Goal: Task Accomplishment & Management: Manage account settings

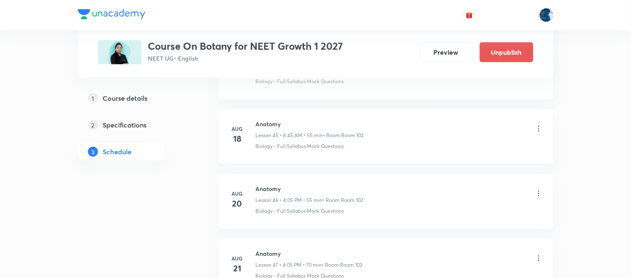
scroll to position [4812, 0]
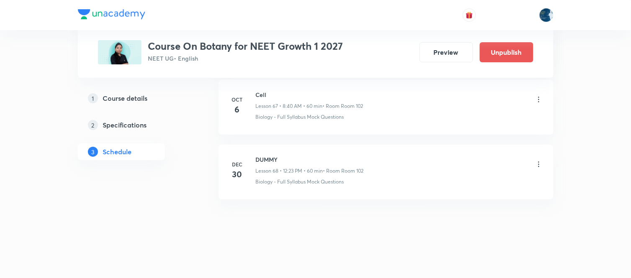
click at [258, 91] on h6 "Cell" at bounding box center [310, 94] width 108 height 9
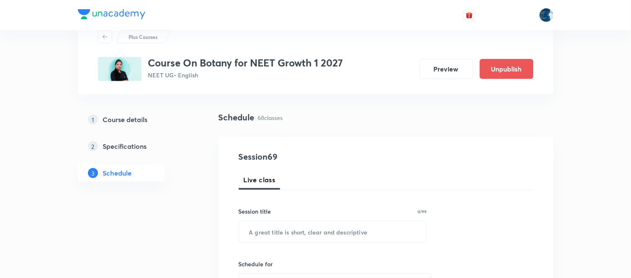
scroll to position [46, 0]
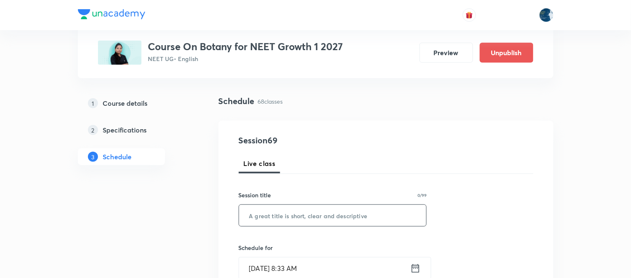
click at [280, 225] on input "text" at bounding box center [333, 215] width 188 height 21
paste input "text"
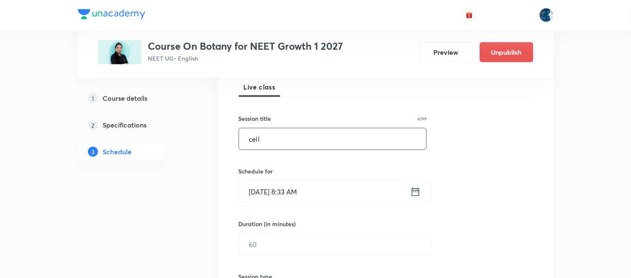
scroll to position [139, 0]
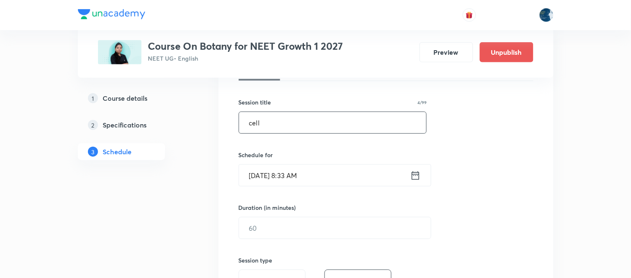
type input "cell"
click at [347, 179] on input "Oct 7, 2025, 8:33 AM" at bounding box center [324, 175] width 171 height 21
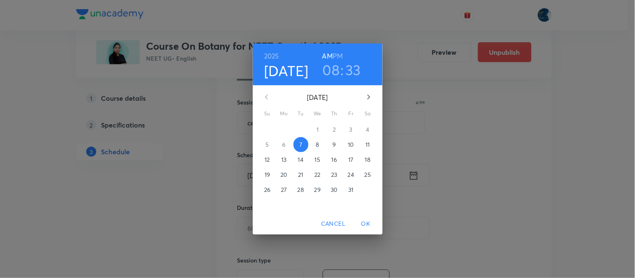
click at [355, 73] on h3 "33" at bounding box center [353, 70] width 15 height 18
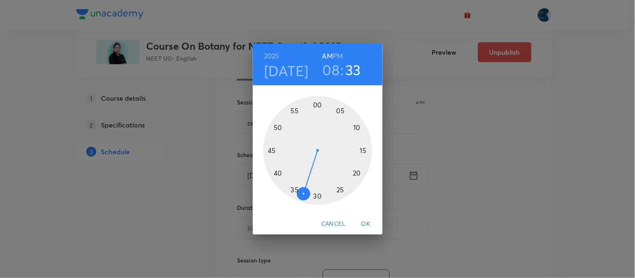
click at [268, 151] on div at bounding box center [317, 150] width 109 height 109
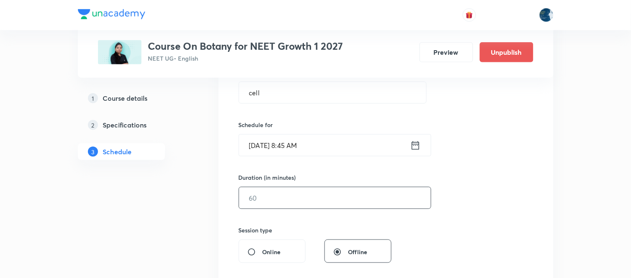
scroll to position [186, 0]
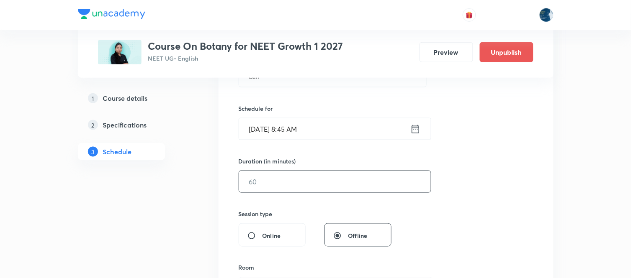
click at [273, 179] on input "text" at bounding box center [335, 181] width 192 height 21
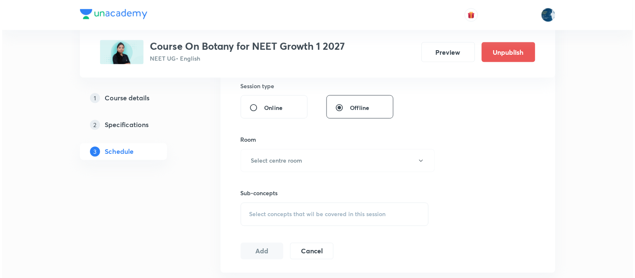
scroll to position [325, 0]
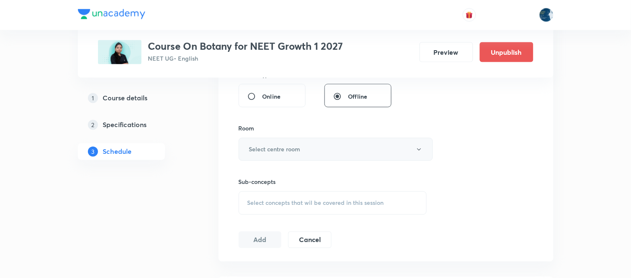
type input "50"
click at [287, 158] on button "Select centre room" at bounding box center [336, 149] width 194 height 23
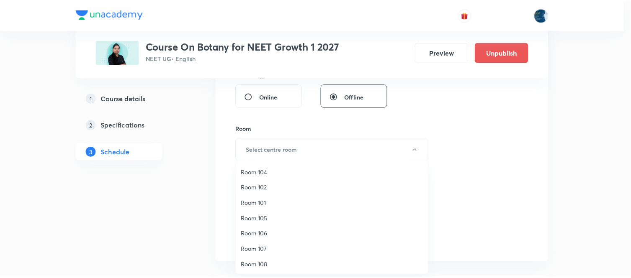
scroll to position [0, 0]
click at [265, 202] on span "Room 102" at bounding box center [333, 202] width 183 height 9
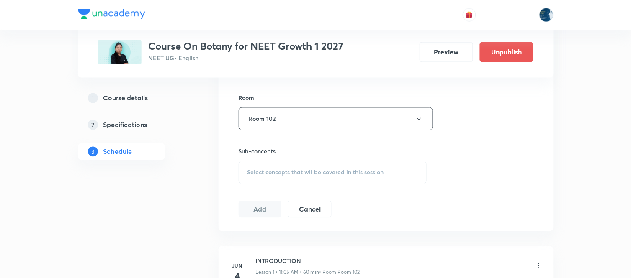
scroll to position [372, 0]
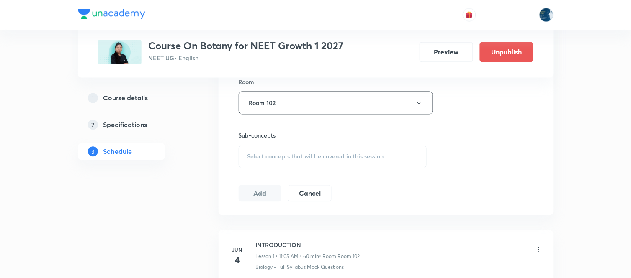
click at [247, 154] on span "Select concepts that wil be covered in this session" at bounding box center [315, 157] width 137 height 7
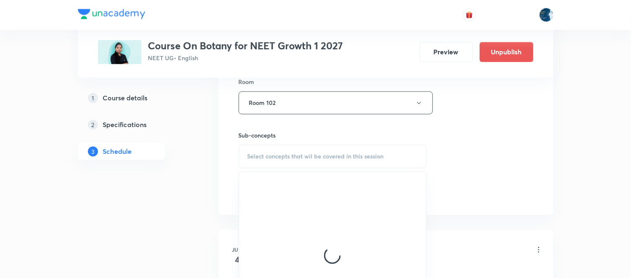
click at [248, 156] on span "Select concepts that wil be covered in this session" at bounding box center [315, 157] width 137 height 7
click at [278, 154] on span "Select concepts that wil be covered in this session" at bounding box center [315, 157] width 137 height 7
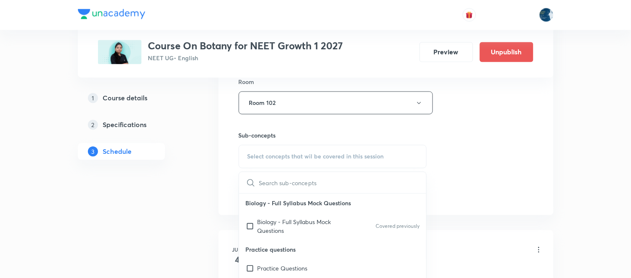
click at [245, 154] on div "Select concepts that wil be covered in this session" at bounding box center [333, 156] width 188 height 23
click at [283, 228] on p "Biology - Full Syllabus Mock Questions" at bounding box center [300, 227] width 85 height 18
checkbox input "true"
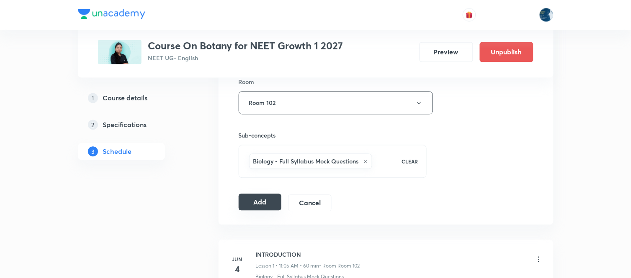
click at [264, 203] on button "Add" at bounding box center [260, 202] width 43 height 17
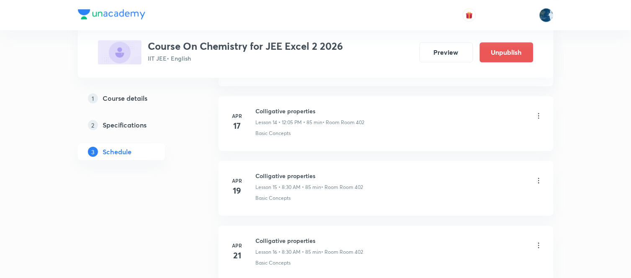
scroll to position [6295, 0]
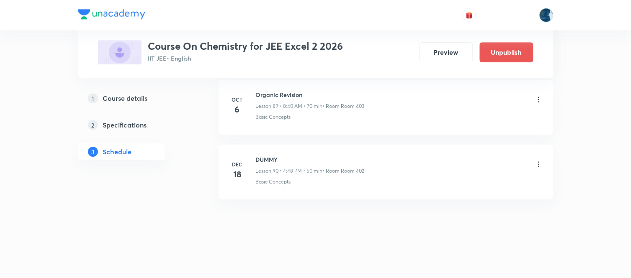
click at [267, 93] on h6 "Organic Revision" at bounding box center [310, 94] width 109 height 9
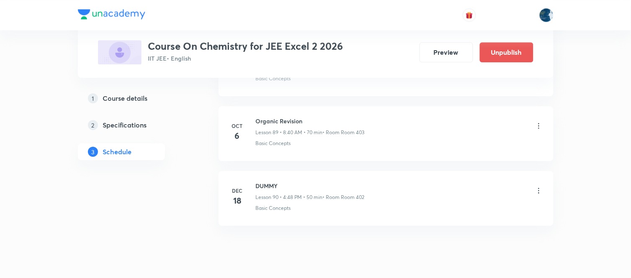
scroll to position [6248, 0]
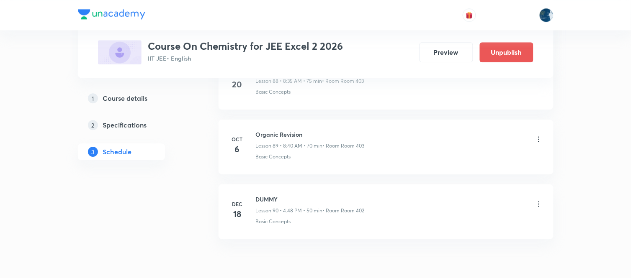
click at [271, 139] on h6 "Organic Revision" at bounding box center [310, 134] width 109 height 9
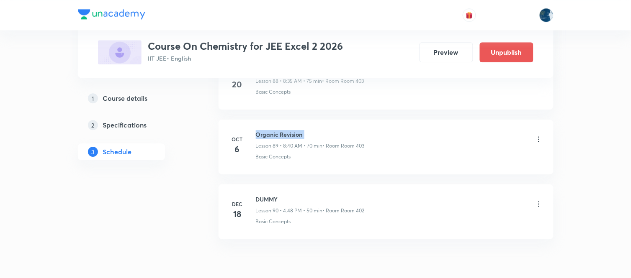
click at [271, 139] on h6 "Organic Revision" at bounding box center [310, 134] width 109 height 9
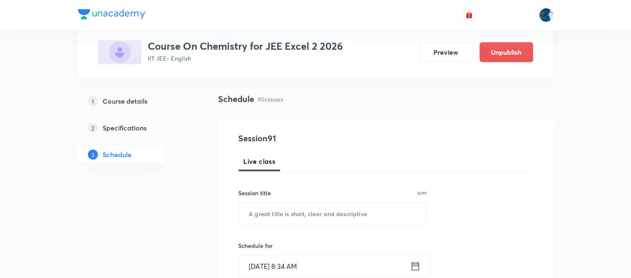
scroll to position [93, 0]
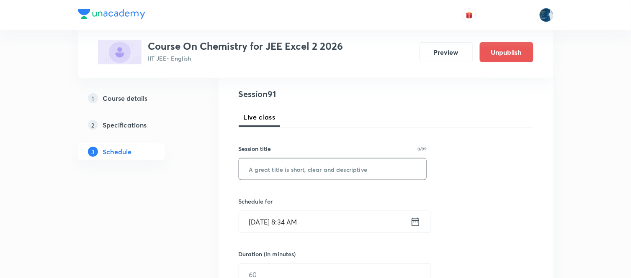
click at [264, 177] on input "text" at bounding box center [333, 169] width 188 height 21
paste input "Organic Revision"
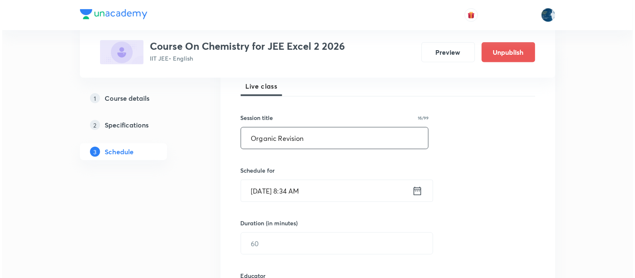
scroll to position [139, 0]
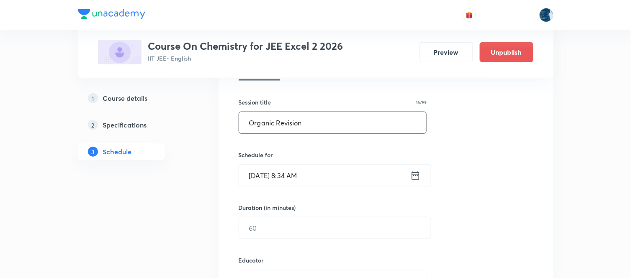
type input "Organic Revision"
click at [342, 178] on input "Oct 7, 2025, 8:34 AM" at bounding box center [324, 175] width 171 height 21
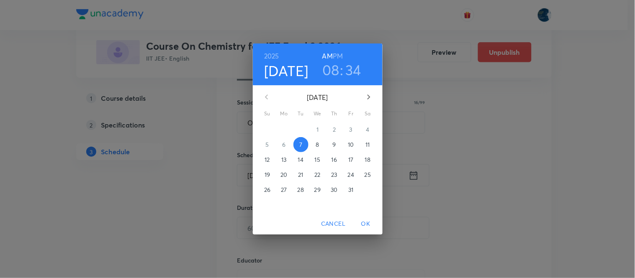
click at [354, 68] on h3 "34" at bounding box center [353, 70] width 16 height 18
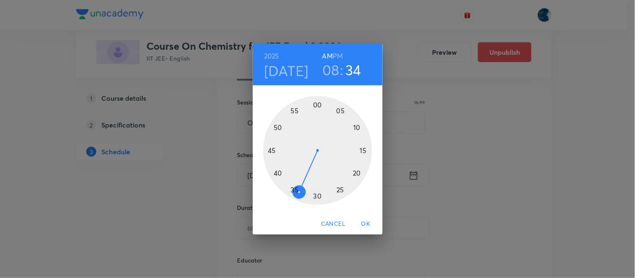
click at [280, 173] on div at bounding box center [317, 150] width 109 height 109
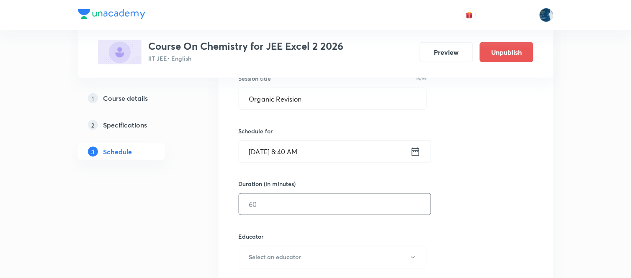
scroll to position [186, 0]
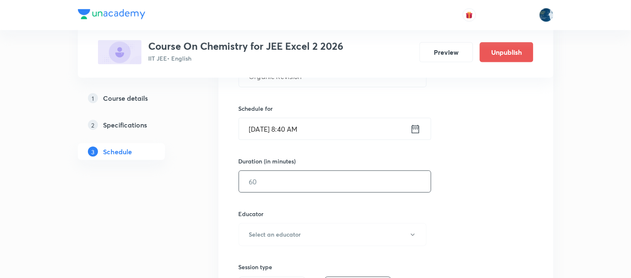
click at [258, 185] on input "text" at bounding box center [335, 181] width 192 height 21
type input "70"
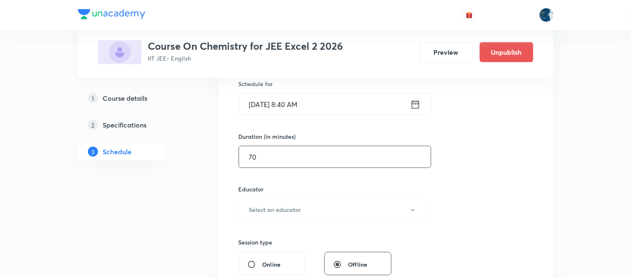
scroll to position [232, 0]
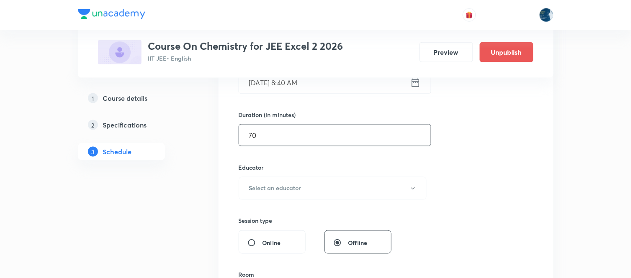
click at [265, 186] on h6 "Select an educator" at bounding box center [275, 188] width 52 height 9
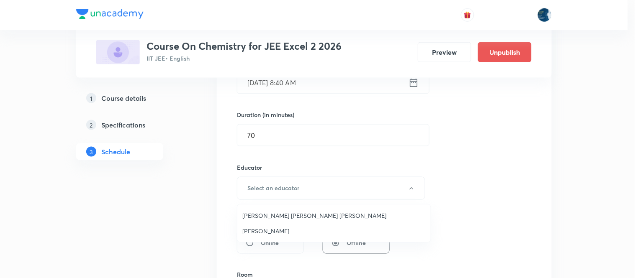
click at [268, 220] on span "Parimi Venkata Ramana Dinesh Kumar" at bounding box center [333, 215] width 183 height 9
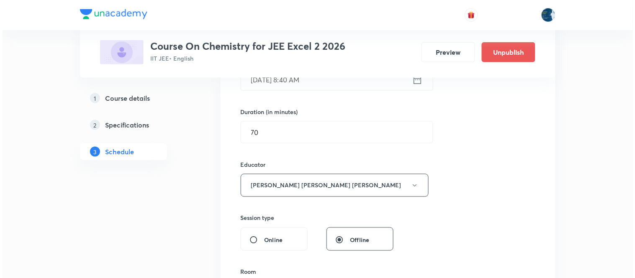
scroll to position [279, 0]
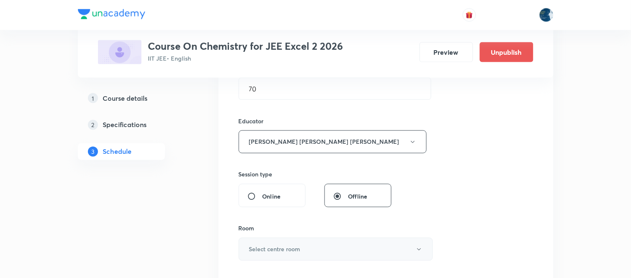
click at [260, 245] on h6 "Select centre room" at bounding box center [275, 249] width 52 height 9
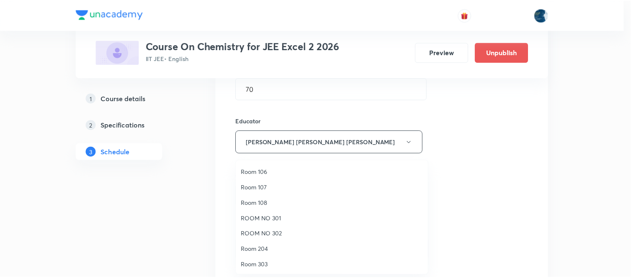
scroll to position [93, 0]
click at [271, 246] on span "Room 303" at bounding box center [333, 249] width 183 height 9
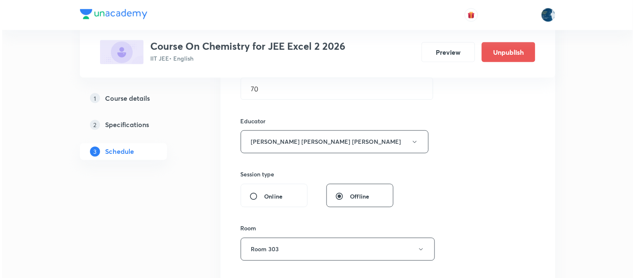
scroll to position [325, 0]
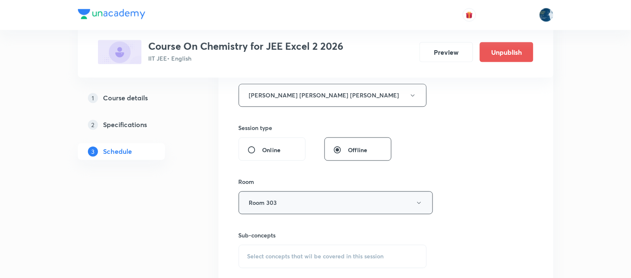
click at [276, 200] on button "Room 303" at bounding box center [336, 203] width 194 height 23
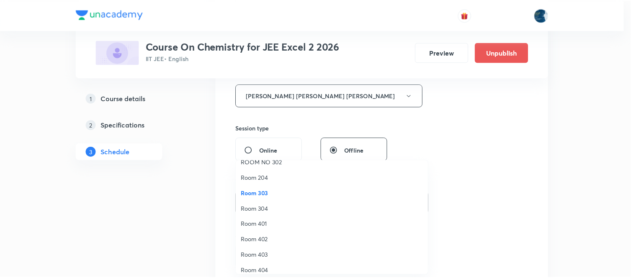
scroll to position [155, 0]
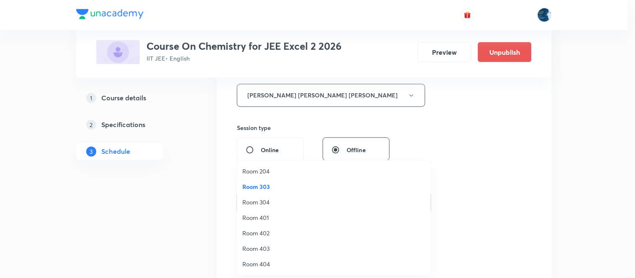
click at [271, 246] on span "Room 403" at bounding box center [333, 249] width 183 height 9
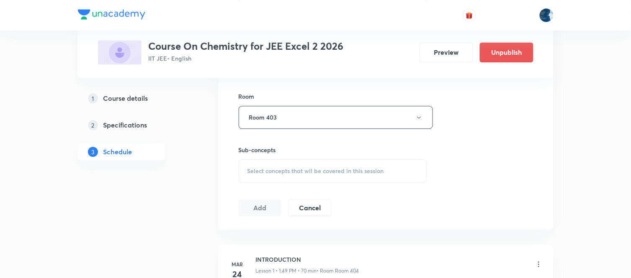
scroll to position [419, 0]
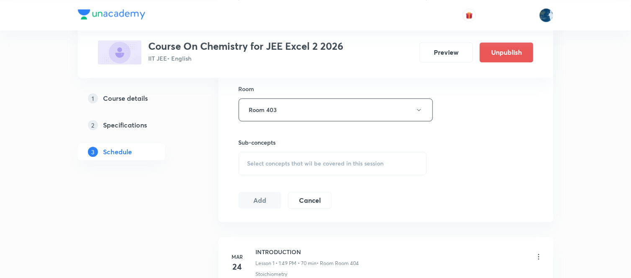
click at [241, 160] on div "Select concepts that wil be covered in this session" at bounding box center [333, 163] width 188 height 23
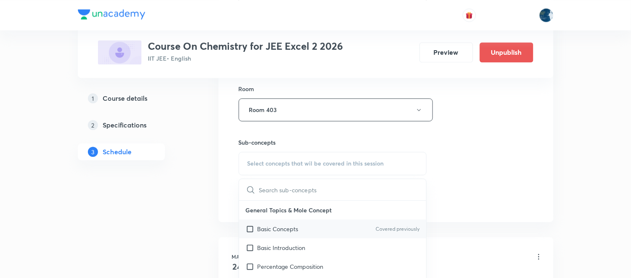
click at [265, 229] on p "Basic Concepts" at bounding box center [278, 229] width 41 height 9
checkbox input "true"
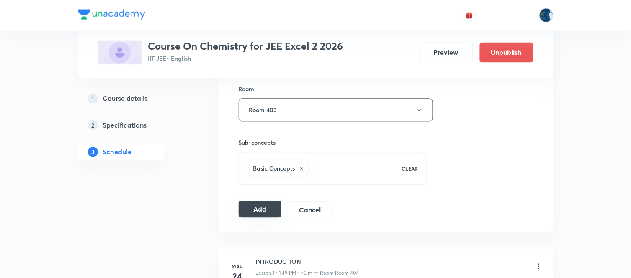
click at [262, 211] on button "Add" at bounding box center [260, 209] width 43 height 17
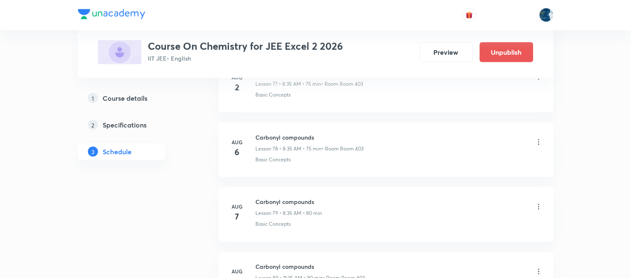
scroll to position [5920, 0]
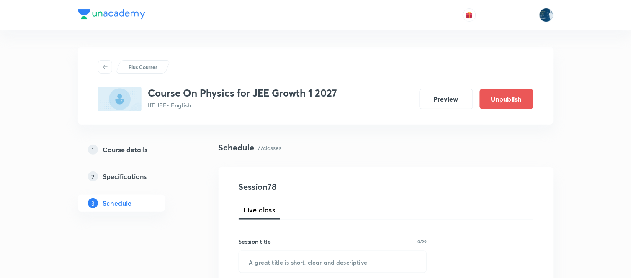
scroll to position [5396, 0]
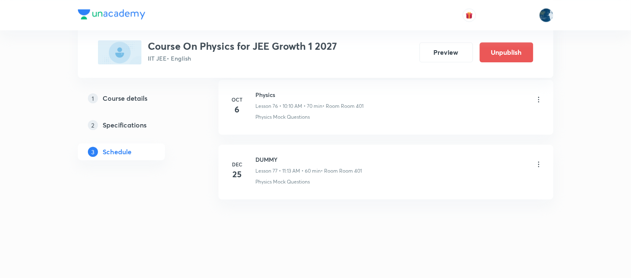
click at [271, 97] on h6 "Physics" at bounding box center [310, 94] width 108 height 9
copy h6 "Physics"
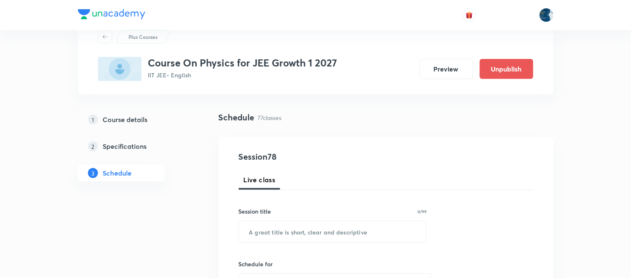
scroll to position [46, 0]
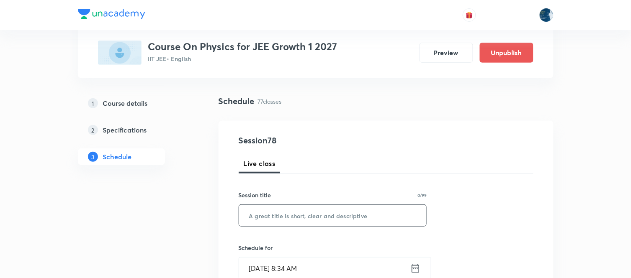
click at [276, 218] on input "text" at bounding box center [333, 215] width 188 height 21
paste input "Physics"
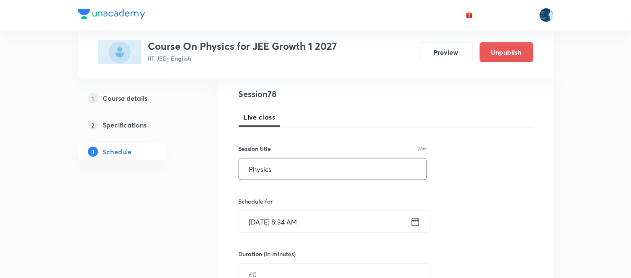
type input "Physics"
click at [342, 214] on input "Oct 7, 2025, 8:34 AM" at bounding box center [324, 221] width 171 height 21
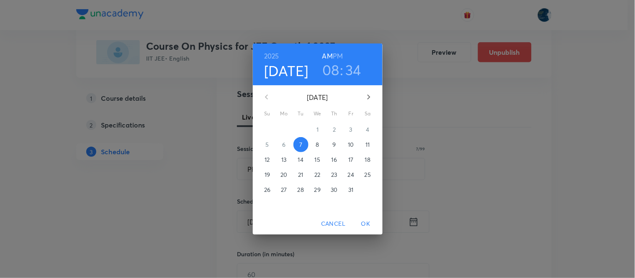
click at [353, 74] on h3 "34" at bounding box center [353, 70] width 16 height 18
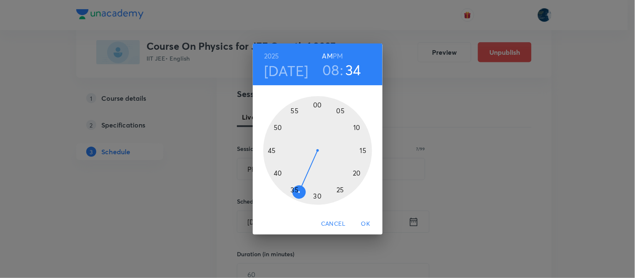
click at [278, 173] on div at bounding box center [317, 150] width 109 height 109
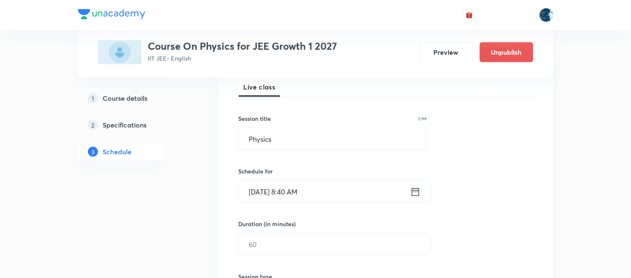
scroll to position [139, 0]
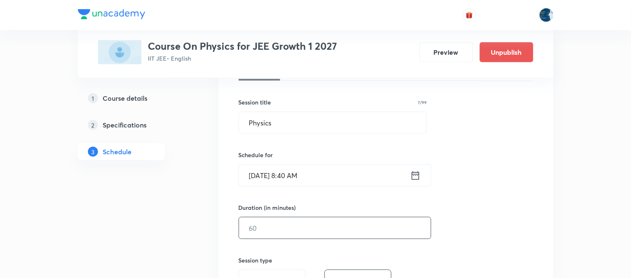
click at [259, 235] on input "text" at bounding box center [335, 228] width 192 height 21
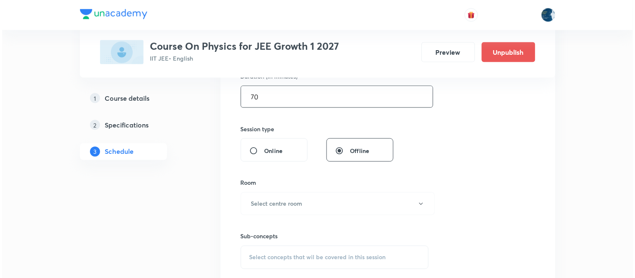
scroll to position [279, 0]
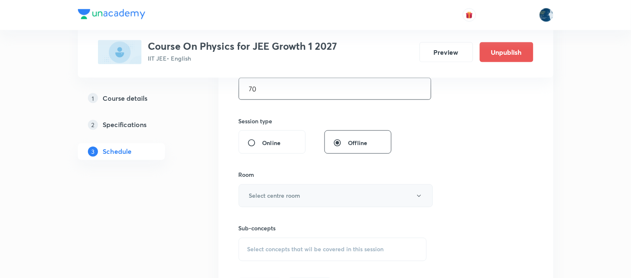
type input "70"
click at [278, 193] on h6 "Select centre room" at bounding box center [275, 196] width 52 height 9
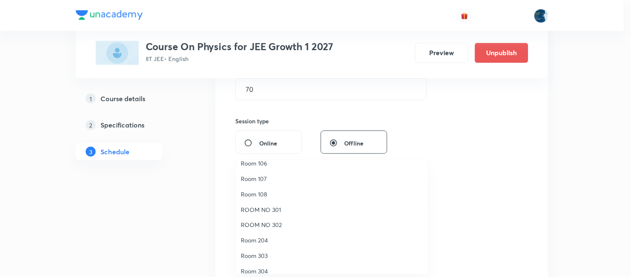
scroll to position [155, 0]
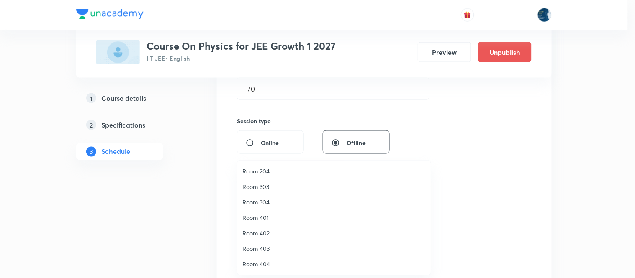
click at [263, 217] on span "Room 401" at bounding box center [333, 218] width 183 height 9
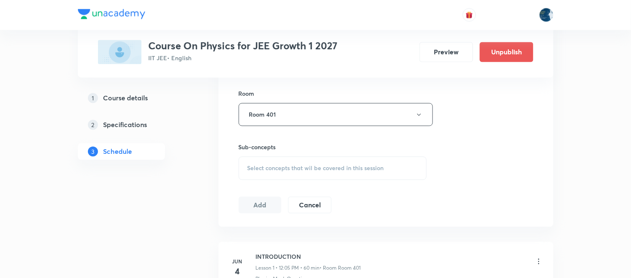
scroll to position [372, 0]
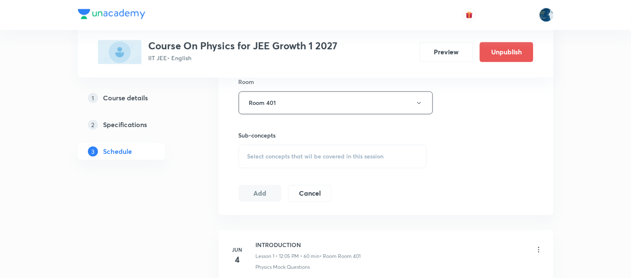
click at [249, 157] on span "Select concepts that wil be covered in this session" at bounding box center [315, 157] width 137 height 7
click at [246, 156] on div "Select concepts that wil be covered in this session" at bounding box center [333, 156] width 188 height 23
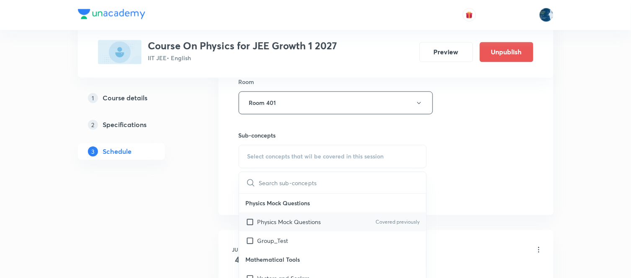
click at [279, 217] on div "Physics Mock Questions Covered previously" at bounding box center [333, 222] width 188 height 19
checkbox input "true"
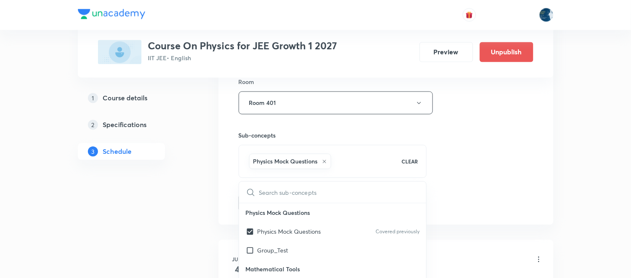
click at [237, 200] on div "Session 78 Live class Session title 7/99 Physics ​ Schedule for Oct 7, 2025, 8:…" at bounding box center [386, 11] width 335 height 430
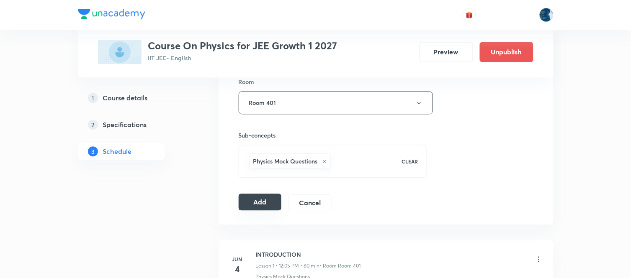
click at [256, 209] on button "Add" at bounding box center [260, 202] width 43 height 17
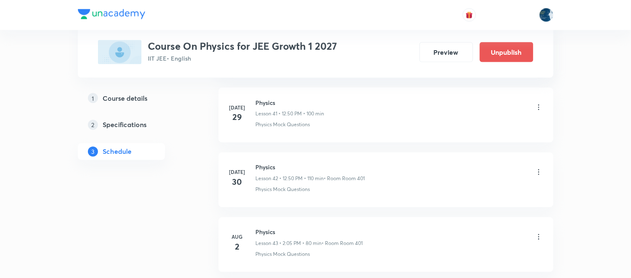
scroll to position [5076, 0]
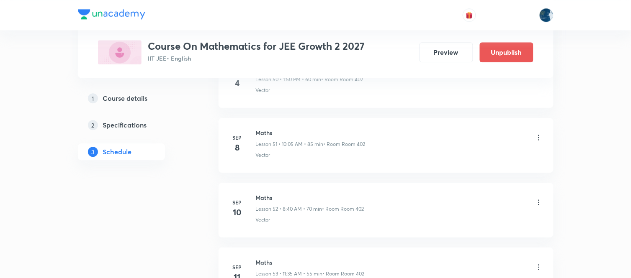
scroll to position [4540, 0]
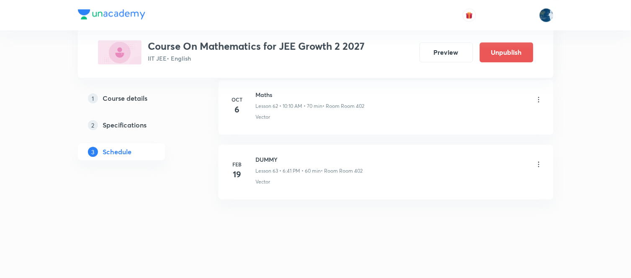
click at [270, 91] on h6 "Maths" at bounding box center [310, 94] width 109 height 9
copy h6 "Maths"
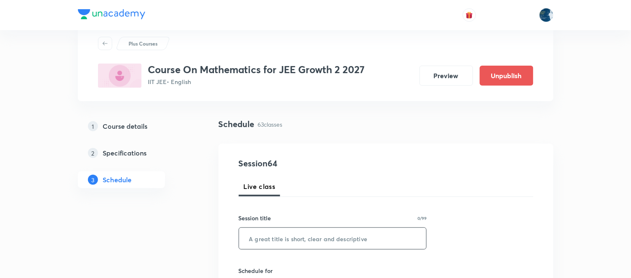
scroll to position [46, 0]
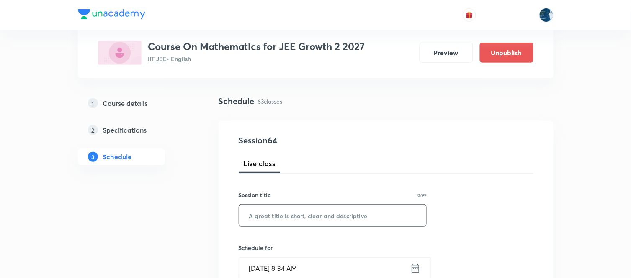
click at [269, 214] on input "text" at bounding box center [333, 215] width 188 height 21
paste input "Maths"
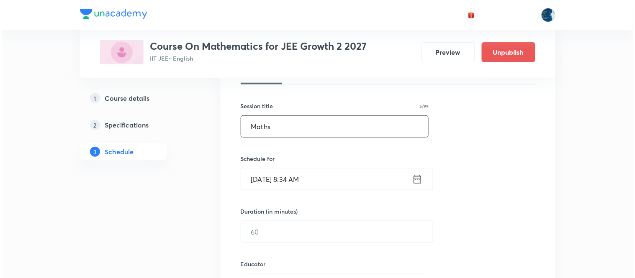
scroll to position [139, 0]
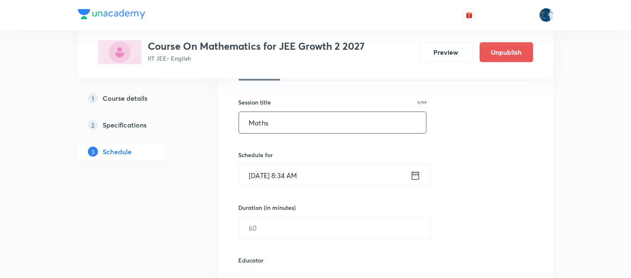
type input "Maths"
click at [340, 177] on input "[DATE] 8:34 AM" at bounding box center [324, 175] width 171 height 21
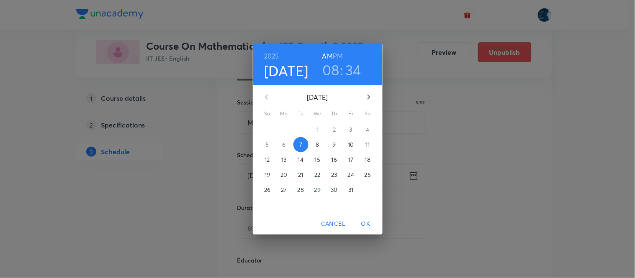
click at [355, 72] on h3 "34" at bounding box center [353, 70] width 16 height 18
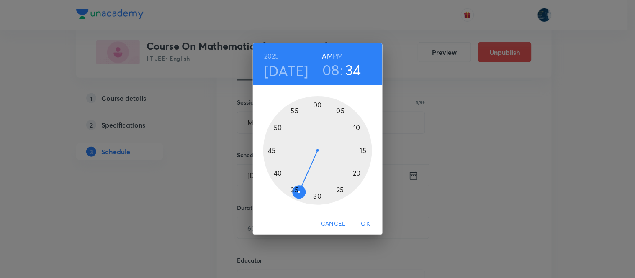
click at [277, 175] on div at bounding box center [317, 150] width 109 height 109
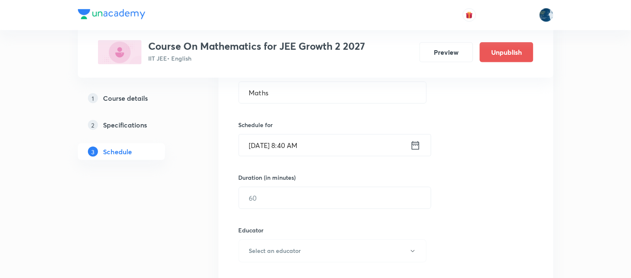
scroll to position [186, 0]
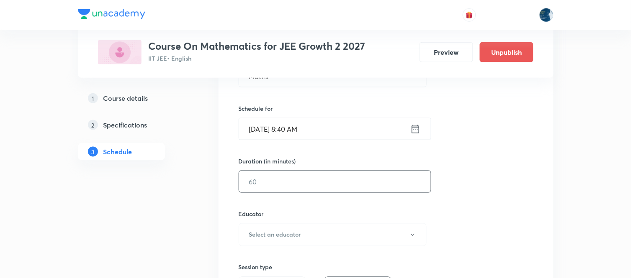
click at [266, 183] on input "text" at bounding box center [335, 181] width 192 height 21
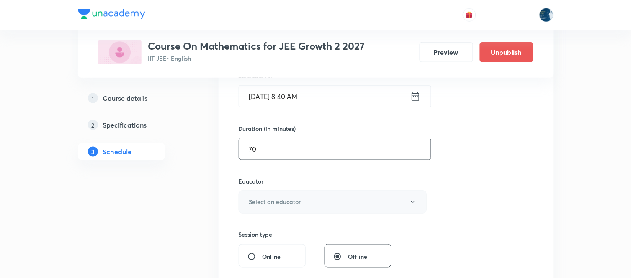
scroll to position [232, 0]
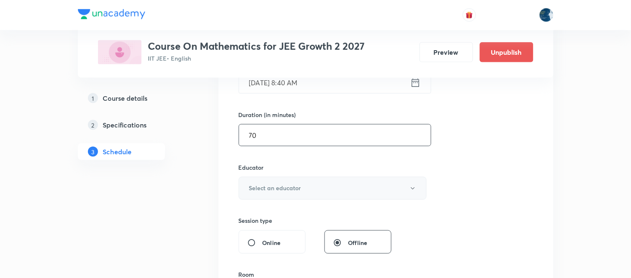
type input "70"
click at [276, 186] on h6 "Select an educator" at bounding box center [275, 188] width 52 height 9
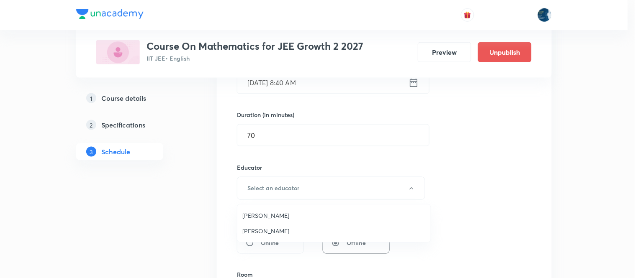
click at [274, 212] on span "[PERSON_NAME]" at bounding box center [333, 215] width 183 height 9
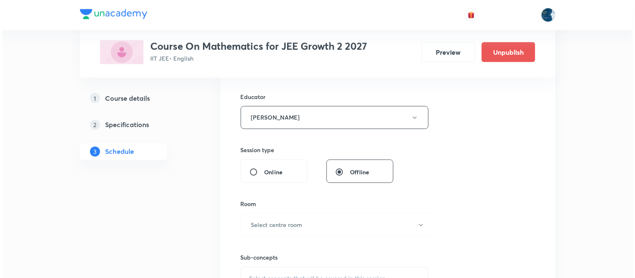
scroll to position [325, 0]
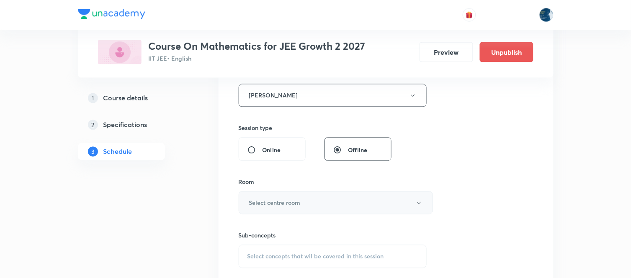
click at [274, 199] on h6 "Select centre room" at bounding box center [275, 203] width 52 height 9
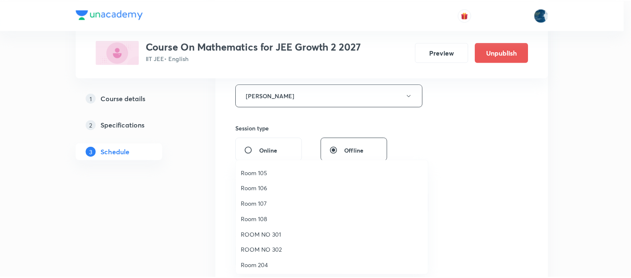
scroll to position [155, 0]
click at [274, 245] on span "Room 403" at bounding box center [333, 249] width 183 height 9
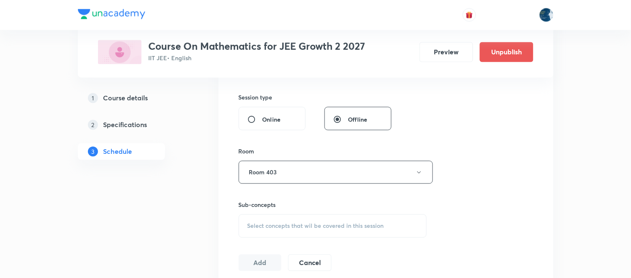
scroll to position [372, 0]
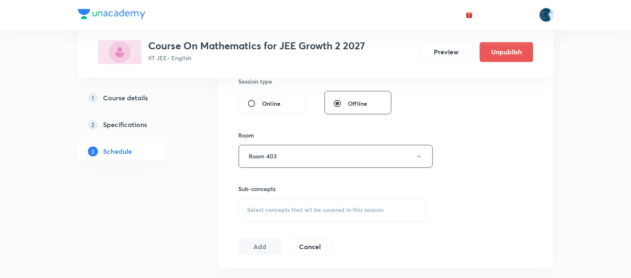
click at [247, 211] on span "Select concepts that wil be covered in this session" at bounding box center [315, 210] width 137 height 7
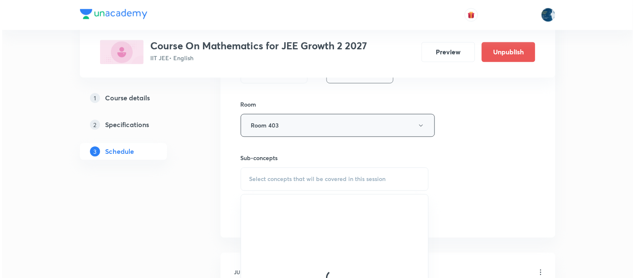
scroll to position [419, 0]
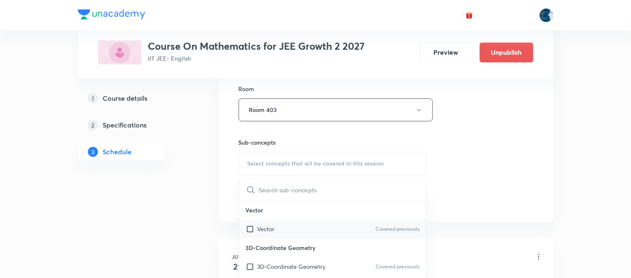
click at [271, 229] on p "Vector" at bounding box center [266, 229] width 17 height 9
checkbox input "true"
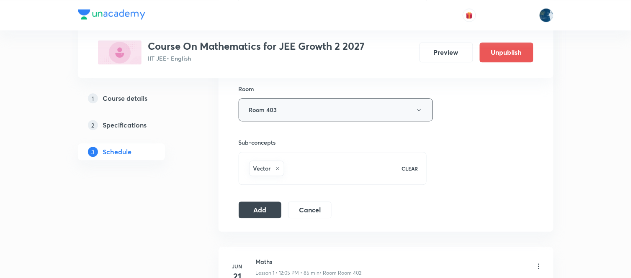
click at [289, 112] on button "Room 403" at bounding box center [336, 109] width 194 height 23
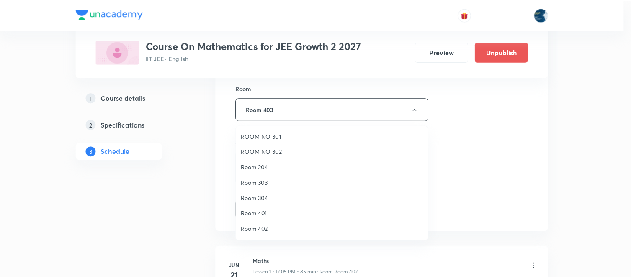
scroll to position [139, 0]
click at [260, 218] on span "Room 402" at bounding box center [333, 215] width 183 height 9
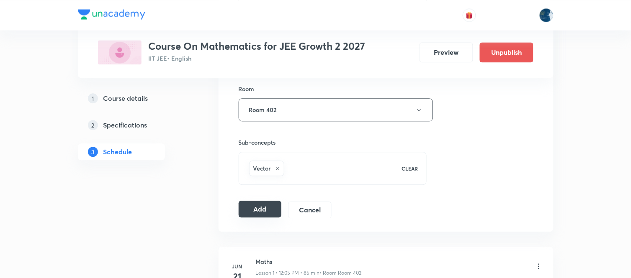
click at [258, 215] on button "Add" at bounding box center [260, 209] width 43 height 17
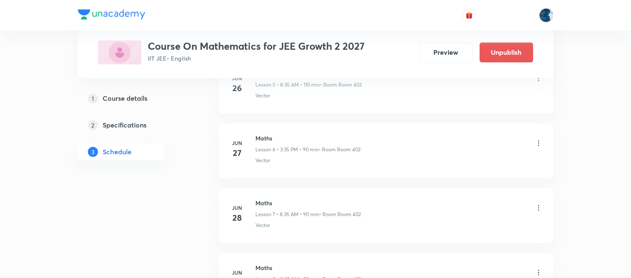
scroll to position [4167, 0]
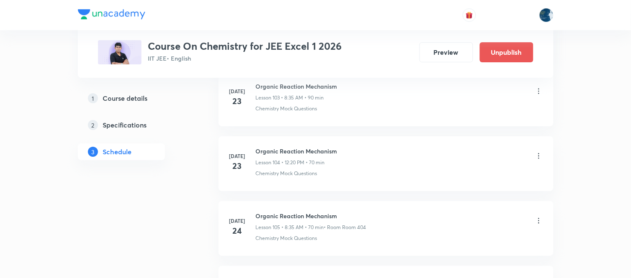
scroll to position [11103, 0]
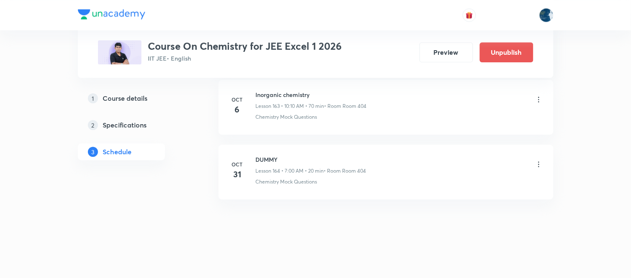
click at [256, 97] on h6 "Inorganic chemistry" at bounding box center [311, 94] width 111 height 9
copy h6 "Inorganic chemistry"
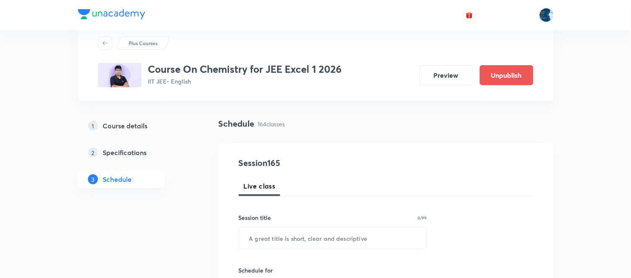
scroll to position [46, 0]
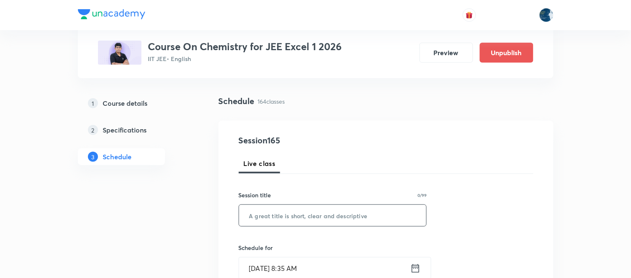
click at [287, 208] on input "text" at bounding box center [333, 215] width 188 height 21
paste input "Inorganic chemistry"
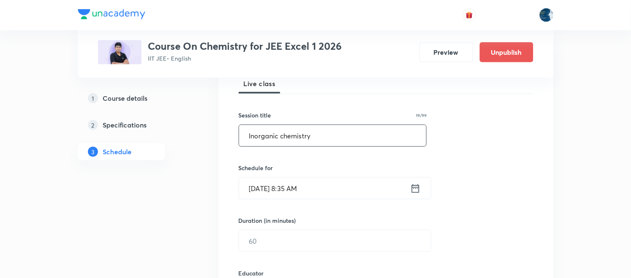
scroll to position [139, 0]
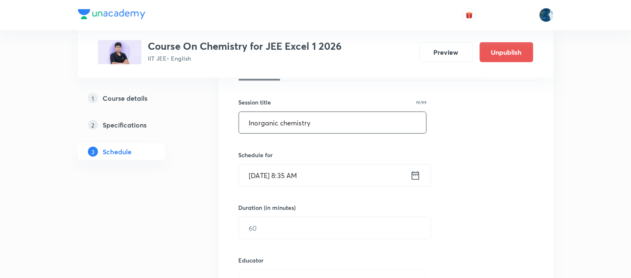
type input "Inorganic chemistry"
click at [327, 168] on input "Oct 7, 2025, 8:35 AM" at bounding box center [324, 175] width 171 height 21
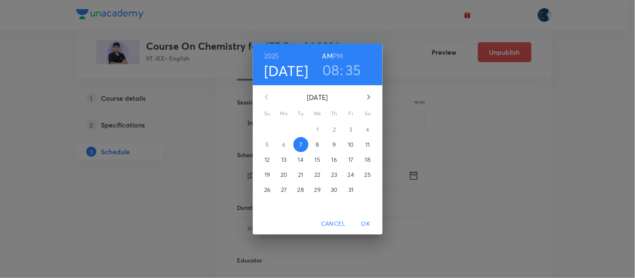
click at [348, 72] on h3 "35" at bounding box center [353, 70] width 16 height 18
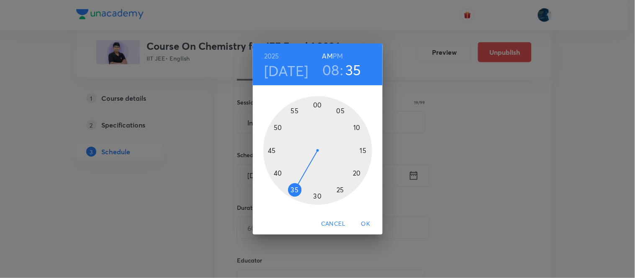
click at [275, 174] on div at bounding box center [317, 150] width 109 height 109
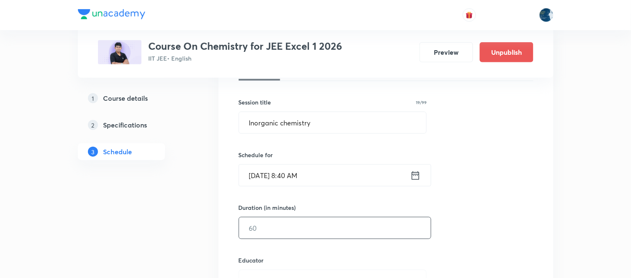
click at [268, 222] on input "text" at bounding box center [335, 228] width 192 height 21
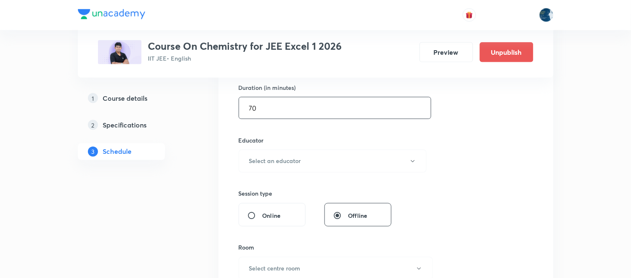
scroll to position [279, 0]
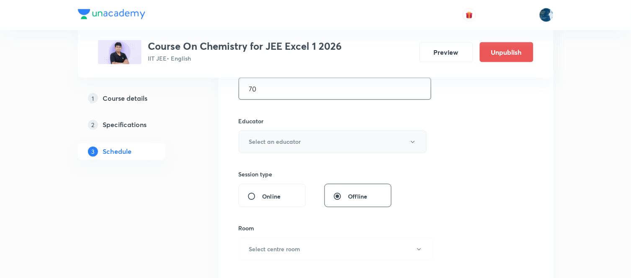
type input "70"
click at [262, 131] on button "Select an educator" at bounding box center [333, 142] width 188 height 23
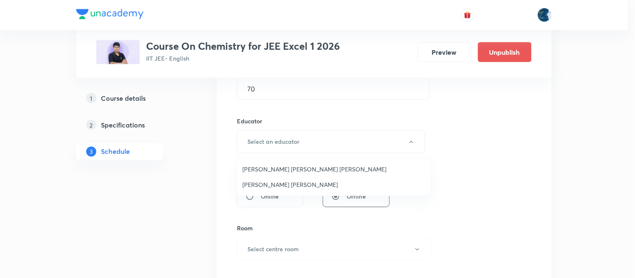
click at [265, 181] on span "Sripati Surya Dilip" at bounding box center [333, 184] width 183 height 9
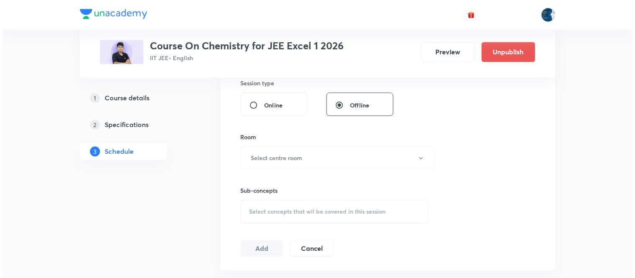
scroll to position [372, 0]
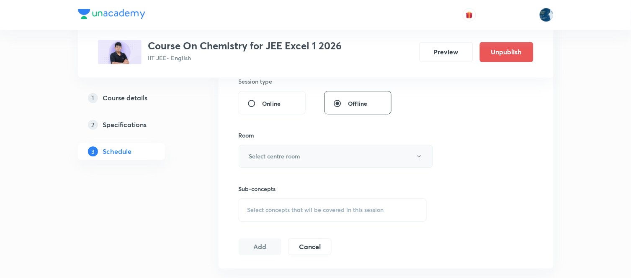
click at [270, 160] on h6 "Select centre room" at bounding box center [275, 156] width 52 height 9
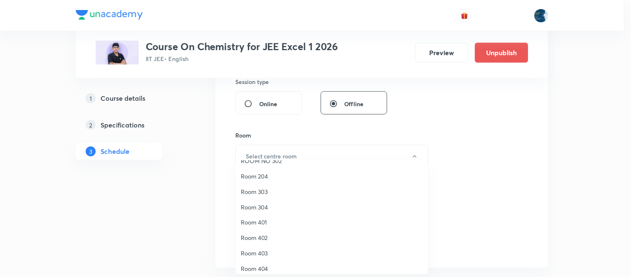
scroll to position [155, 0]
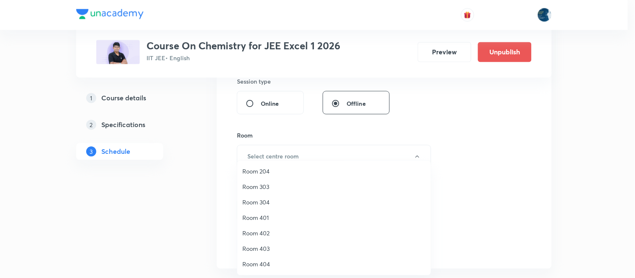
click at [269, 262] on span "Room 404" at bounding box center [333, 264] width 183 height 9
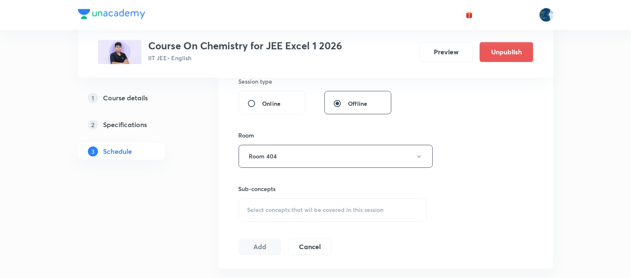
click at [247, 209] on span "Select concepts that wil be covered in this session" at bounding box center [315, 210] width 137 height 7
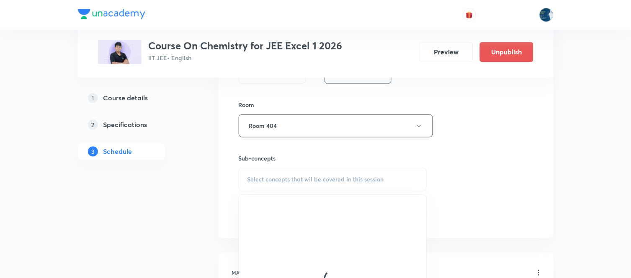
scroll to position [419, 0]
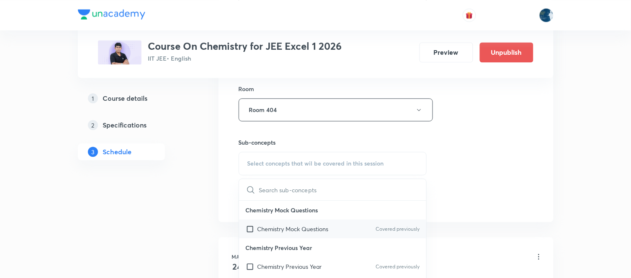
click at [277, 232] on p "Chemistry Mock Questions" at bounding box center [293, 229] width 71 height 9
checkbox input "true"
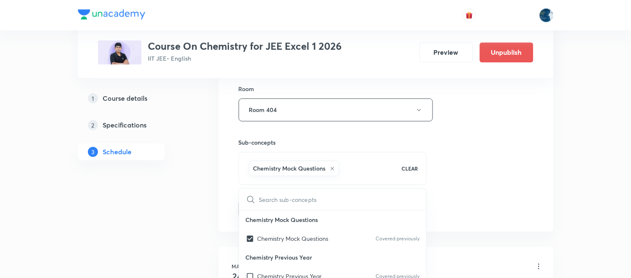
drag, startPoint x: 171, startPoint y: 184, endPoint x: 244, endPoint y: 202, distance: 75.5
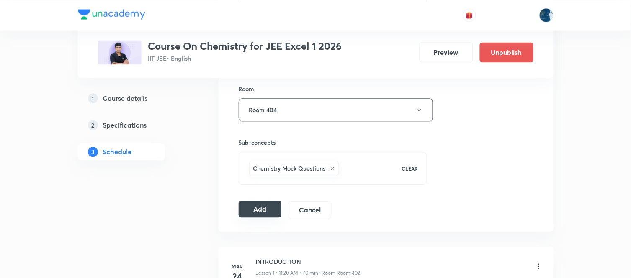
click at [249, 209] on button "Add" at bounding box center [260, 209] width 43 height 17
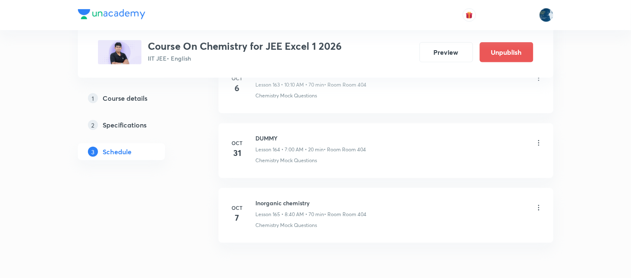
scroll to position [10729, 0]
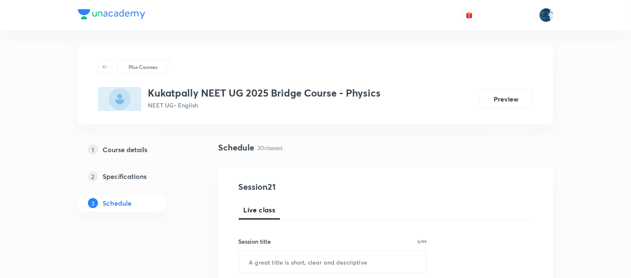
scroll to position [1746, 0]
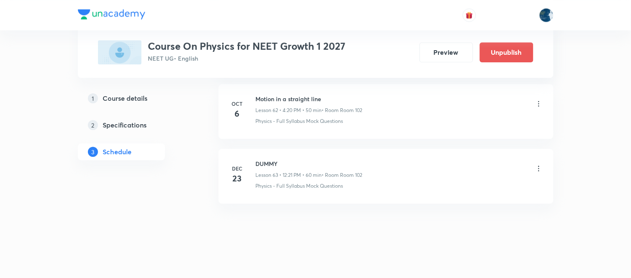
scroll to position [4540, 0]
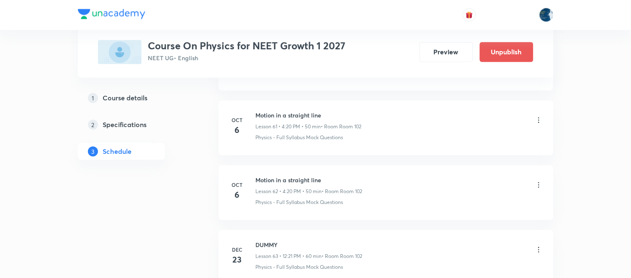
scroll to position [4447, 0]
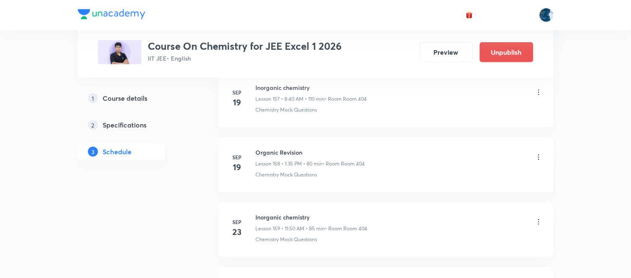
scroll to position [10703, 0]
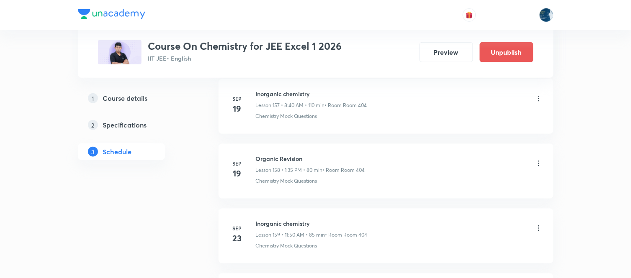
click at [269, 163] on h6 "Organic Revision" at bounding box center [310, 159] width 109 height 9
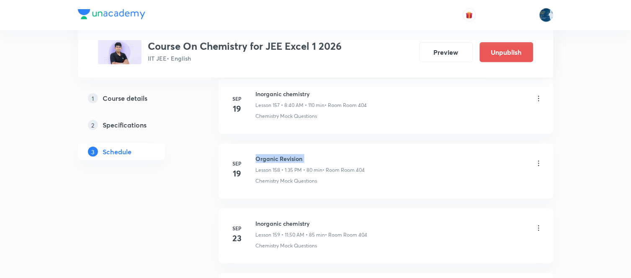
copy h6 "Organic Revision"
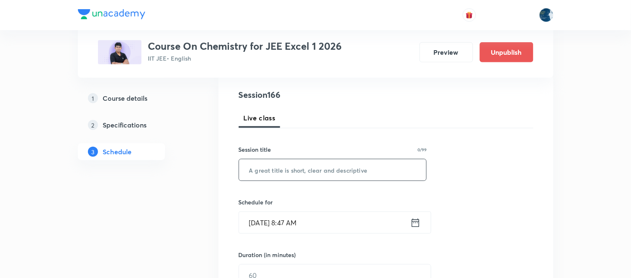
scroll to position [93, 0]
click at [282, 178] on input "text" at bounding box center [333, 169] width 188 height 21
paste input "Organic Revision"
type input "Organic Revision"
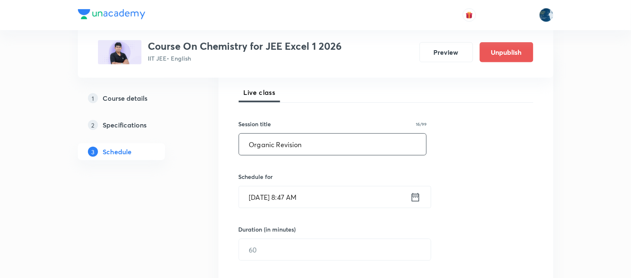
scroll to position [139, 0]
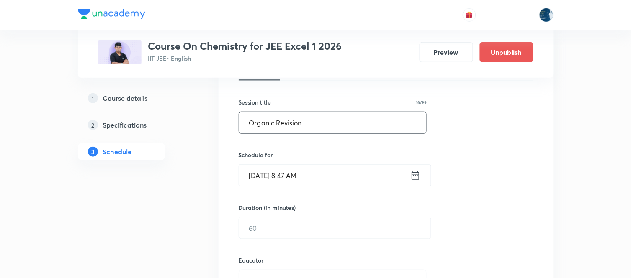
click at [320, 171] on input "Oct 7, 2025, 8:47 AM" at bounding box center [324, 175] width 171 height 21
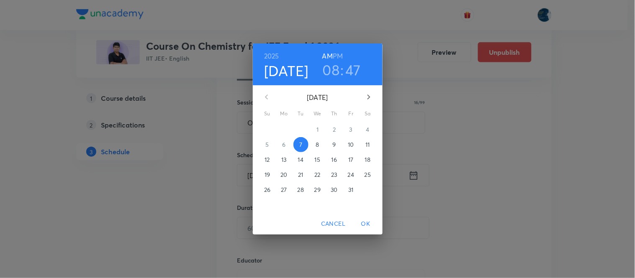
click at [330, 68] on h3 "08" at bounding box center [331, 70] width 17 height 18
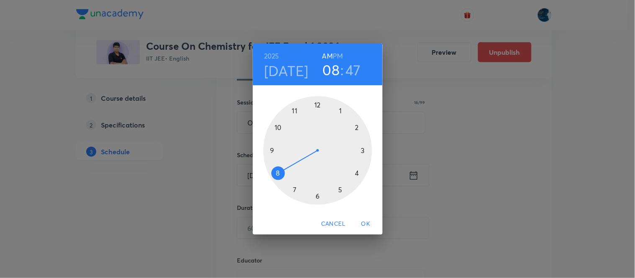
click at [280, 131] on div at bounding box center [317, 150] width 109 height 109
click at [358, 127] on div at bounding box center [317, 150] width 109 height 109
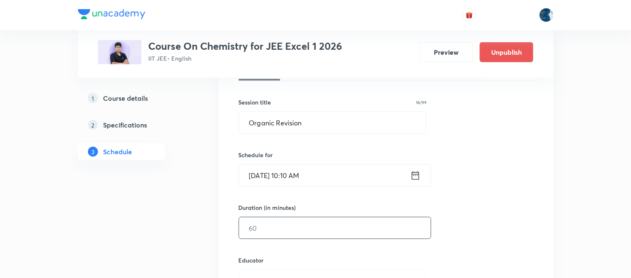
click at [282, 224] on input "text" at bounding box center [335, 228] width 192 height 21
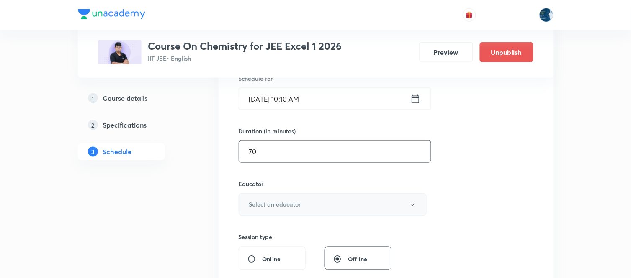
scroll to position [232, 0]
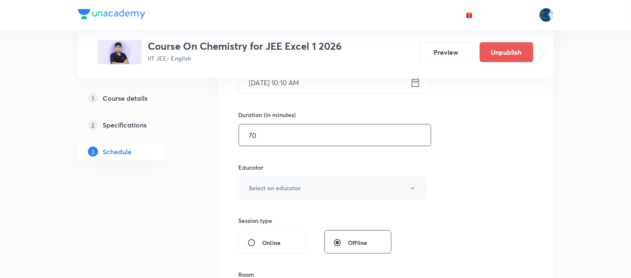
type input "70"
click at [281, 191] on h6 "Select an educator" at bounding box center [275, 188] width 52 height 9
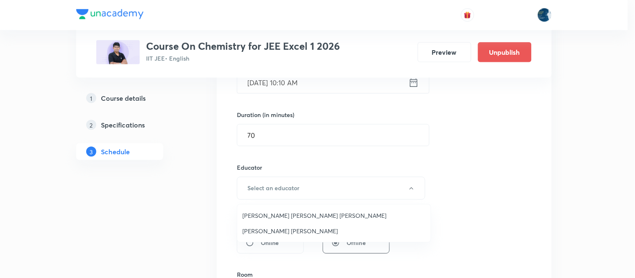
click at [278, 215] on span "[PERSON_NAME] [PERSON_NAME] [PERSON_NAME]" at bounding box center [333, 215] width 183 height 9
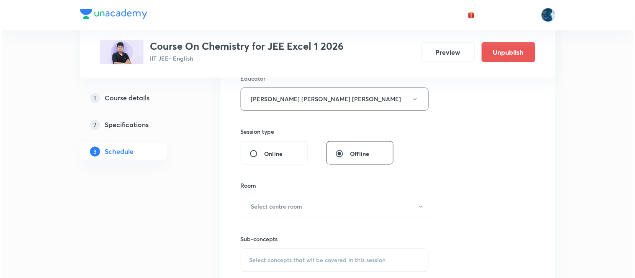
scroll to position [325, 0]
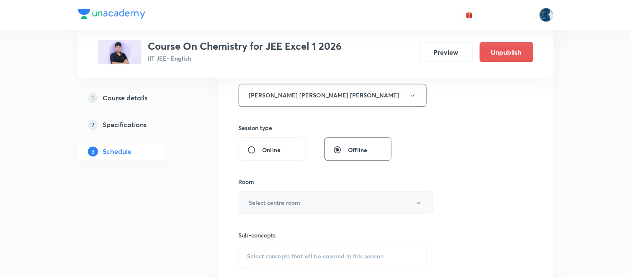
click at [286, 201] on h6 "Select centre room" at bounding box center [275, 203] width 52 height 9
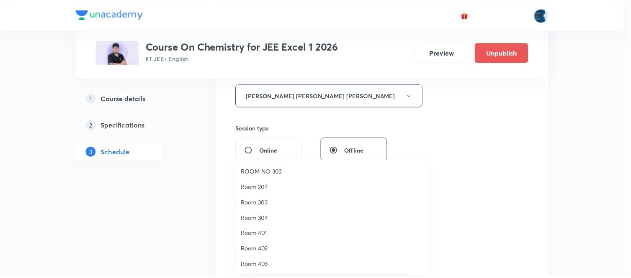
scroll to position [155, 0]
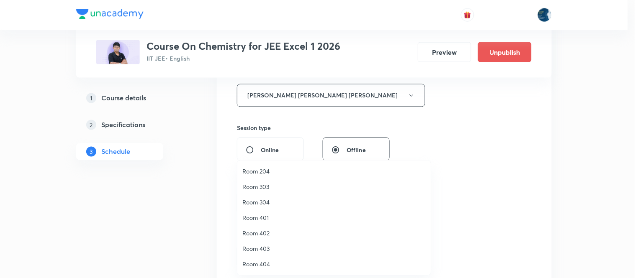
click at [266, 263] on span "Room 404" at bounding box center [333, 264] width 183 height 9
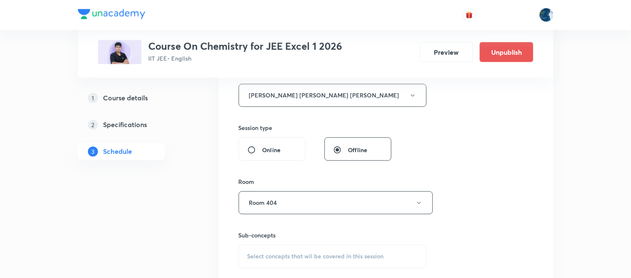
click at [436, 137] on div "Session 166 Live class Session title 16/99 Organic Revision ​ Schedule for Oct …" at bounding box center [386, 79] width 295 height 447
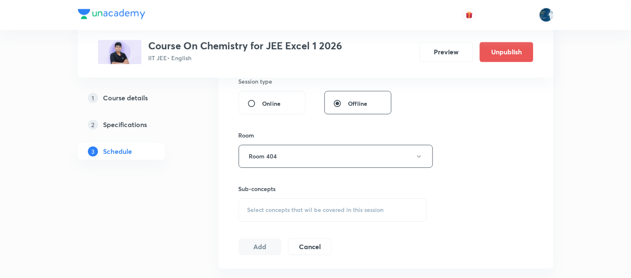
click at [247, 207] on span "Select concepts that wil be covered in this session" at bounding box center [315, 210] width 137 height 7
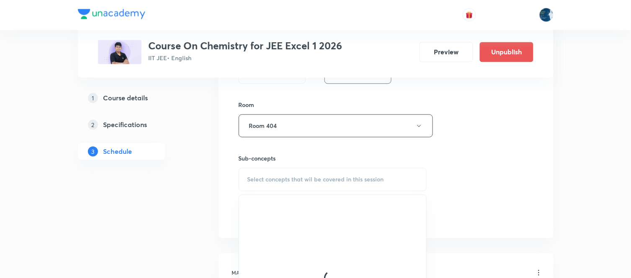
scroll to position [419, 0]
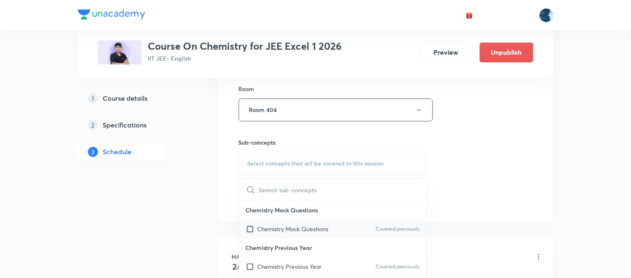
click at [282, 225] on p "Chemistry Mock Questions" at bounding box center [293, 229] width 71 height 9
checkbox input "true"
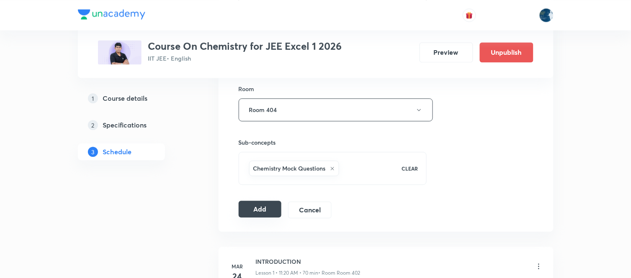
click at [258, 206] on button "Add" at bounding box center [260, 209] width 43 height 17
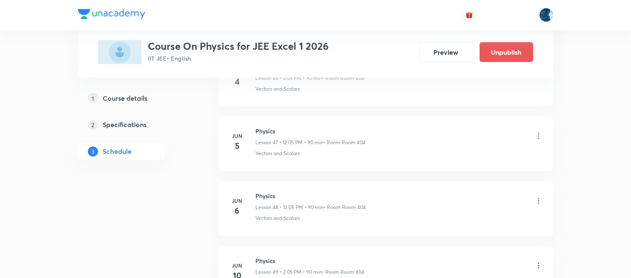
scroll to position [8829, 0]
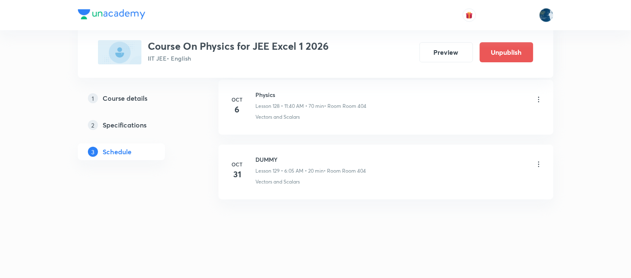
click at [260, 93] on h6 "Physics" at bounding box center [311, 94] width 111 height 9
copy h6 "Physics"
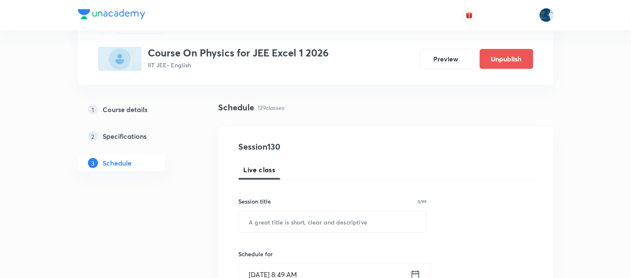
scroll to position [93, 0]
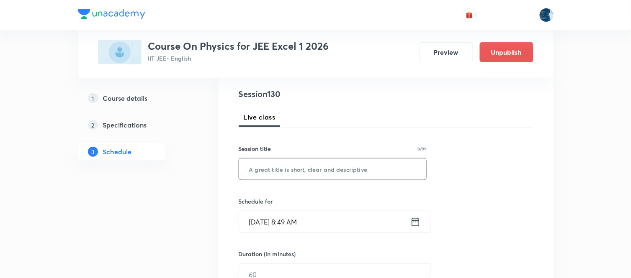
click at [258, 168] on input "text" at bounding box center [333, 169] width 188 height 21
paste input "Physics"
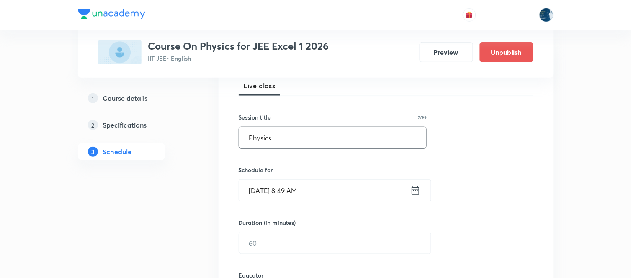
scroll to position [139, 0]
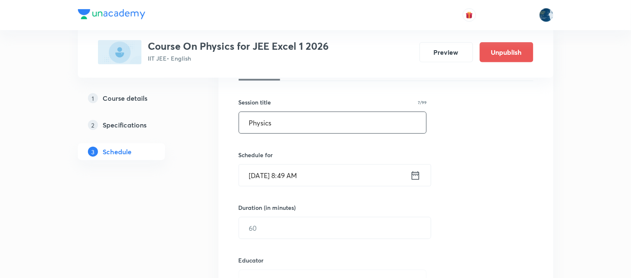
type input "Physics"
click at [328, 178] on input "Oct 7, 2025, 8:49 AM" at bounding box center [324, 175] width 171 height 21
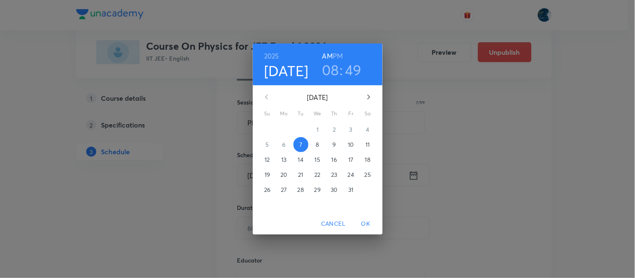
click at [328, 65] on h3 "08" at bounding box center [330, 70] width 17 height 18
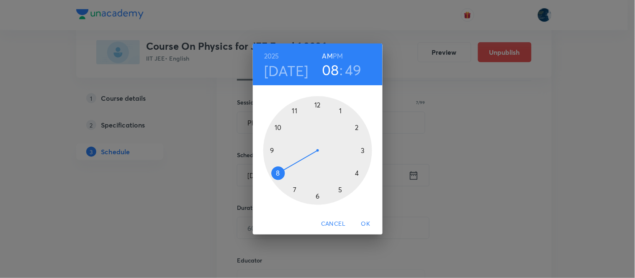
click at [292, 113] on div at bounding box center [317, 150] width 109 height 109
click at [279, 173] on div at bounding box center [317, 150] width 109 height 109
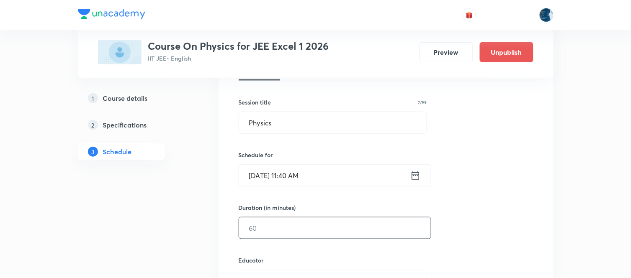
click at [263, 232] on input "text" at bounding box center [335, 228] width 192 height 21
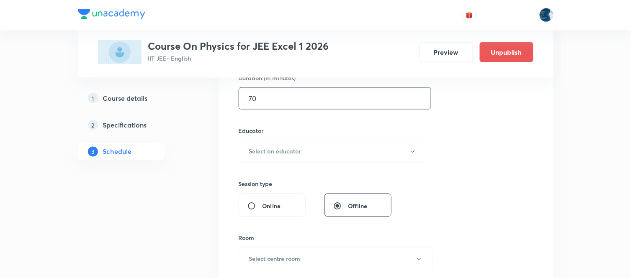
scroll to position [279, 0]
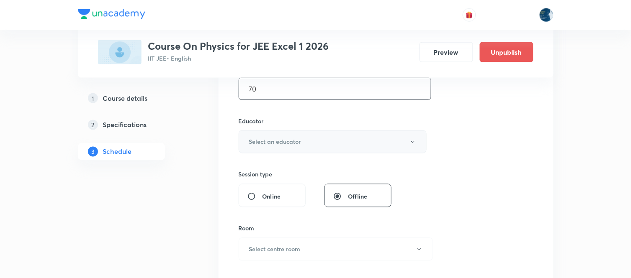
type input "70"
click at [288, 152] on button "Select an educator" at bounding box center [333, 142] width 188 height 23
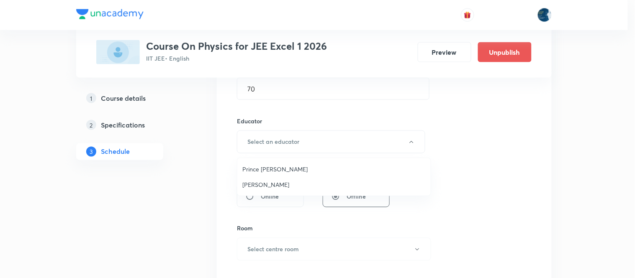
click at [274, 173] on span "Prince Dubey" at bounding box center [333, 169] width 183 height 9
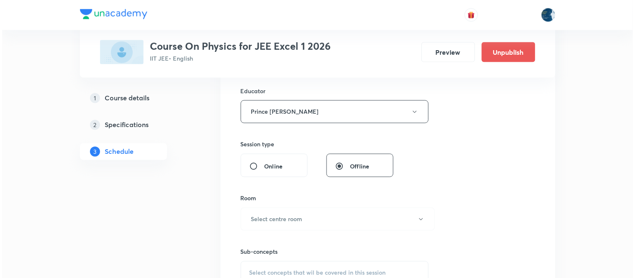
scroll to position [325, 0]
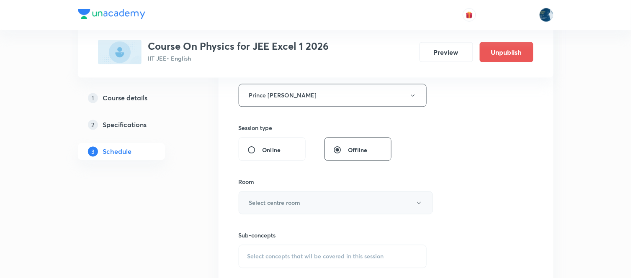
click at [274, 203] on h6 "Select centre room" at bounding box center [275, 203] width 52 height 9
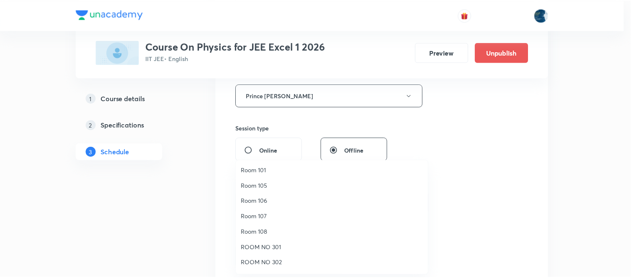
scroll to position [155, 0]
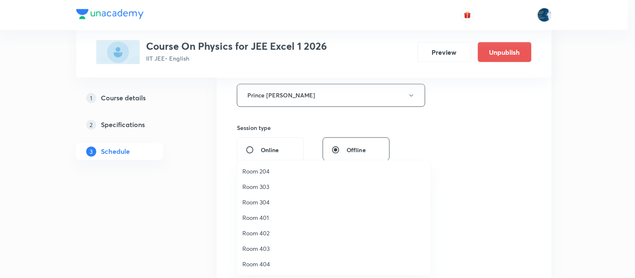
click at [277, 265] on span "Room 404" at bounding box center [333, 264] width 183 height 9
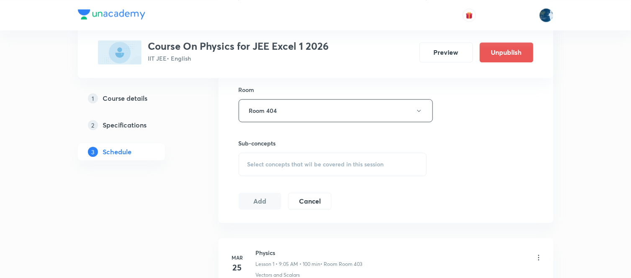
scroll to position [419, 0]
click at [242, 168] on div "Select concepts that wil be covered in this session" at bounding box center [333, 163] width 188 height 23
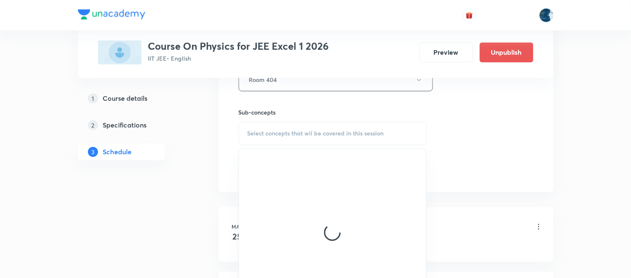
scroll to position [465, 0]
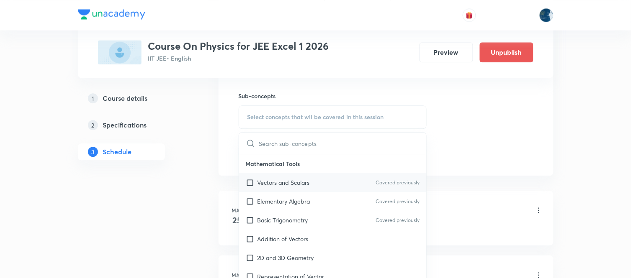
click at [272, 185] on p "Vectors and Scalars" at bounding box center [284, 182] width 52 height 9
checkbox input "true"
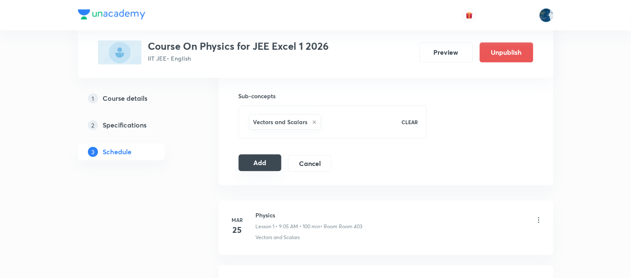
click at [255, 160] on button "Add" at bounding box center [260, 163] width 43 height 17
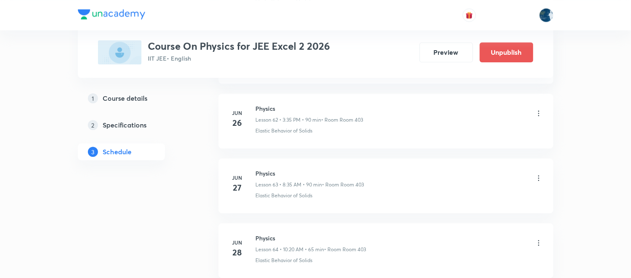
scroll to position [7342, 0]
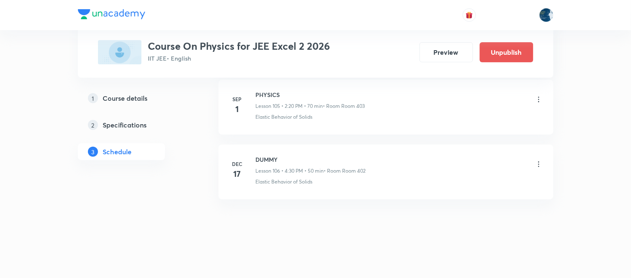
click at [265, 88] on li "[DATE] PHYSICS Lesson 105 • 2:20 PM • 70 min • Room Room 403 Elastic Behavior o…" at bounding box center [386, 107] width 335 height 55
click at [266, 90] on li "[DATE] PHYSICS Lesson 105 • 2:20 PM • 70 min • Room Room 403 Elastic Behavior o…" at bounding box center [386, 107] width 335 height 55
copy h6 "PHYSICS"
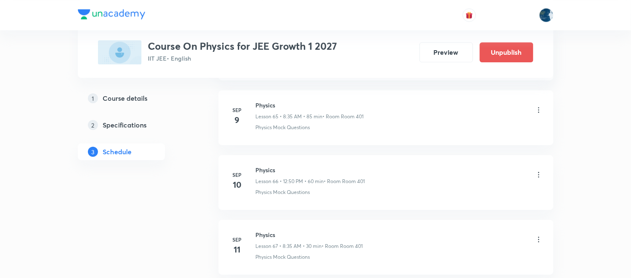
scroll to position [5461, 0]
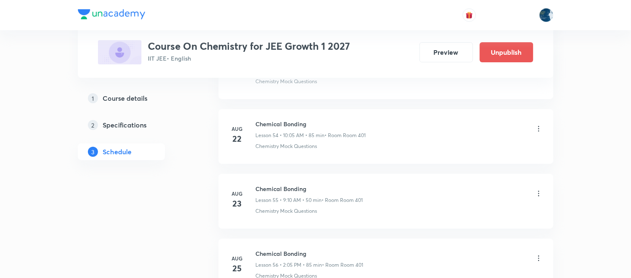
scroll to position [5385, 0]
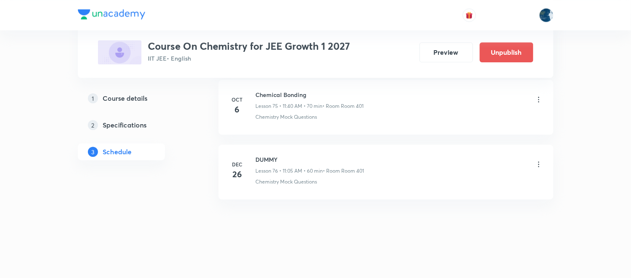
click at [269, 95] on h6 "Chemical Bonding" at bounding box center [310, 94] width 108 height 9
copy h6 "Chemical Bonding"
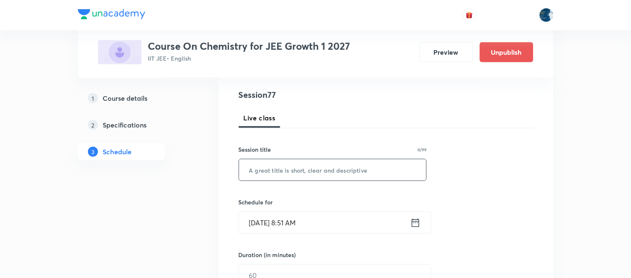
scroll to position [93, 0]
click at [274, 172] on input "text" at bounding box center [333, 169] width 188 height 21
paste input "Chemical Bonding"
type input "Chemical Bonding"
click at [327, 227] on input "Oct 7, 2025, 8:51 AM" at bounding box center [324, 221] width 171 height 21
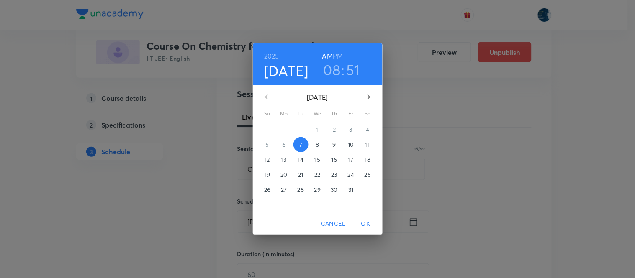
click at [338, 61] on h6 "PM" at bounding box center [338, 56] width 10 height 12
click at [332, 68] on h3 "08" at bounding box center [332, 70] width 17 height 18
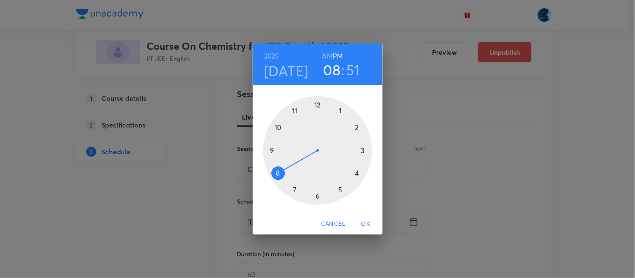
click at [354, 173] on div at bounding box center [317, 150] width 109 height 109
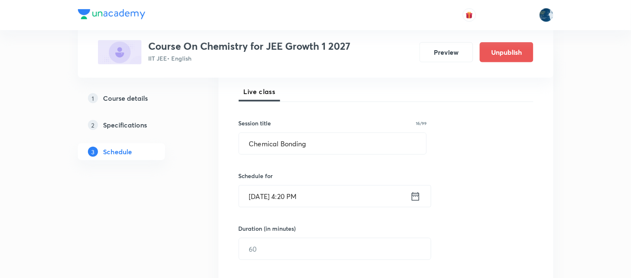
scroll to position [139, 0]
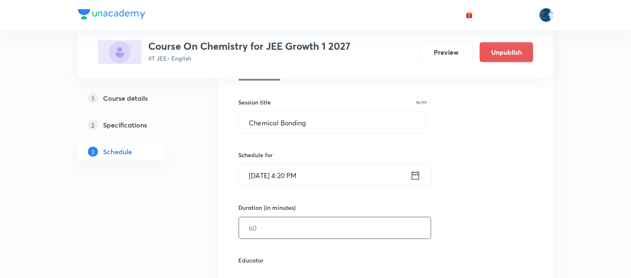
click at [297, 232] on input "text" at bounding box center [335, 228] width 192 height 21
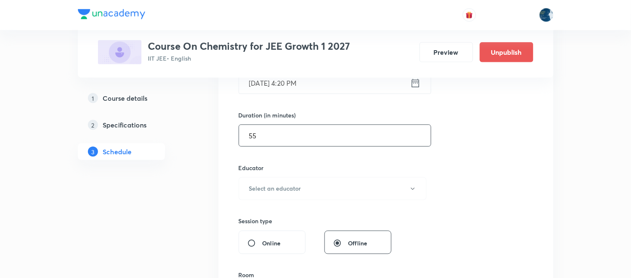
scroll to position [232, 0]
type input "55"
click at [294, 180] on button "Select an educator" at bounding box center [333, 188] width 188 height 23
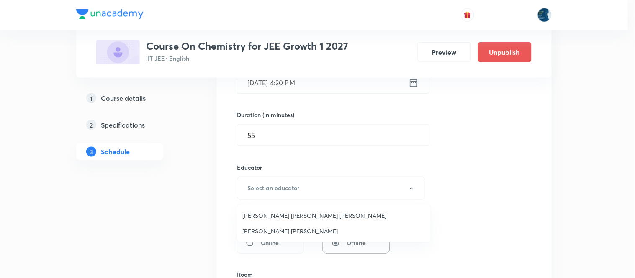
click at [282, 227] on span "Sripati Surya Dilip" at bounding box center [333, 231] width 183 height 9
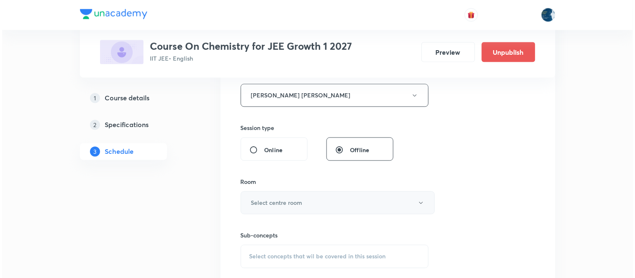
scroll to position [372, 0]
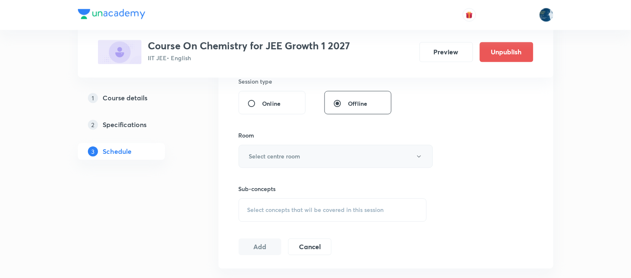
click at [289, 161] on h6 "Select centre room" at bounding box center [275, 156] width 52 height 9
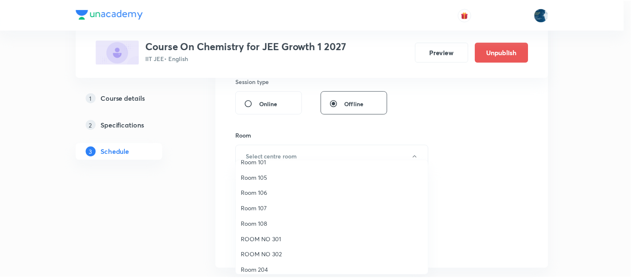
scroll to position [155, 0]
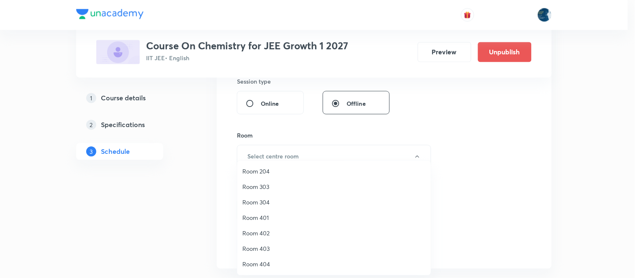
click at [273, 218] on span "Room 401" at bounding box center [333, 218] width 183 height 9
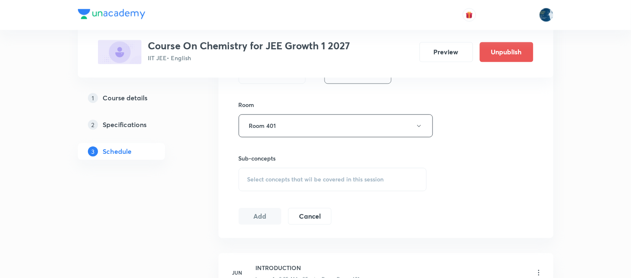
scroll to position [419, 0]
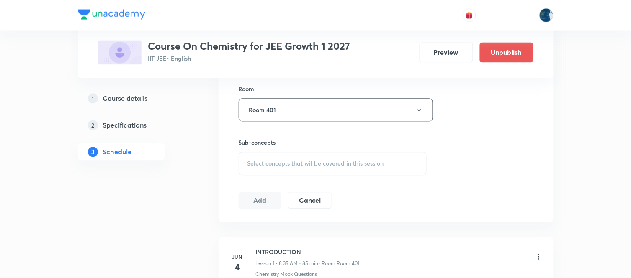
click at [242, 164] on div "Select concepts that wil be covered in this session" at bounding box center [333, 163] width 188 height 23
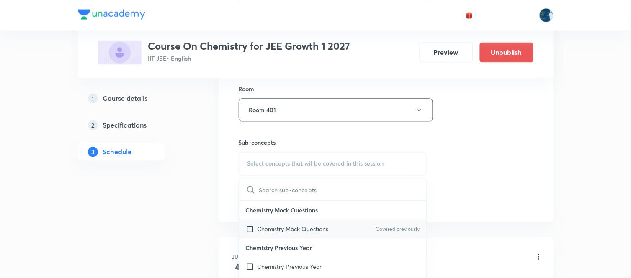
click at [288, 233] on p "Chemistry Mock Questions" at bounding box center [293, 229] width 71 height 9
checkbox input "true"
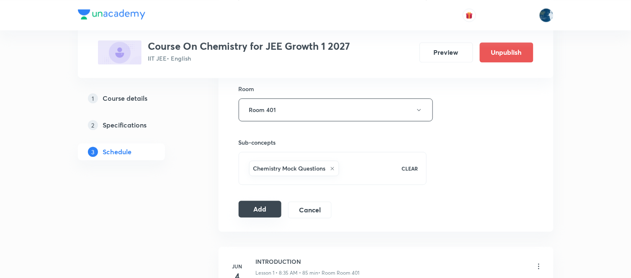
click at [246, 212] on button "Add" at bounding box center [260, 209] width 43 height 17
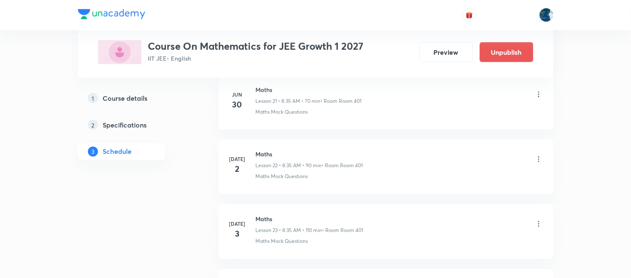
scroll to position [5060, 0]
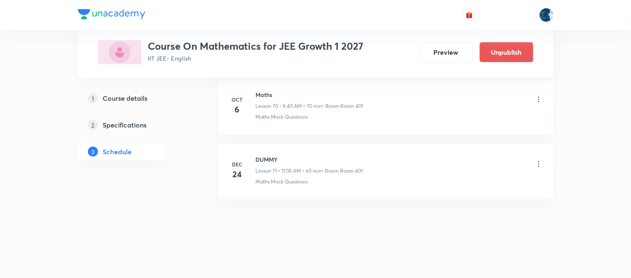
click at [268, 94] on h6 "Maths" at bounding box center [310, 94] width 108 height 9
copy h6 "Maths"
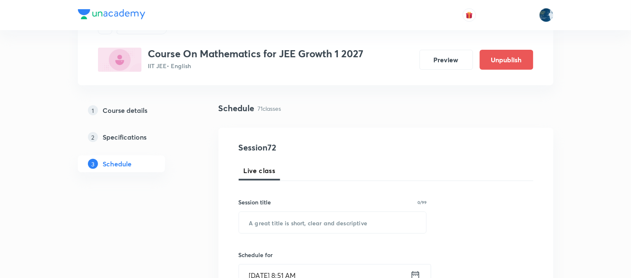
scroll to position [93, 0]
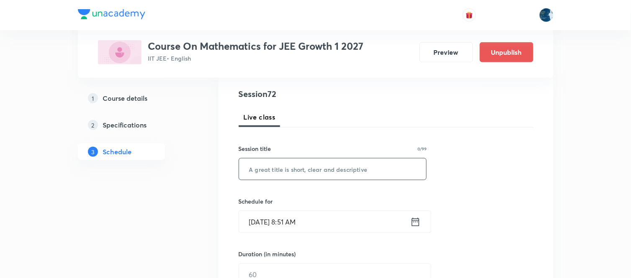
click at [278, 171] on input "text" at bounding box center [333, 169] width 188 height 21
paste input "Maths"
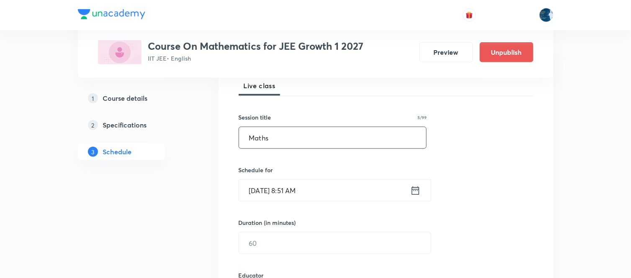
scroll to position [139, 0]
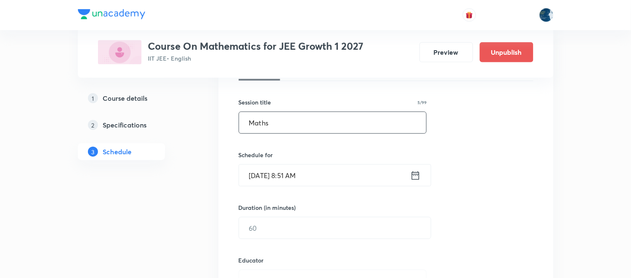
type input "Maths"
click at [311, 168] on input "Oct 7, 2025, 8:51 AM" at bounding box center [324, 175] width 171 height 21
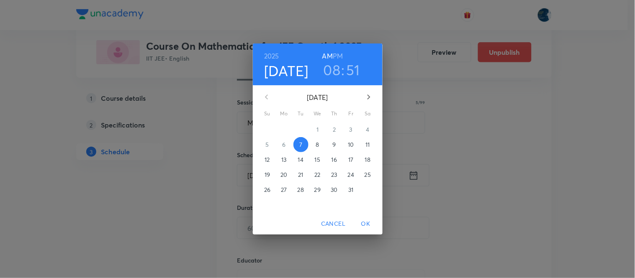
click at [333, 67] on h3 "08" at bounding box center [332, 70] width 17 height 18
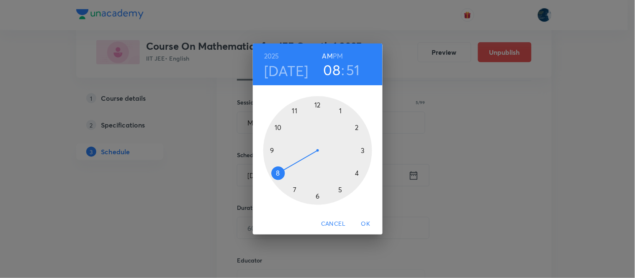
click at [291, 112] on div at bounding box center [317, 150] width 109 height 109
click at [277, 175] on div at bounding box center [317, 150] width 109 height 109
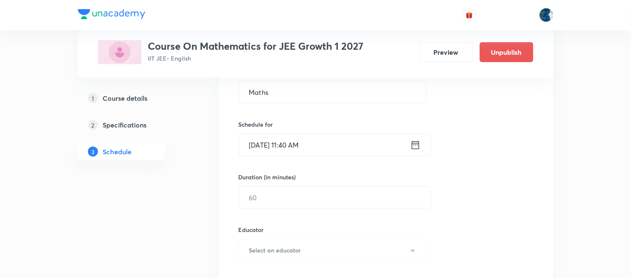
scroll to position [186, 0]
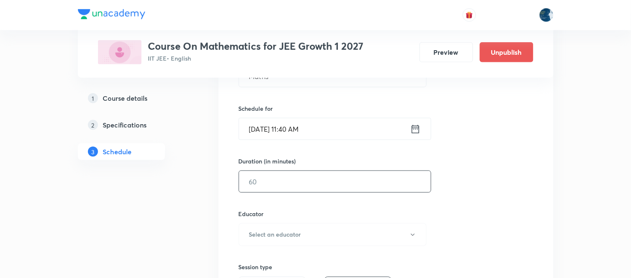
click at [262, 190] on input "text" at bounding box center [335, 181] width 192 height 21
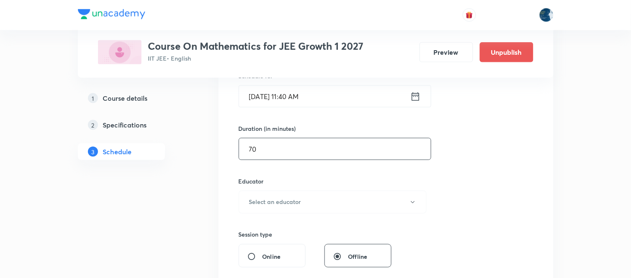
scroll to position [279, 0]
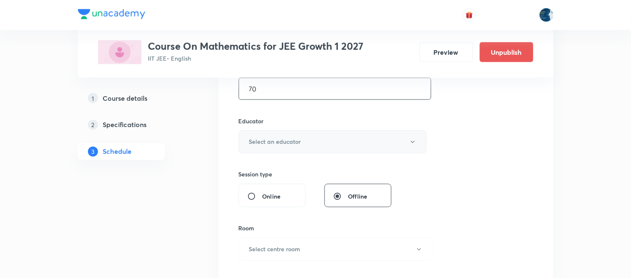
type input "70"
click at [269, 147] on button "Select an educator" at bounding box center [333, 142] width 188 height 23
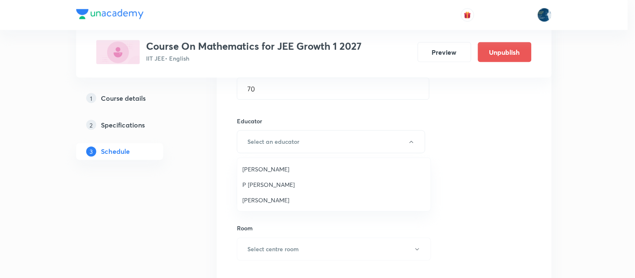
click at [268, 165] on span "Polampalli Rajesh" at bounding box center [333, 169] width 183 height 9
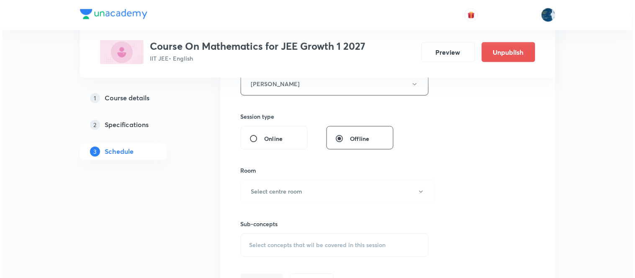
scroll to position [372, 0]
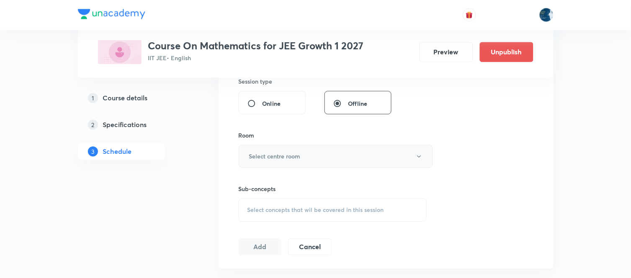
click at [275, 158] on h6 "Select centre room" at bounding box center [275, 156] width 52 height 9
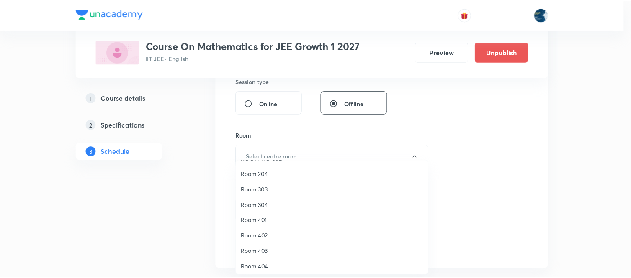
scroll to position [155, 0]
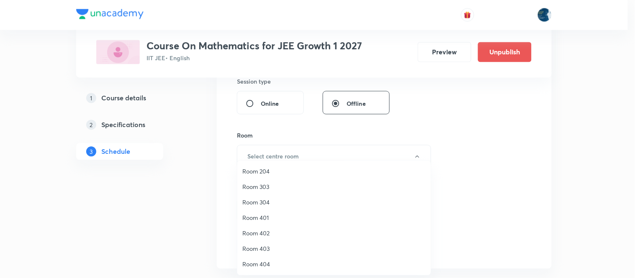
click at [256, 216] on span "Room 401" at bounding box center [333, 218] width 183 height 9
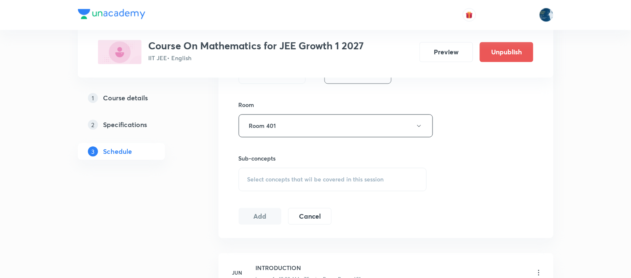
scroll to position [419, 0]
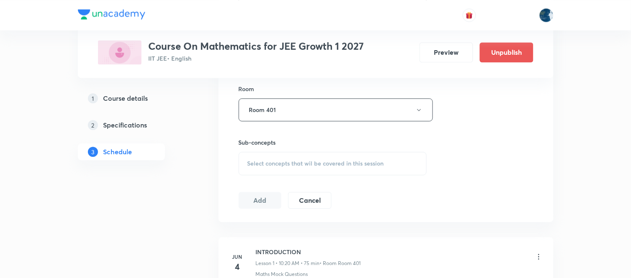
click at [245, 165] on div "Select concepts that wil be covered in this session" at bounding box center [333, 163] width 188 height 23
click at [286, 162] on span "Select concepts that wil be covered in this session" at bounding box center [315, 163] width 137 height 7
click at [246, 162] on div "Select concepts that wil be covered in this session" at bounding box center [333, 163] width 188 height 23
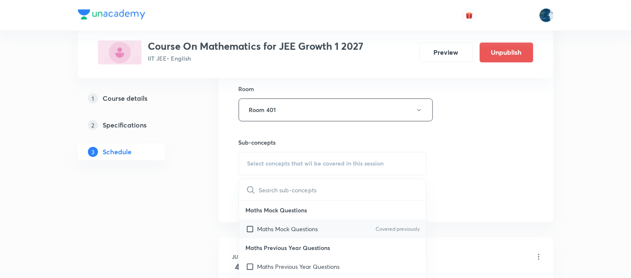
click at [280, 225] on p "Maths Mock Questions" at bounding box center [288, 229] width 61 height 9
checkbox input "true"
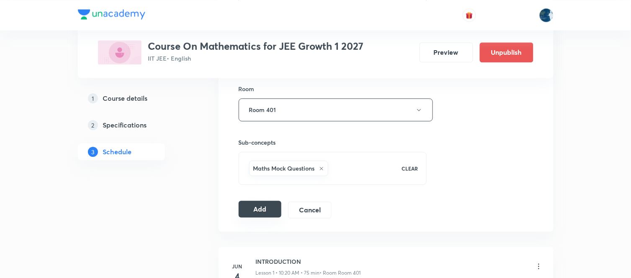
click at [255, 204] on button "Add" at bounding box center [260, 209] width 43 height 17
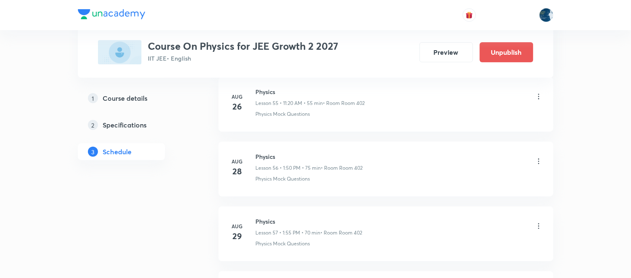
scroll to position [5190, 0]
click at [261, 95] on h6 "PHYSICS" at bounding box center [310, 94] width 108 height 9
click at [269, 94] on h6 "PHYSICS" at bounding box center [310, 94] width 108 height 9
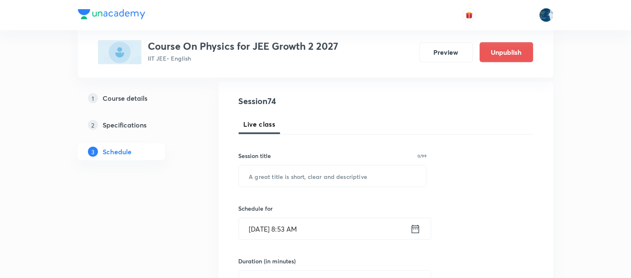
scroll to position [93, 0]
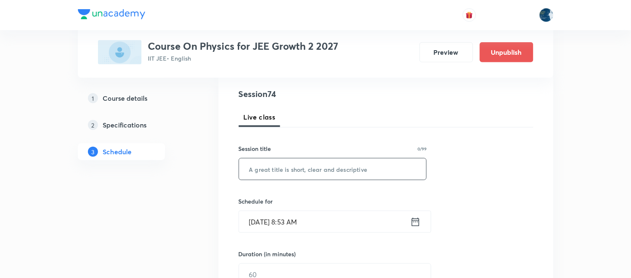
click at [274, 165] on input "text" at bounding box center [333, 169] width 188 height 21
paste input "PHYSICS"
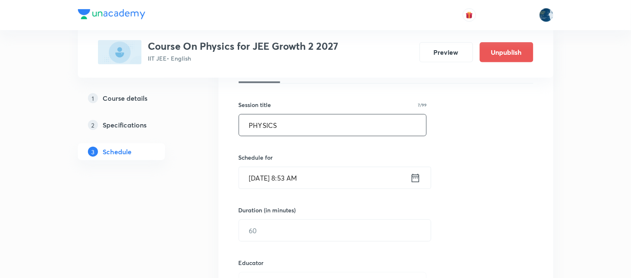
scroll to position [139, 0]
type input "PHYSICS"
click at [329, 173] on input "[DATE] 8:53 AM" at bounding box center [324, 175] width 171 height 21
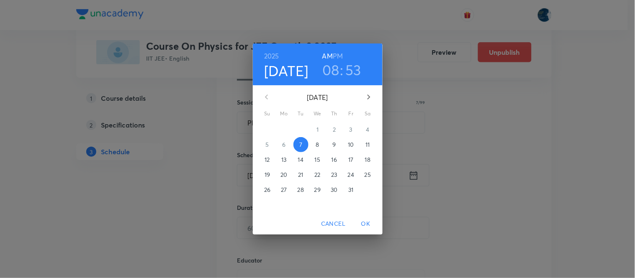
click at [331, 69] on h3 "08" at bounding box center [330, 70] width 17 height 18
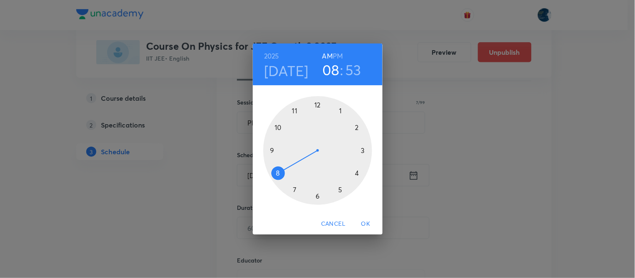
click at [279, 129] on div at bounding box center [317, 150] width 109 height 109
click at [357, 130] on div at bounding box center [317, 150] width 109 height 109
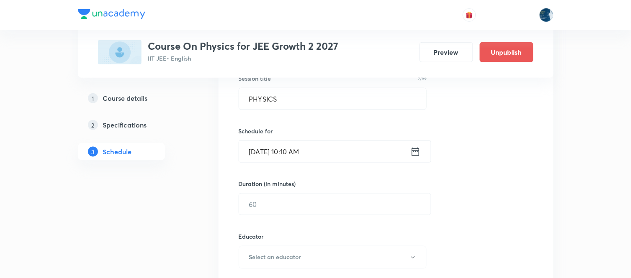
scroll to position [186, 0]
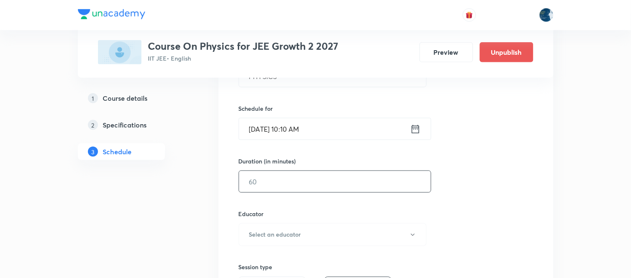
drag, startPoint x: 227, startPoint y: 190, endPoint x: 281, endPoint y: 183, distance: 54.8
click at [229, 193] on div "Session 74 Live class Session title 7/99 PHYSICS ​ Schedule for Oct 7, 2025, 10…" at bounding box center [386, 219] width 335 height 474
click at [281, 183] on input "text" at bounding box center [335, 181] width 192 height 21
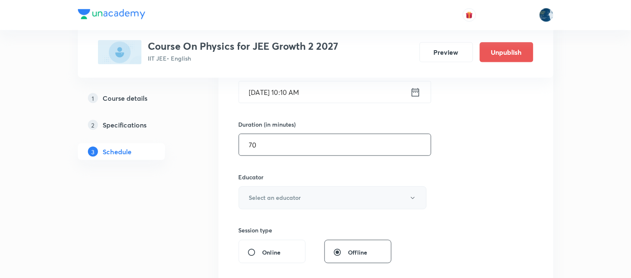
scroll to position [279, 0]
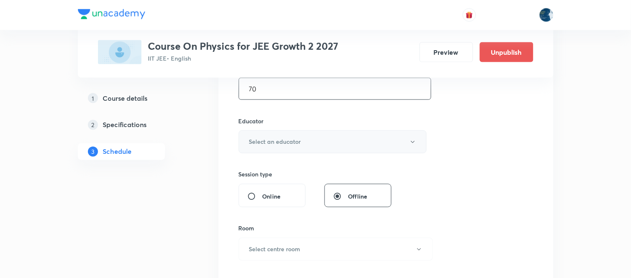
type input "70"
click at [273, 145] on h6 "Select an educator" at bounding box center [275, 142] width 52 height 9
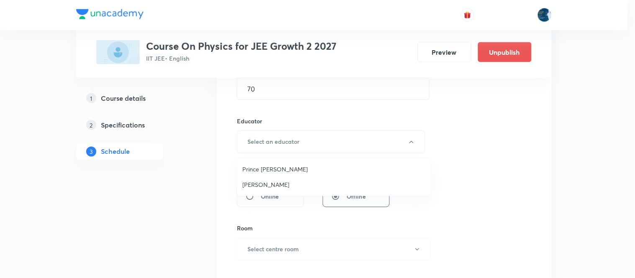
click at [275, 170] on span "Prince Dubey" at bounding box center [333, 169] width 183 height 9
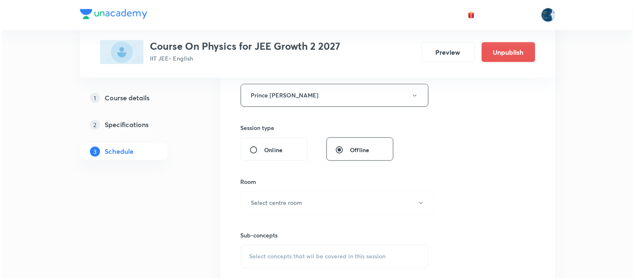
scroll to position [372, 0]
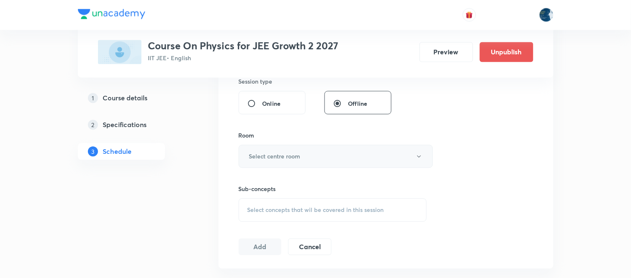
click at [278, 164] on button "Select centre room" at bounding box center [336, 156] width 194 height 23
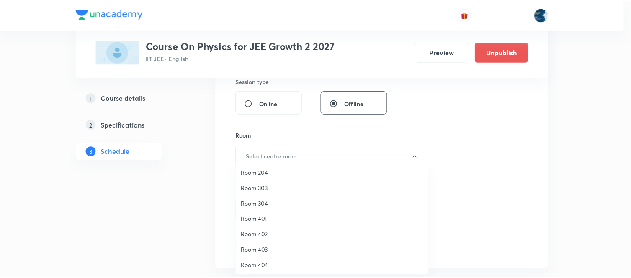
scroll to position [155, 0]
click at [271, 231] on span "Room 402" at bounding box center [333, 233] width 183 height 9
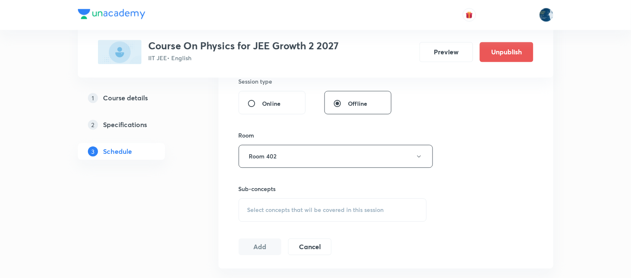
scroll to position [419, 0]
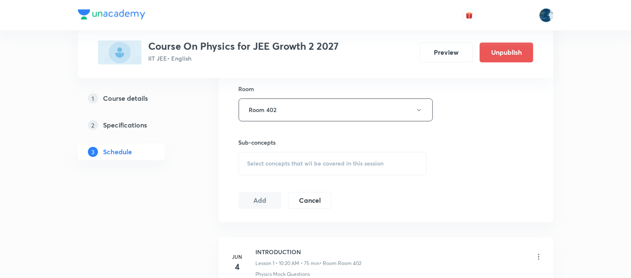
click at [246, 162] on div "Select concepts that wil be covered in this session" at bounding box center [333, 163] width 188 height 23
click at [263, 167] on span "Select concepts that wil be covered in this session" at bounding box center [315, 163] width 137 height 7
click at [245, 164] on div "Select concepts that wil be covered in this session" at bounding box center [333, 163] width 188 height 23
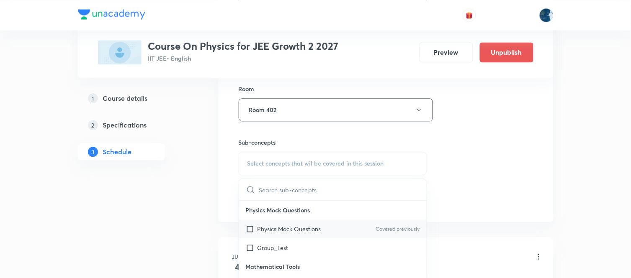
click at [281, 223] on div "Physics Mock Questions Covered previously" at bounding box center [333, 229] width 188 height 19
checkbox input "true"
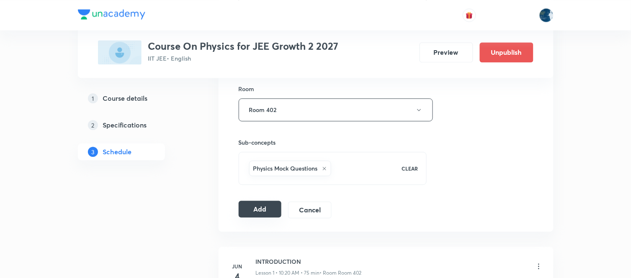
click at [258, 211] on button "Add" at bounding box center [260, 209] width 43 height 17
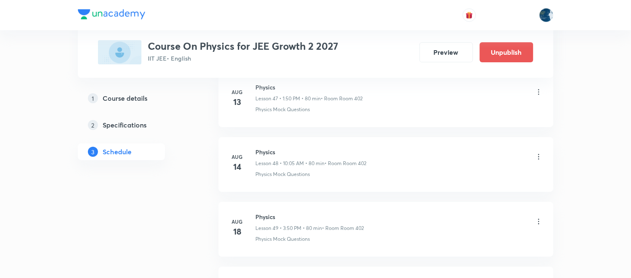
scroll to position [4816, 0]
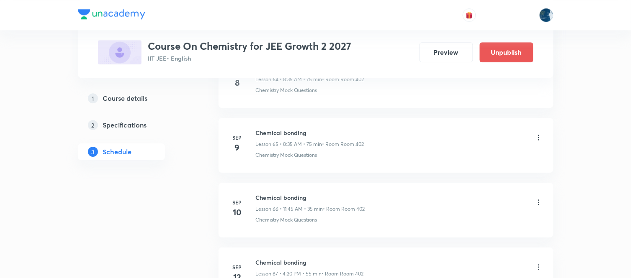
scroll to position [5396, 0]
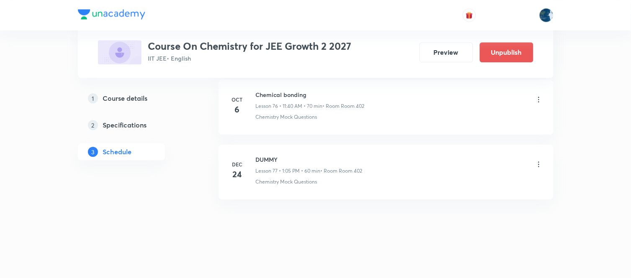
click at [265, 94] on h6 "Chemical bonding" at bounding box center [310, 94] width 109 height 9
copy h6 "Chemical bonding"
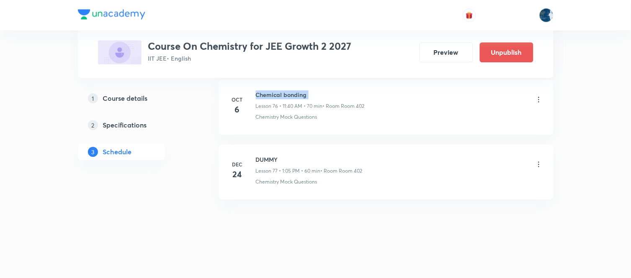
click at [270, 93] on h6 "Chemical bonding" at bounding box center [310, 94] width 109 height 9
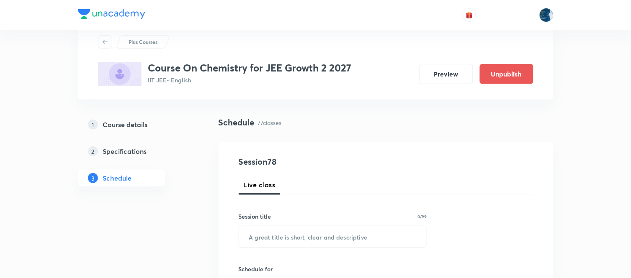
scroll to position [46, 0]
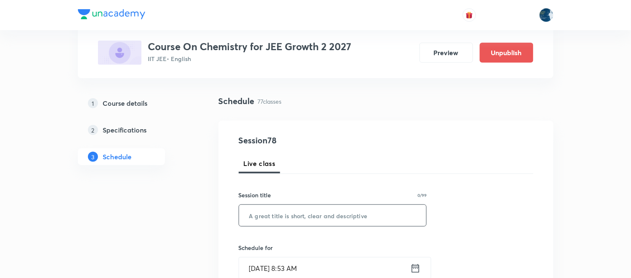
click at [289, 211] on input "text" at bounding box center [333, 215] width 188 height 21
paste input "Chemical bonding"
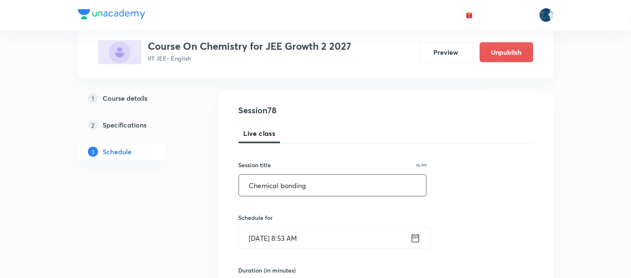
scroll to position [93, 0]
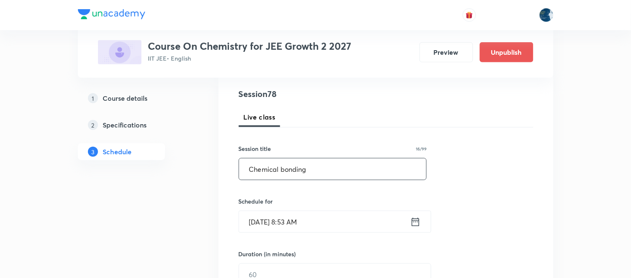
type input "Chemical bonding"
click at [316, 216] on input "Oct 7, 2025, 8:53 AM" at bounding box center [324, 221] width 171 height 21
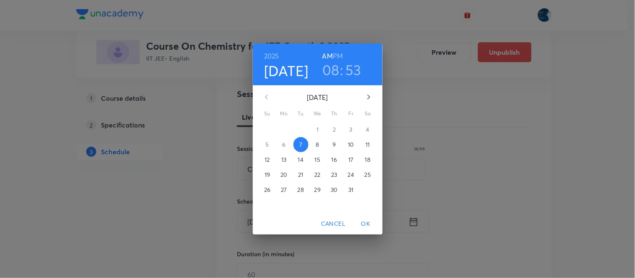
click at [335, 57] on h6 "PM" at bounding box center [338, 56] width 10 height 12
click at [331, 65] on h3 "08" at bounding box center [330, 70] width 17 height 18
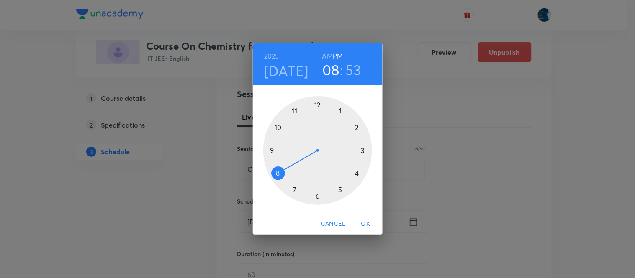
click at [357, 174] on div at bounding box center [317, 150] width 109 height 109
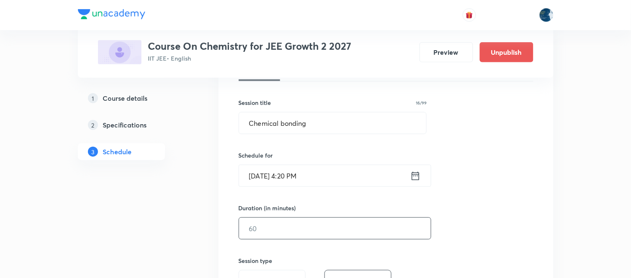
scroll to position [139, 0]
click at [283, 221] on input "text" at bounding box center [335, 228] width 192 height 21
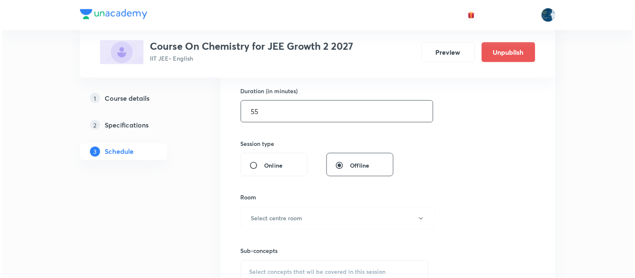
scroll to position [279, 0]
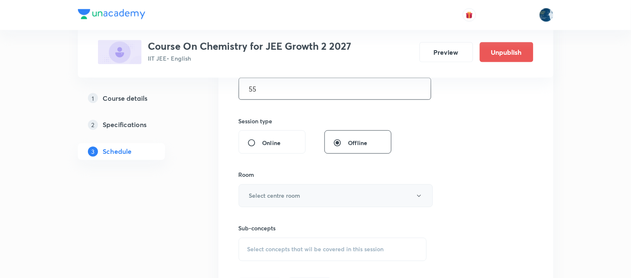
type input "55"
click at [299, 190] on button "Select centre room" at bounding box center [336, 196] width 194 height 23
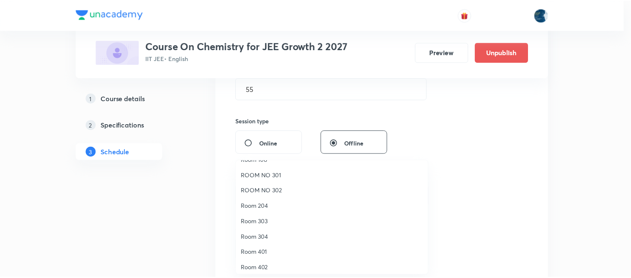
scroll to position [139, 0]
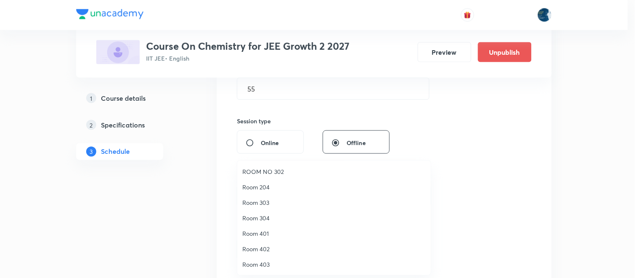
click at [267, 253] on span "Room 402" at bounding box center [333, 249] width 183 height 9
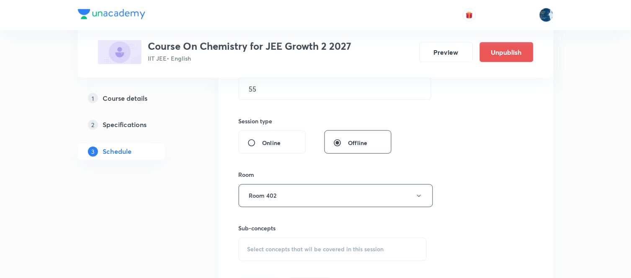
scroll to position [325, 0]
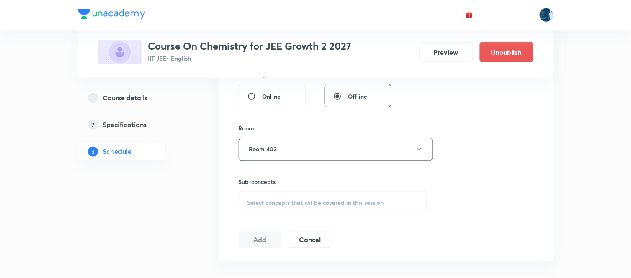
click at [248, 200] on span "Select concepts that wil be covered in this session" at bounding box center [315, 203] width 137 height 7
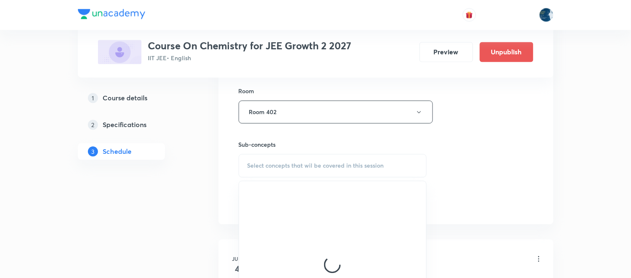
scroll to position [419, 0]
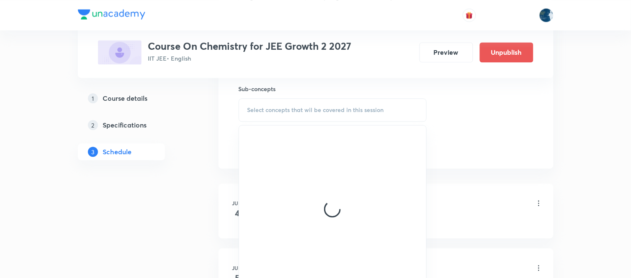
click at [245, 110] on div "Select concepts that wil be covered in this session" at bounding box center [333, 109] width 188 height 23
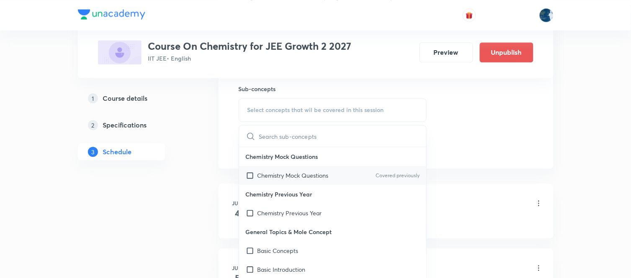
click at [291, 169] on div "Chemistry Mock Questions Covered previously" at bounding box center [333, 175] width 188 height 19
checkbox input "true"
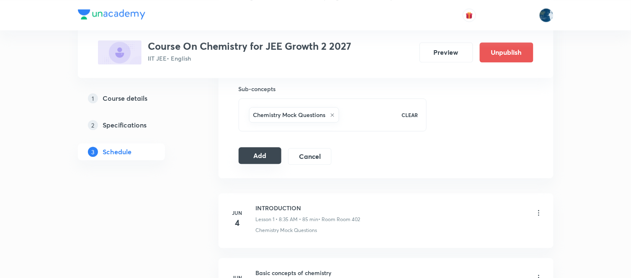
click at [254, 151] on button "Add" at bounding box center [260, 155] width 43 height 17
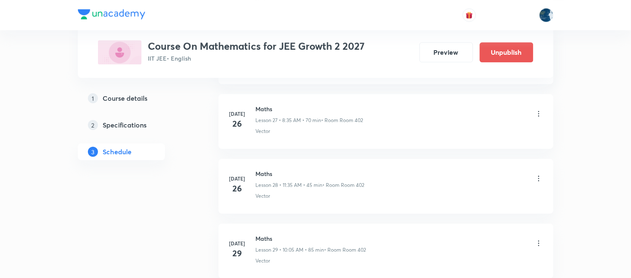
scroll to position [4605, 0]
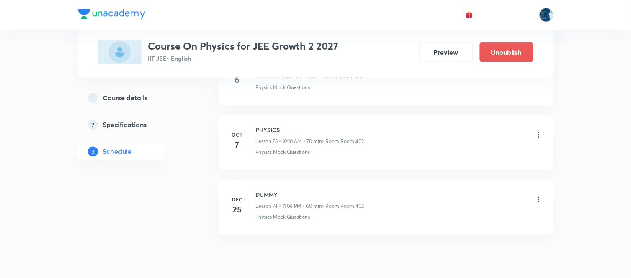
scroll to position [5255, 0]
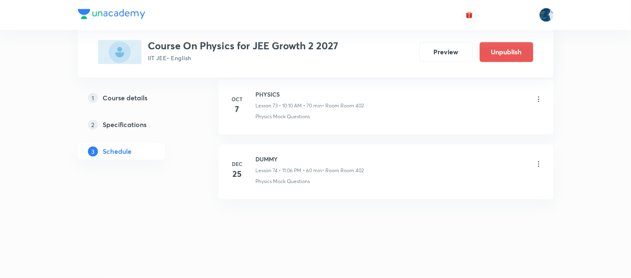
click at [292, 98] on h6 "PHYSICS" at bounding box center [310, 94] width 108 height 9
click at [306, 145] on li "[DATE] DUMMY Lesson 74 • 11:06 PM • 60 min • Room Room 402 Physics Mock Questio…" at bounding box center [386, 172] width 335 height 55
click at [271, 160] on h6 "DUMMY" at bounding box center [310, 159] width 108 height 9
click at [275, 186] on li "Dec 25 DUMMY Lesson 74 • 11:06 PM • 60 min • Room Room 402 Physics Mock Questio…" at bounding box center [386, 172] width 335 height 55
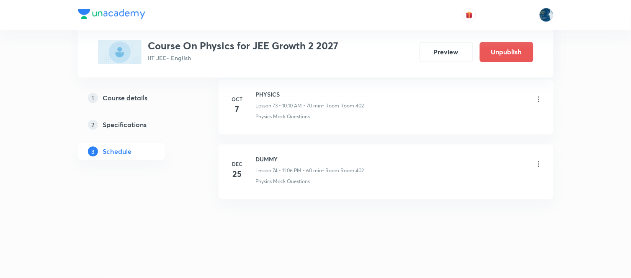
click at [264, 95] on h6 "PHYSICS" at bounding box center [310, 94] width 108 height 9
click at [279, 169] on p "Lesson 74 • 11:06 PM • 60 min" at bounding box center [289, 172] width 67 height 8
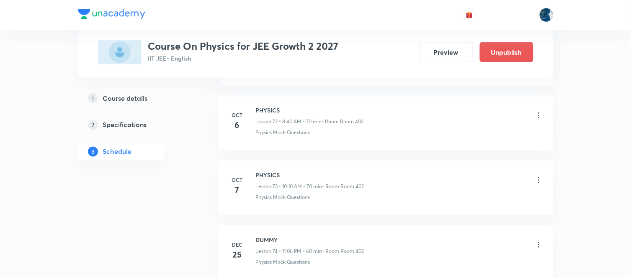
scroll to position [5162, 0]
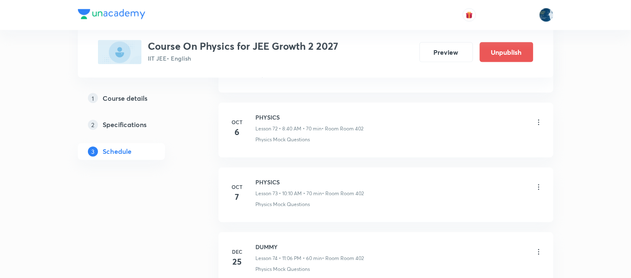
click at [266, 122] on h6 "PHYSICS" at bounding box center [310, 117] width 108 height 9
click at [278, 158] on li "Oct 6 PHYSICS Lesson 72 • 8:40 AM • 70 min • Room Room 402 Physics Mock Questio…" at bounding box center [386, 130] width 335 height 55
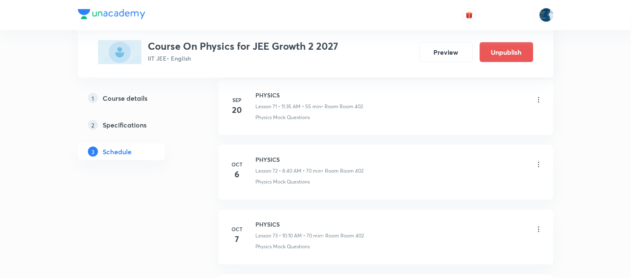
scroll to position [5069, 0]
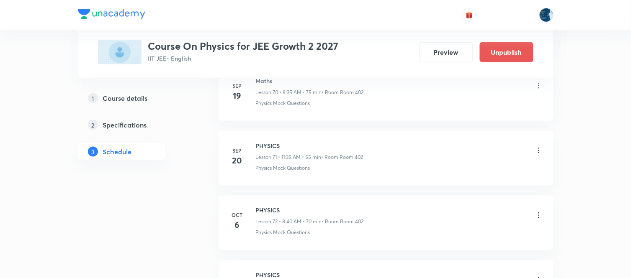
click at [269, 147] on h6 "PHYSICS" at bounding box center [310, 146] width 108 height 9
click at [275, 182] on li "Sep 20 PHYSICS Lesson 71 • 11:35 AM • 55 min • Room Room 402 Physics Mock Quest…" at bounding box center [386, 158] width 335 height 55
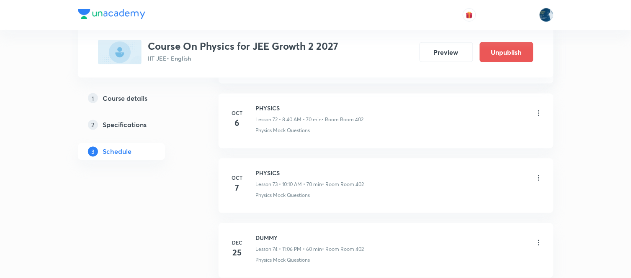
scroll to position [5255, 0]
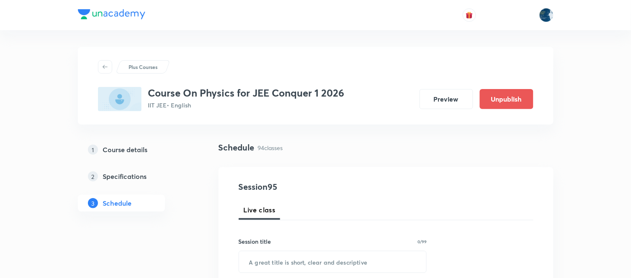
scroll to position [6501, 0]
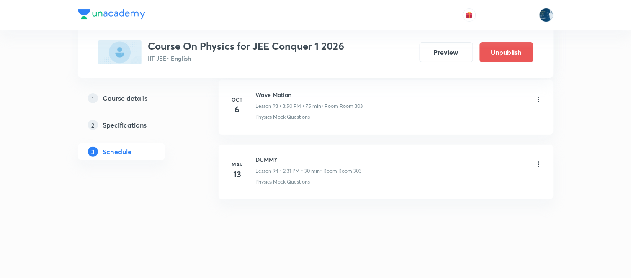
click at [270, 95] on h6 "Wave Motion" at bounding box center [309, 94] width 107 height 9
copy h6 "Wave Motion"
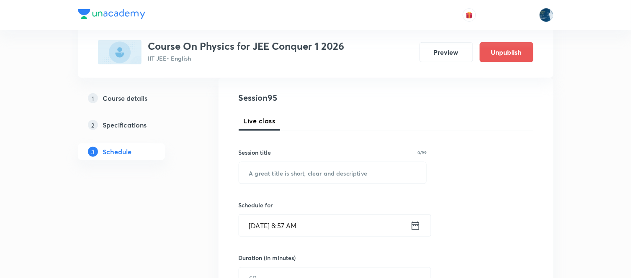
scroll to position [93, 0]
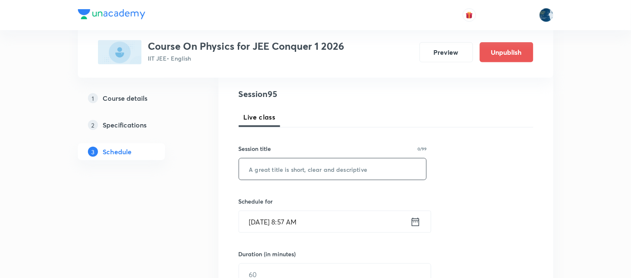
click at [263, 176] on input "text" at bounding box center [333, 169] width 188 height 21
paste input "Wave Motion"
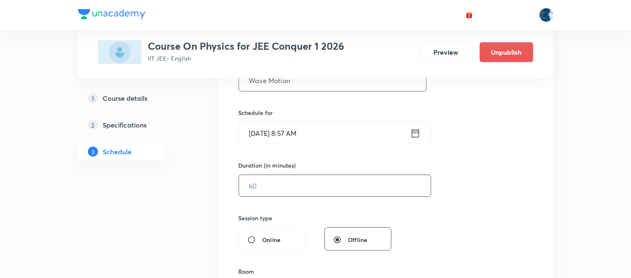
scroll to position [186, 0]
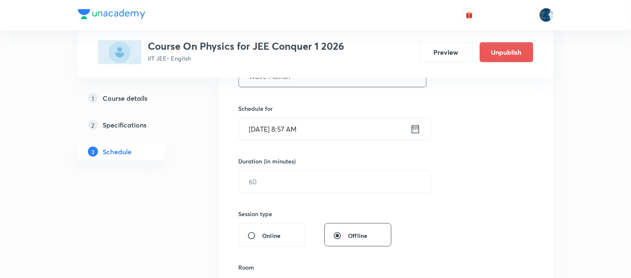
type input "Wave Motion"
click at [333, 129] on input "[DATE] 8:57 AM" at bounding box center [324, 129] width 171 height 21
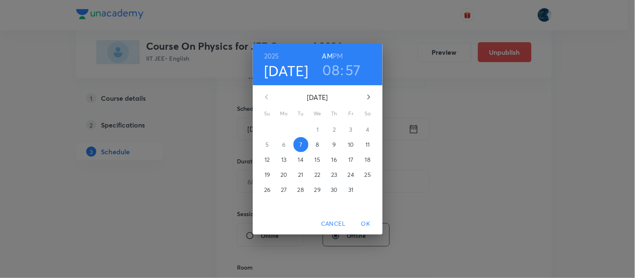
click at [341, 50] on h6 "PM" at bounding box center [338, 56] width 10 height 12
click at [325, 72] on h3 "08" at bounding box center [331, 70] width 17 height 18
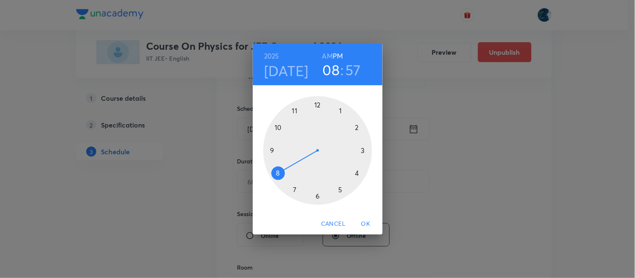
click at [363, 153] on div at bounding box center [317, 150] width 109 height 109
click at [278, 130] on div at bounding box center [317, 150] width 109 height 109
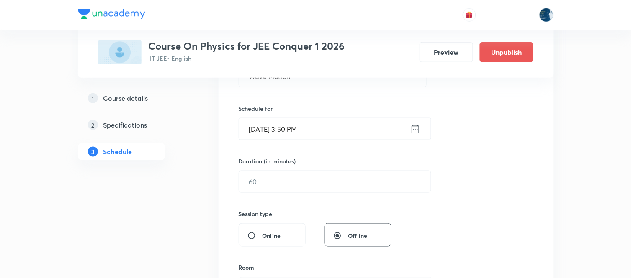
scroll to position [232, 0]
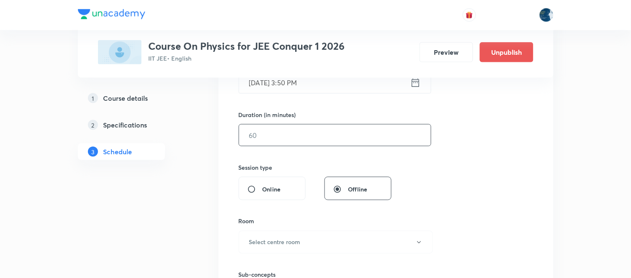
click at [261, 143] on input "text" at bounding box center [335, 135] width 192 height 21
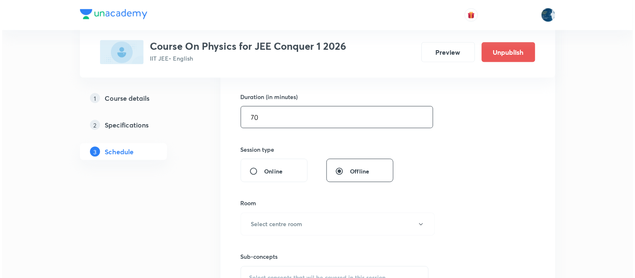
scroll to position [279, 0]
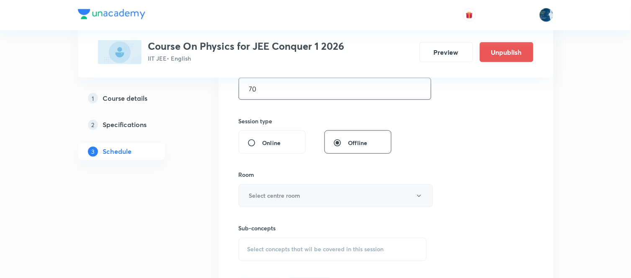
type input "70"
click at [293, 204] on button "Select centre room" at bounding box center [336, 196] width 194 height 23
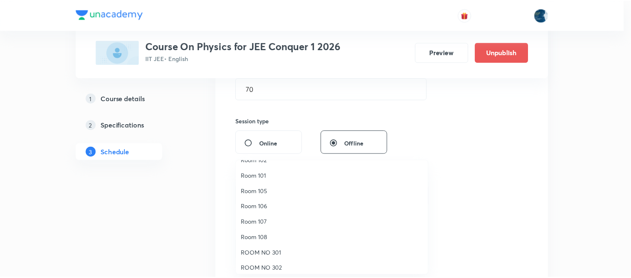
scroll to position [155, 0]
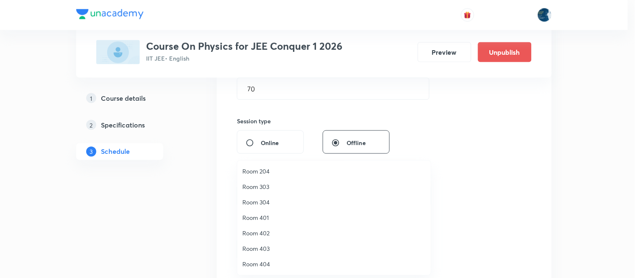
click at [266, 190] on span "Room 303" at bounding box center [333, 187] width 183 height 9
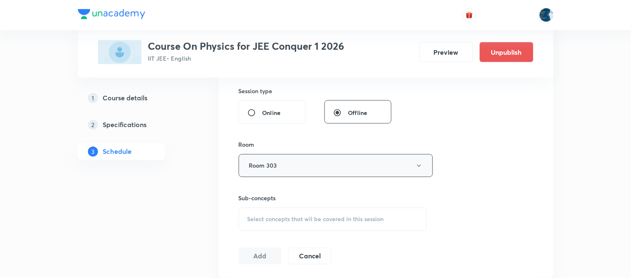
scroll to position [325, 0]
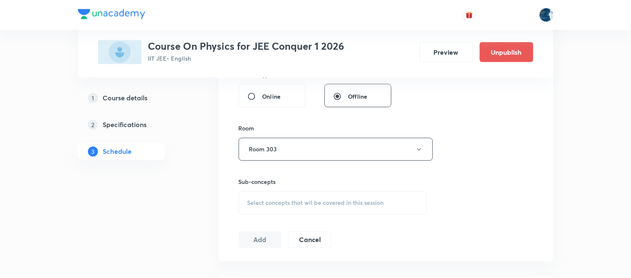
click at [246, 203] on div "Select concepts that wil be covered in this session" at bounding box center [333, 203] width 188 height 23
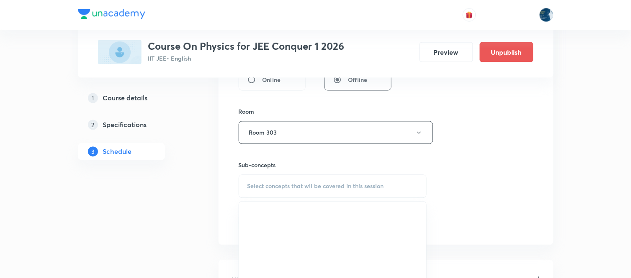
scroll to position [372, 0]
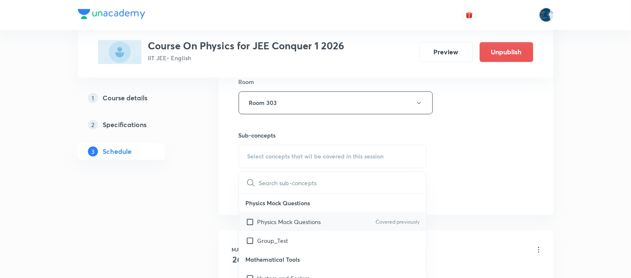
click at [296, 218] on p "Physics Mock Questions" at bounding box center [290, 222] width 64 height 9
checkbox input "true"
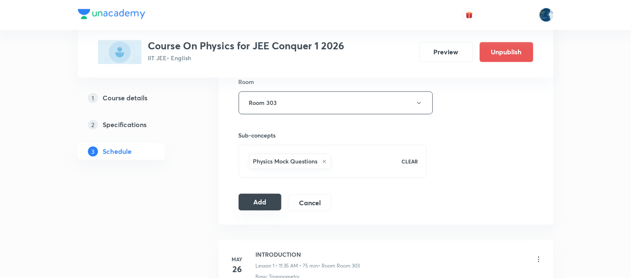
click at [263, 204] on button "Add" at bounding box center [260, 202] width 43 height 17
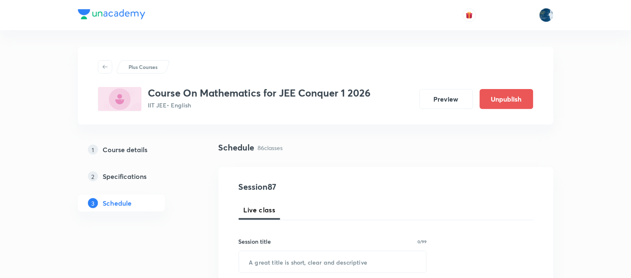
scroll to position [6035, 0]
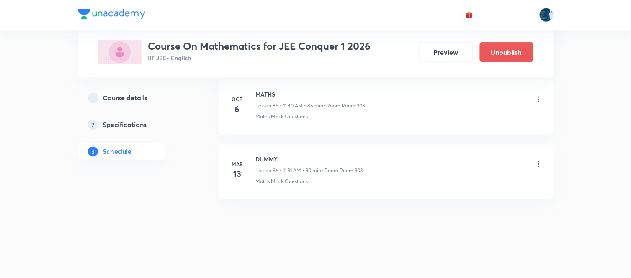
click at [262, 94] on h6 "MATHS" at bounding box center [310, 94] width 109 height 9
copy h6 "MATHS"
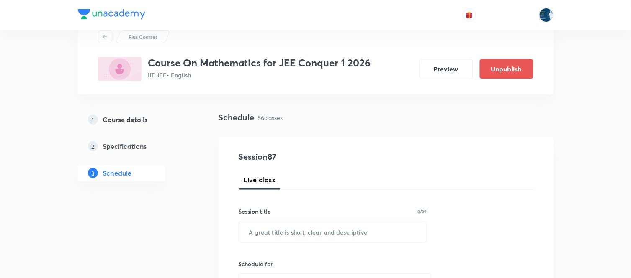
scroll to position [46, 0]
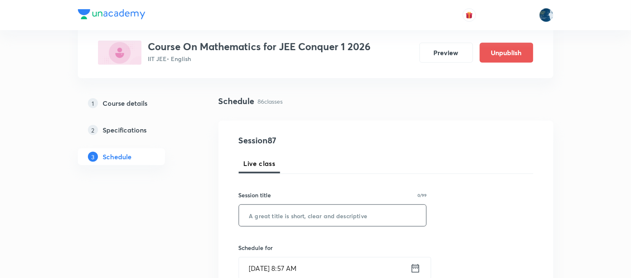
click at [273, 215] on input "text" at bounding box center [333, 215] width 188 height 21
paste input "MATHS"
type input "MATHS"
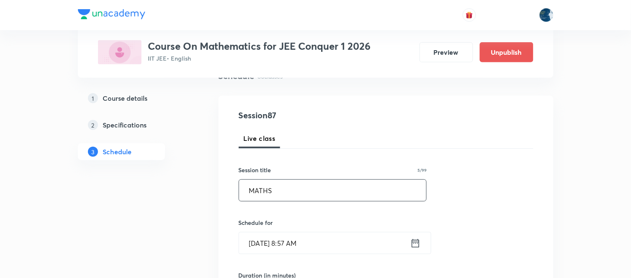
scroll to position [93, 0]
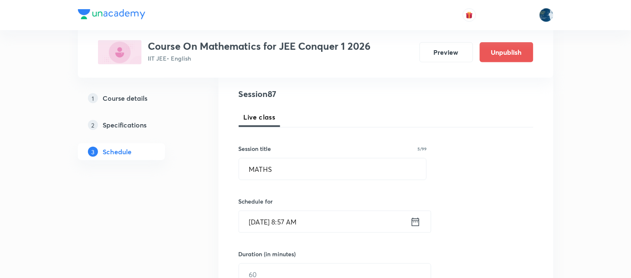
click at [330, 216] on input "[DATE] 8:57 AM" at bounding box center [324, 221] width 171 height 21
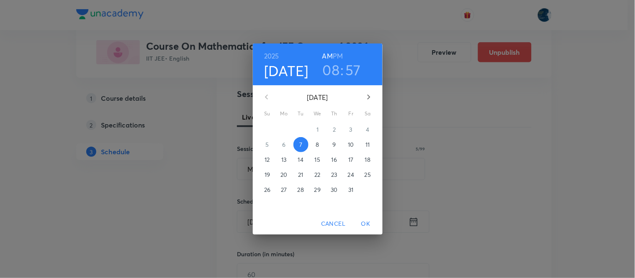
click at [340, 52] on h6 "PM" at bounding box center [338, 56] width 10 height 12
click at [333, 73] on h3 "08" at bounding box center [331, 70] width 17 height 18
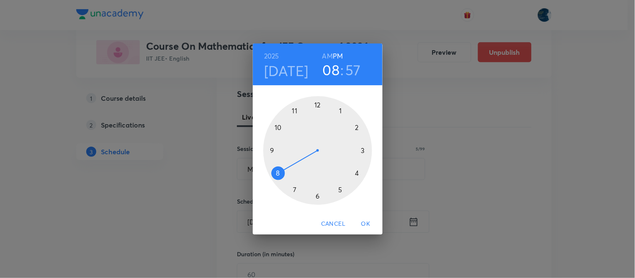
click at [354, 127] on div at bounding box center [317, 150] width 109 height 109
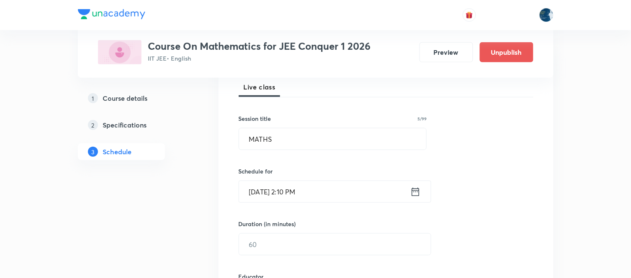
scroll to position [139, 0]
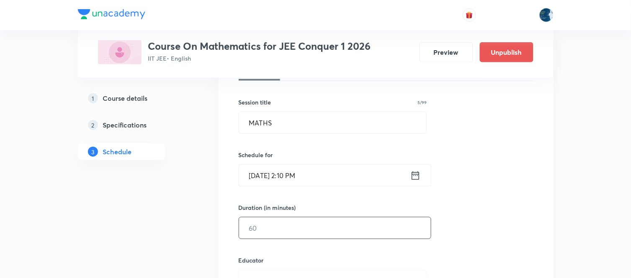
click at [284, 218] on input "text" at bounding box center [335, 228] width 192 height 21
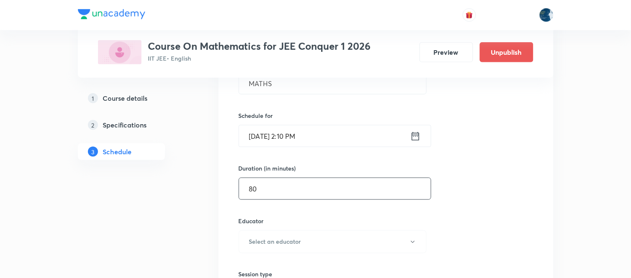
scroll to position [232, 0]
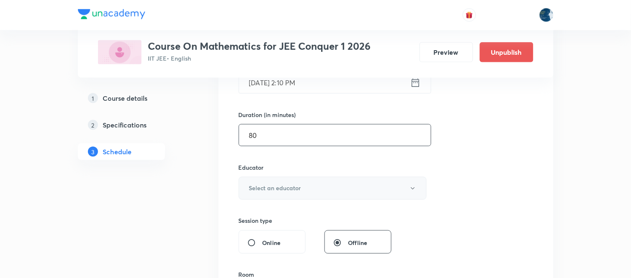
type input "80"
click at [279, 192] on h6 "Select an educator" at bounding box center [275, 188] width 52 height 9
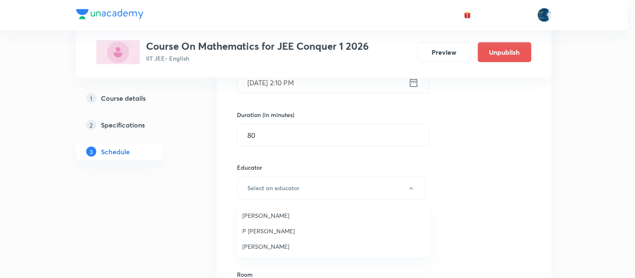
click at [273, 212] on span "[PERSON_NAME]" at bounding box center [333, 215] width 183 height 9
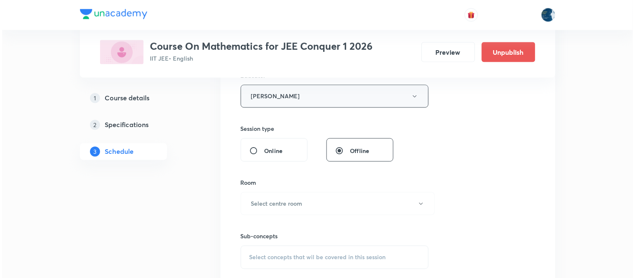
scroll to position [325, 0]
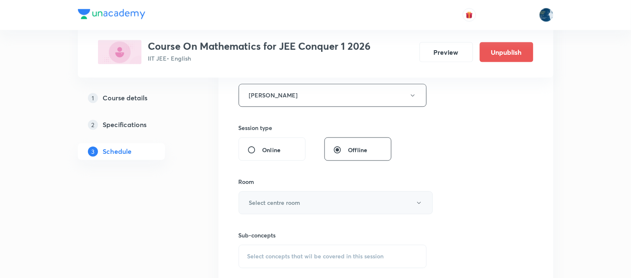
click at [283, 199] on h6 "Select centre room" at bounding box center [275, 203] width 52 height 9
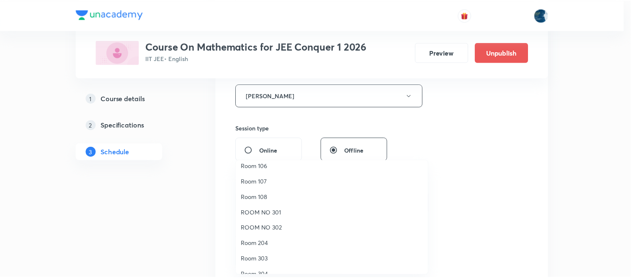
scroll to position [93, 0]
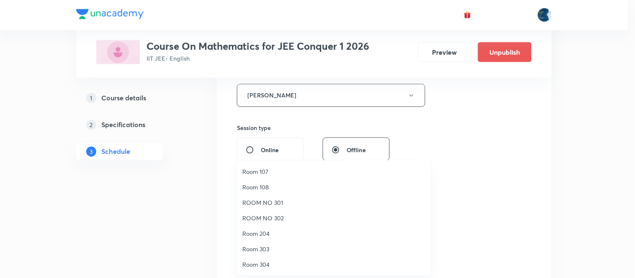
click at [268, 249] on span "Room 303" at bounding box center [333, 249] width 183 height 9
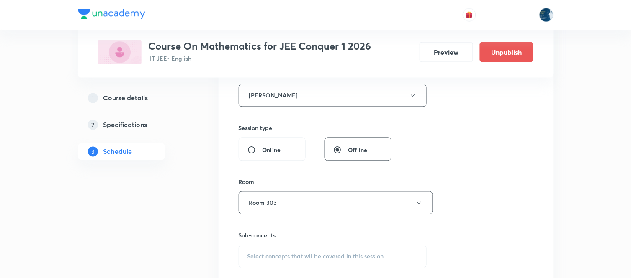
scroll to position [372, 0]
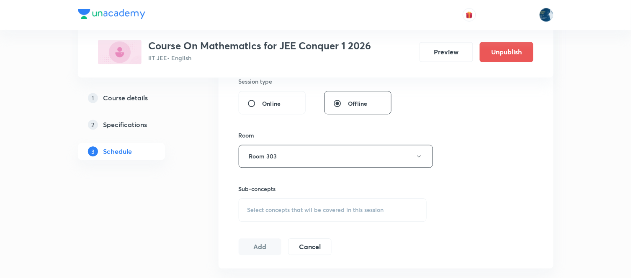
click at [247, 215] on div "Select concepts that wil be covered in this session" at bounding box center [333, 210] width 188 height 23
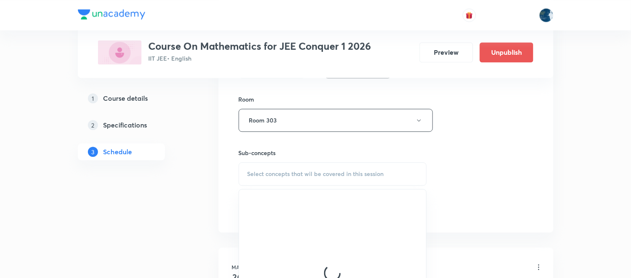
scroll to position [419, 0]
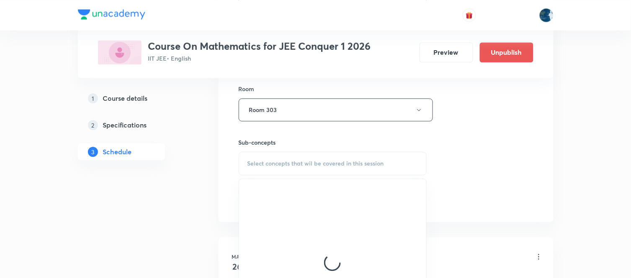
click at [245, 166] on div "Select concepts that wil be covered in this session" at bounding box center [333, 163] width 188 height 23
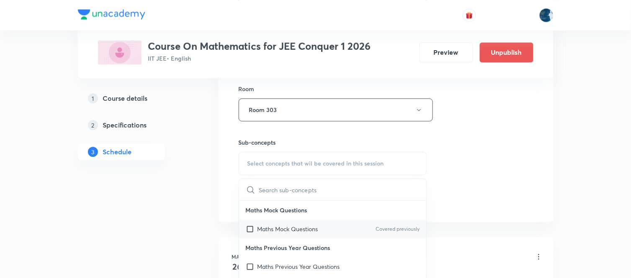
click at [265, 227] on p "Maths Mock Questions" at bounding box center [288, 229] width 61 height 9
checkbox input "true"
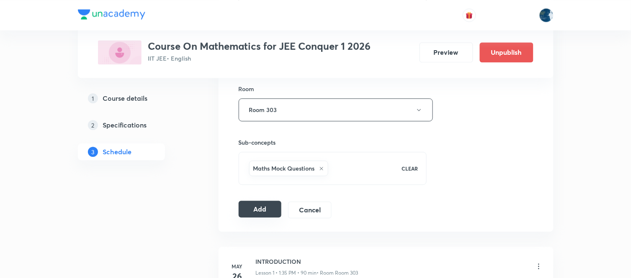
click at [262, 215] on button "Add" at bounding box center [260, 209] width 43 height 17
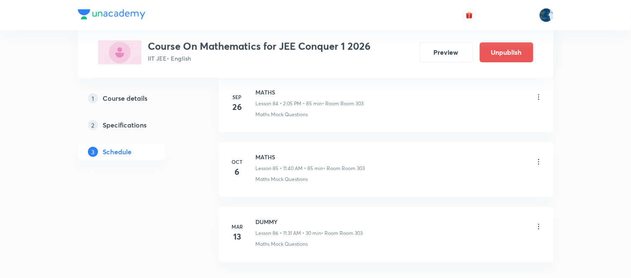
scroll to position [5596, 0]
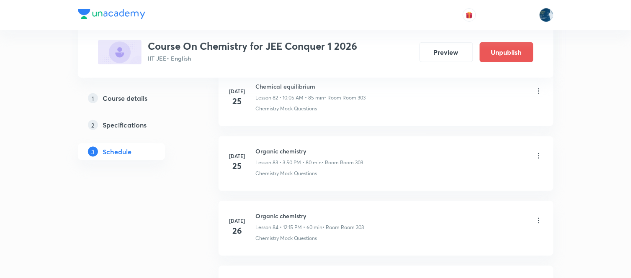
scroll to position [12013, 0]
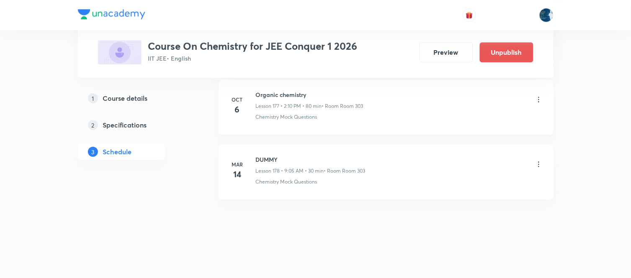
click at [270, 95] on h6 "Organic chemistry" at bounding box center [310, 94] width 108 height 9
copy h6 "Organic chemistry"
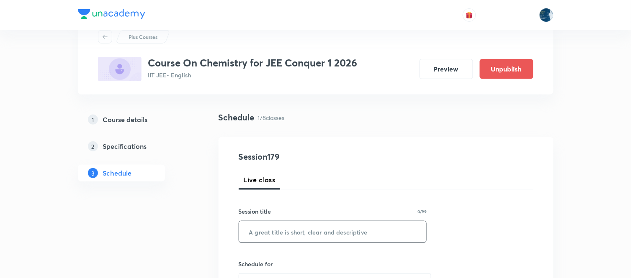
scroll to position [46, 0]
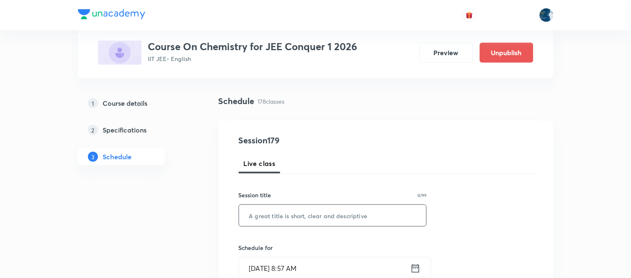
click at [273, 211] on input "text" at bounding box center [333, 215] width 188 height 21
paste input "Organic chemistry"
type input "Organic chemistry"
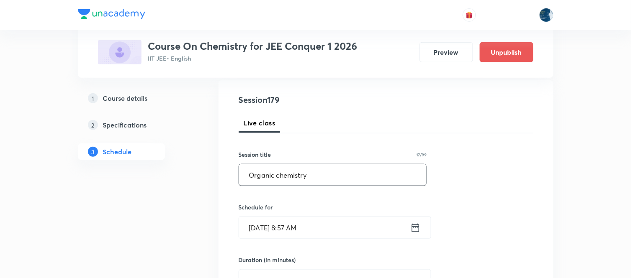
scroll to position [93, 0]
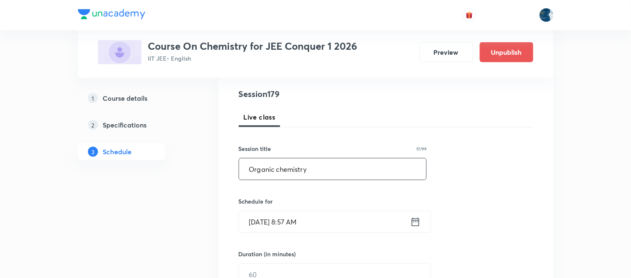
click at [326, 222] on input "[DATE] 8:57 AM" at bounding box center [324, 221] width 171 height 21
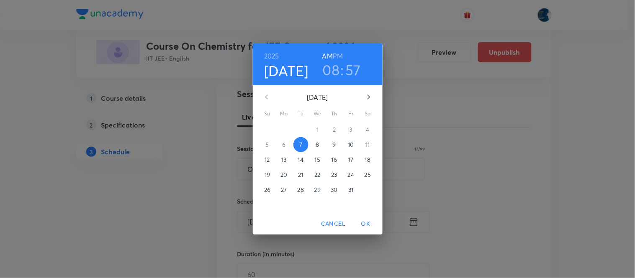
click at [340, 67] on h3 "08" at bounding box center [331, 70] width 17 height 18
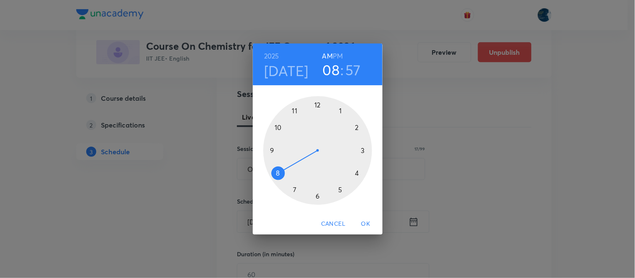
click at [271, 131] on div at bounding box center [317, 150] width 109 height 109
click at [356, 128] on div at bounding box center [317, 150] width 109 height 109
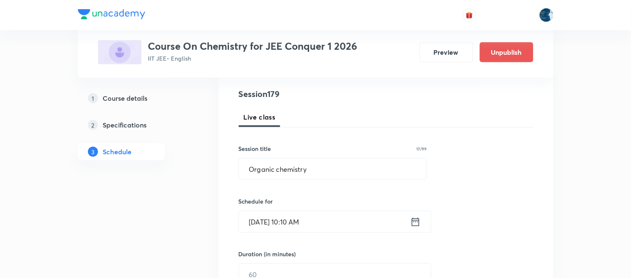
scroll to position [139, 0]
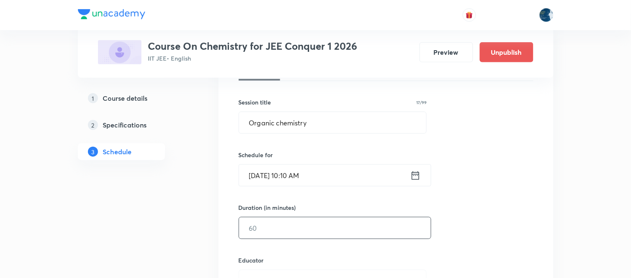
click at [263, 233] on input "text" at bounding box center [335, 228] width 192 height 21
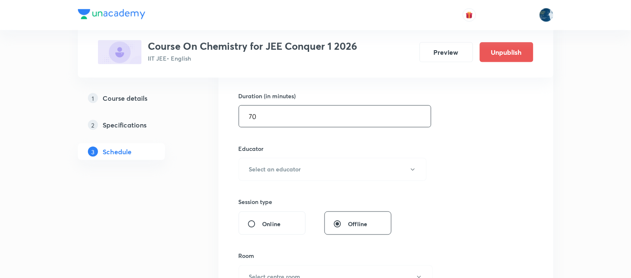
scroll to position [279, 0]
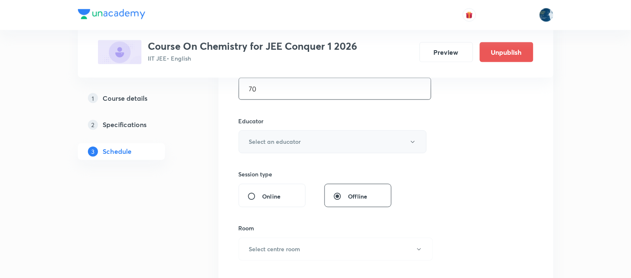
type input "70"
click at [278, 147] on h6 "Select an educator" at bounding box center [275, 142] width 52 height 9
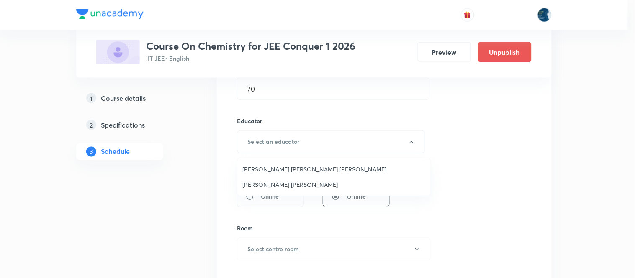
click at [267, 185] on span "[PERSON_NAME] [PERSON_NAME]" at bounding box center [333, 184] width 183 height 9
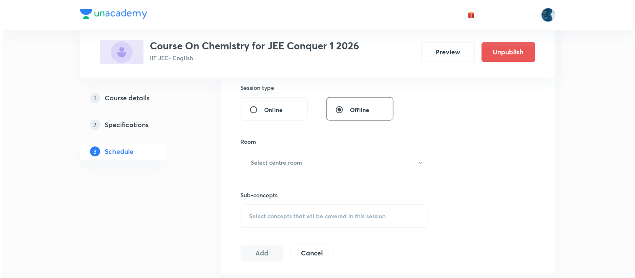
scroll to position [372, 0]
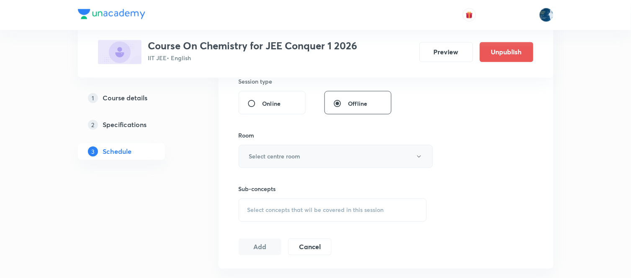
click at [253, 165] on button "Select centre room" at bounding box center [336, 156] width 194 height 23
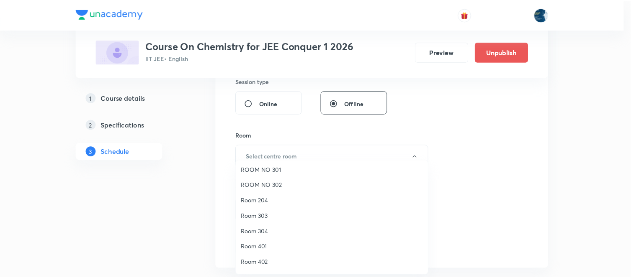
scroll to position [155, 0]
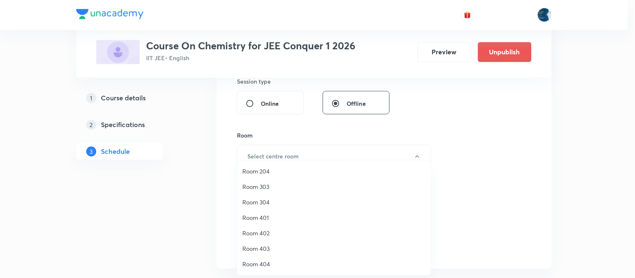
click at [263, 187] on span "Room 303" at bounding box center [333, 187] width 183 height 9
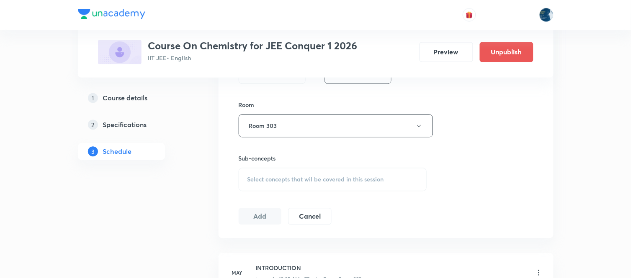
scroll to position [419, 0]
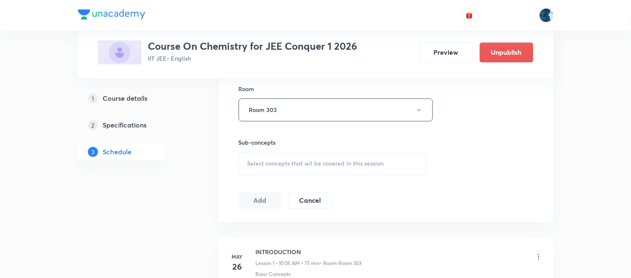
click at [246, 167] on div "Select concepts that wil be covered in this session" at bounding box center [333, 163] width 188 height 23
click at [250, 164] on span "Select concepts that wil be covered in this session" at bounding box center [315, 163] width 137 height 7
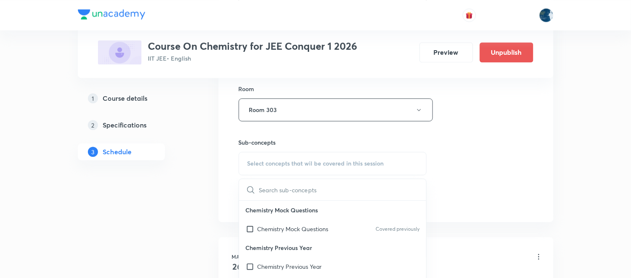
click at [247, 165] on span "Select concepts that wil be covered in this session" at bounding box center [315, 163] width 137 height 7
click at [279, 229] on p "Chemistry Mock Questions" at bounding box center [293, 229] width 71 height 9
checkbox input "true"
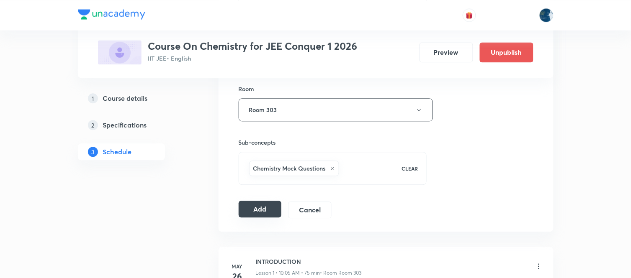
click at [261, 216] on button "Add" at bounding box center [260, 209] width 43 height 17
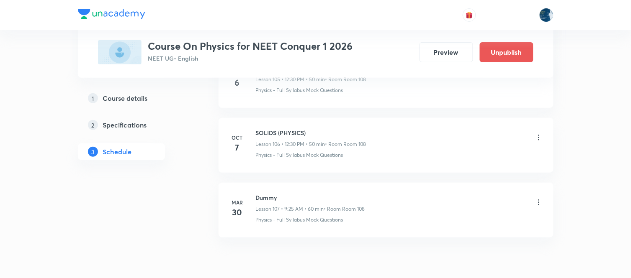
scroll to position [7353, 0]
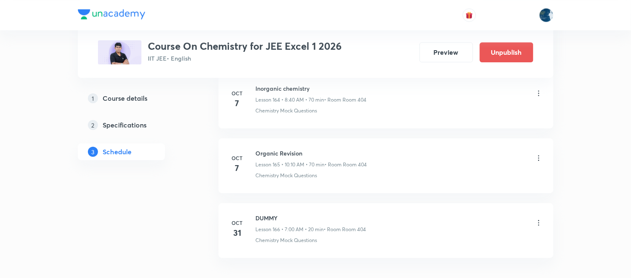
scroll to position [11140, 0]
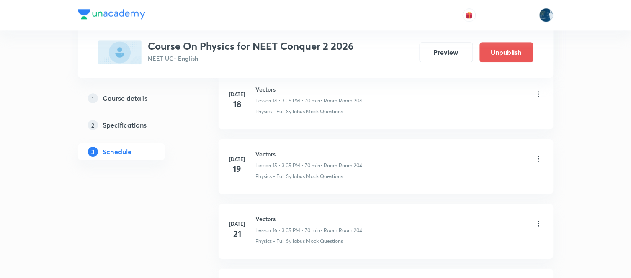
scroll to position [4410, 0]
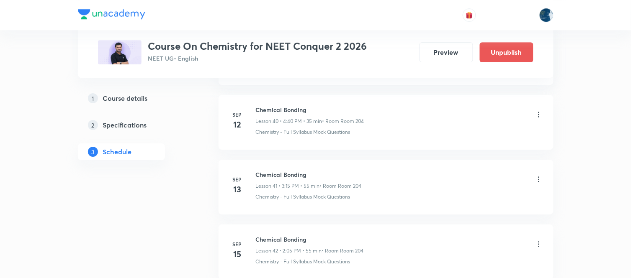
scroll to position [4281, 0]
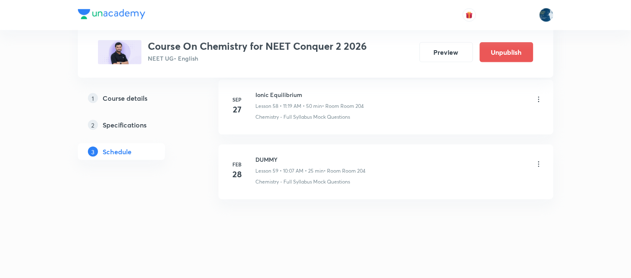
click at [269, 93] on h6 "Ionic Equilibrium" at bounding box center [310, 94] width 108 height 9
copy h6 "Ionic Equilibrium"
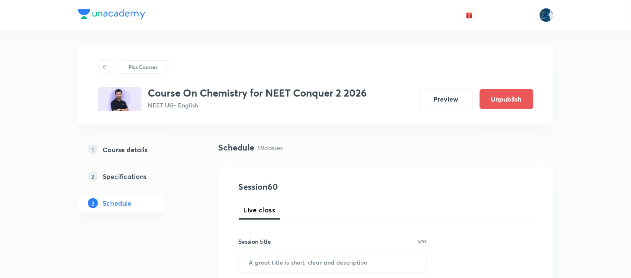
scroll to position [46, 0]
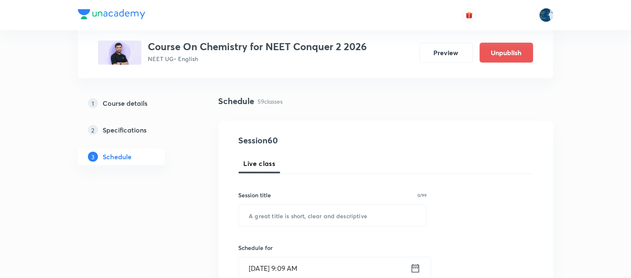
click at [273, 198] on div "Session title 0/99" at bounding box center [333, 195] width 188 height 9
click at [275, 223] on input "text" at bounding box center [333, 215] width 188 height 21
paste input "Ionic Equilibrium"
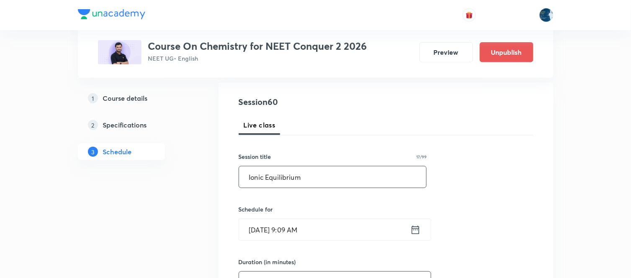
scroll to position [139, 0]
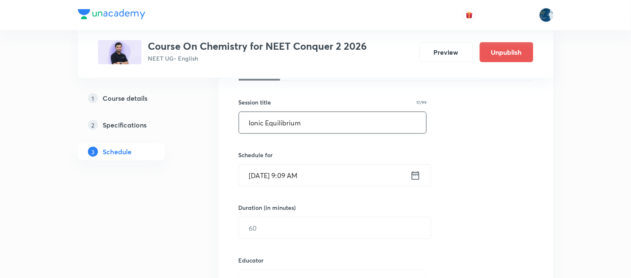
type input "Ionic Equilibrium"
click at [338, 191] on div "Session 60 Live class Session title 17/99 Ionic Equilibrium ​ Schedule for Oct …" at bounding box center [386, 264] width 295 height 447
click at [335, 176] on input "Oct 7, 2025, 9:09 AM" at bounding box center [324, 175] width 171 height 21
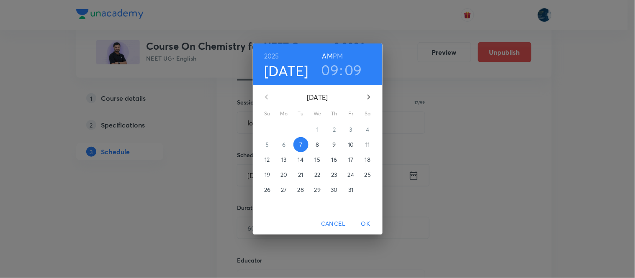
click at [343, 57] on div "2025 Oct 7 09 : 09 AM PM" at bounding box center [318, 64] width 116 height 28
click at [335, 61] on h6 "PM" at bounding box center [338, 56] width 10 height 12
click at [335, 68] on h3 "09" at bounding box center [331, 70] width 18 height 18
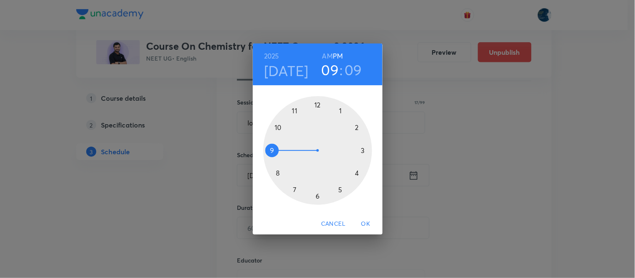
click at [354, 128] on div at bounding box center [317, 150] width 109 height 109
click at [355, 129] on div at bounding box center [317, 150] width 109 height 109
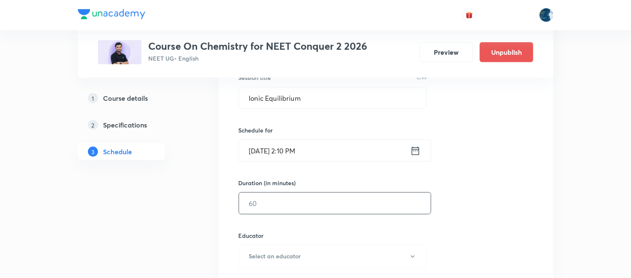
scroll to position [186, 0]
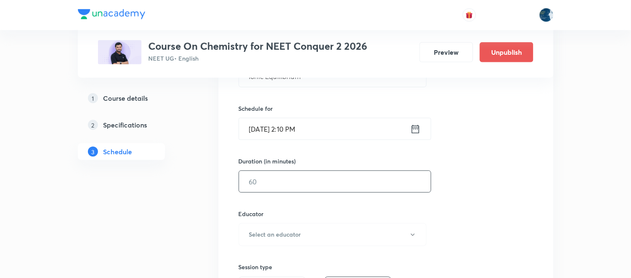
click at [274, 183] on input "text" at bounding box center [335, 181] width 192 height 21
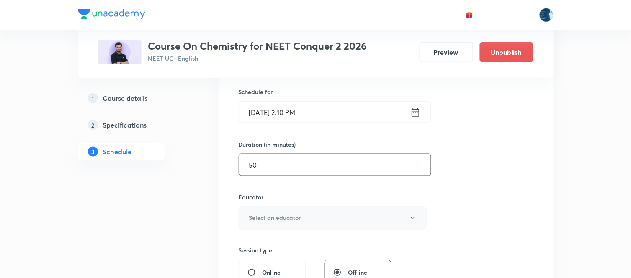
scroll to position [232, 0]
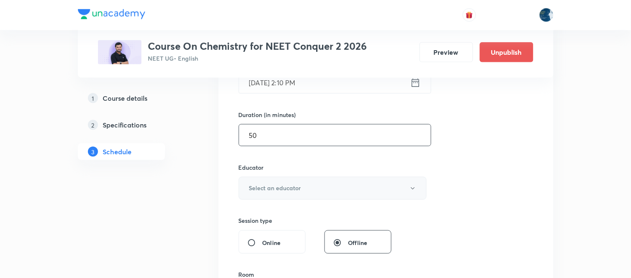
type input "50"
click at [291, 183] on button "Select an educator" at bounding box center [333, 188] width 188 height 23
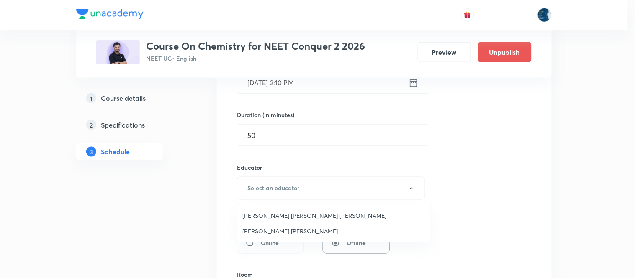
click at [281, 226] on li "Dr Chandrashekar Reddy Ravula" at bounding box center [333, 231] width 193 height 15
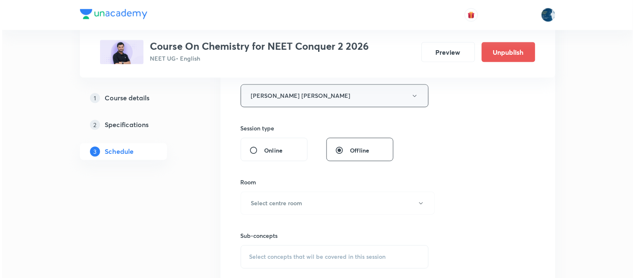
scroll to position [325, 0]
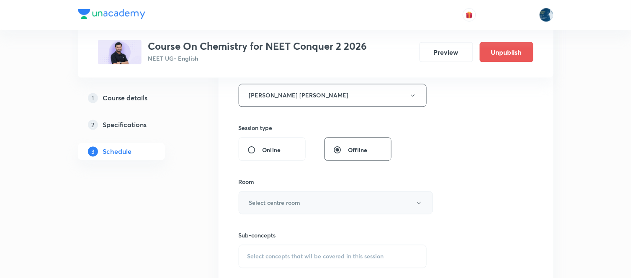
click at [277, 197] on button "Select centre room" at bounding box center [336, 203] width 194 height 23
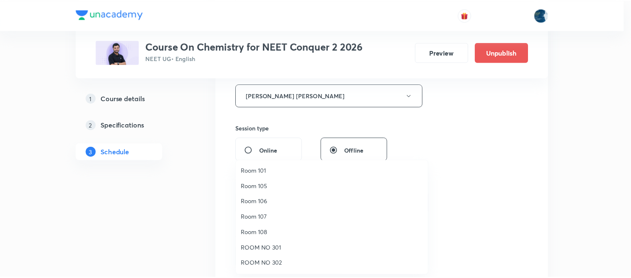
scroll to position [155, 0]
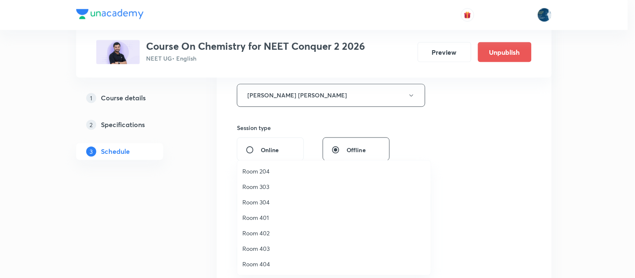
click at [273, 172] on span "Room 204" at bounding box center [333, 171] width 183 height 9
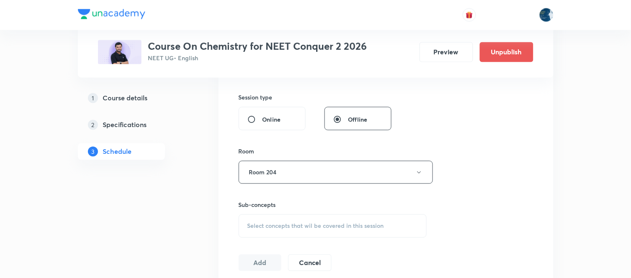
scroll to position [372, 0]
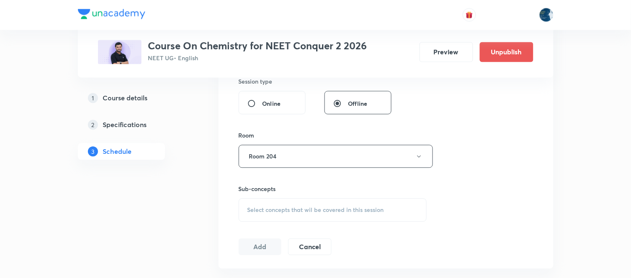
click at [247, 208] on span "Select concepts that wil be covered in this session" at bounding box center [315, 210] width 137 height 7
click at [245, 204] on div "Select concepts that wil be covered in this session" at bounding box center [333, 210] width 188 height 23
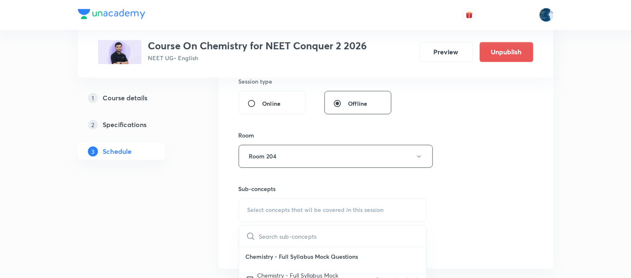
scroll to position [419, 0]
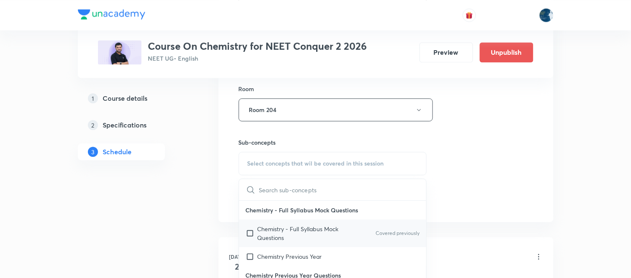
click at [285, 225] on p "Chemistry - Full Syllabus Mock Questions" at bounding box center [300, 234] width 85 height 18
checkbox input "true"
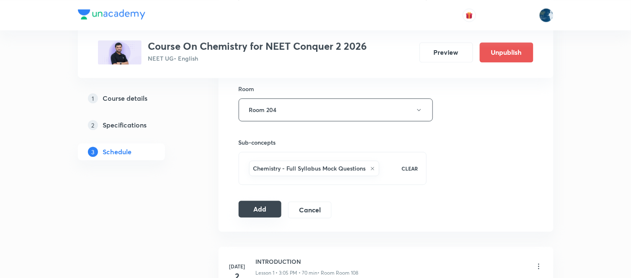
click at [263, 214] on button "Add" at bounding box center [260, 209] width 43 height 17
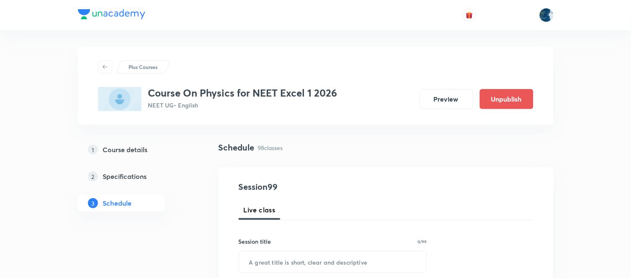
scroll to position [6814, 0]
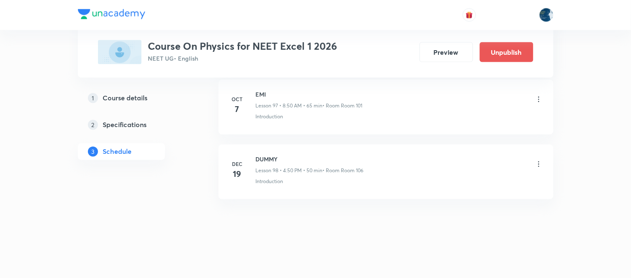
click at [533, 98] on div "EMI Lesson 97 • 8:50 AM • 65 min • Room Room 101" at bounding box center [399, 100] width 287 height 20
click at [538, 98] on icon at bounding box center [539, 99] width 8 height 8
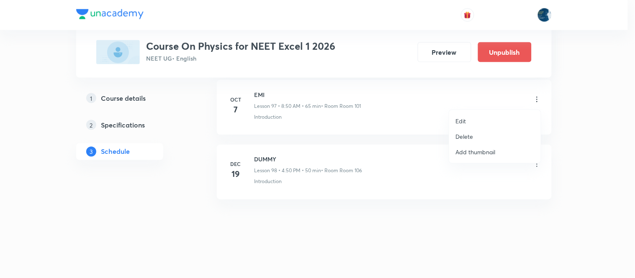
click at [476, 133] on li "Delete" at bounding box center [495, 136] width 92 height 15
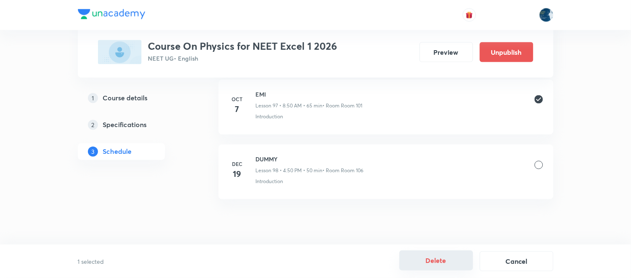
click at [436, 254] on button "Delete" at bounding box center [436, 261] width 74 height 20
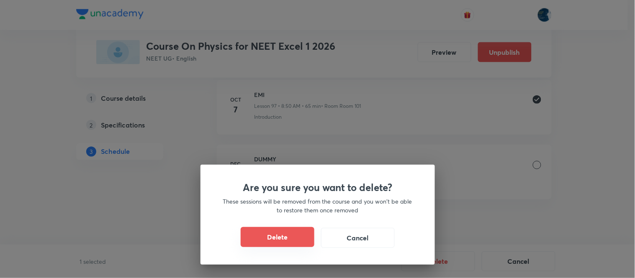
click at [273, 238] on button "Delete" at bounding box center [278, 237] width 74 height 20
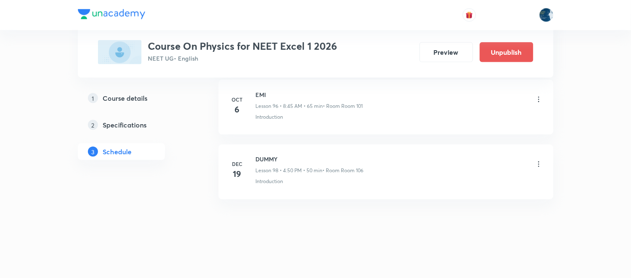
scroll to position [6749, 0]
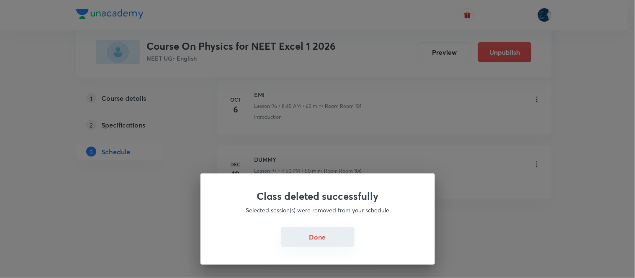
click at [312, 239] on button "Done" at bounding box center [318, 237] width 74 height 20
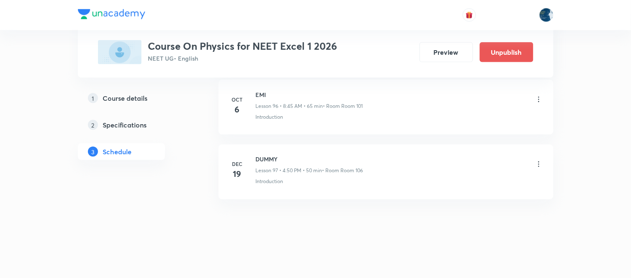
click at [257, 97] on h6 "EMI" at bounding box center [309, 94] width 107 height 9
copy h6 "EMI"
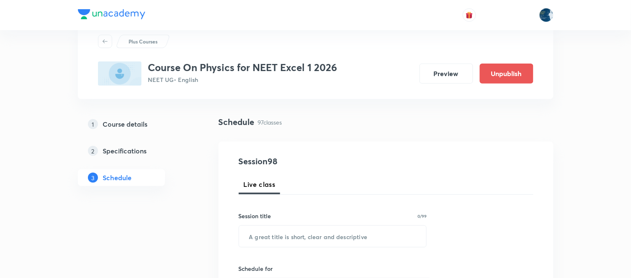
scroll to position [93, 0]
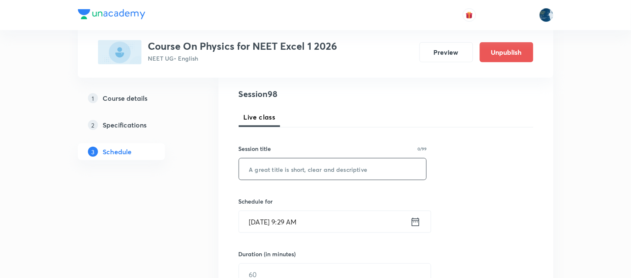
click at [273, 166] on input "text" at bounding box center [333, 169] width 188 height 21
paste input "EMI"
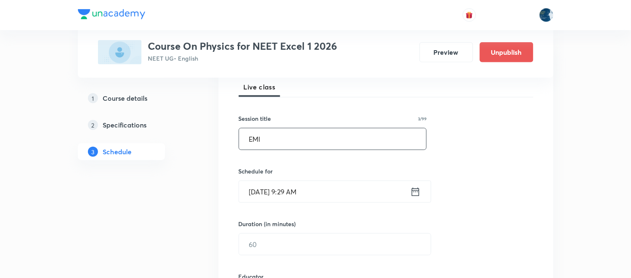
scroll to position [139, 0]
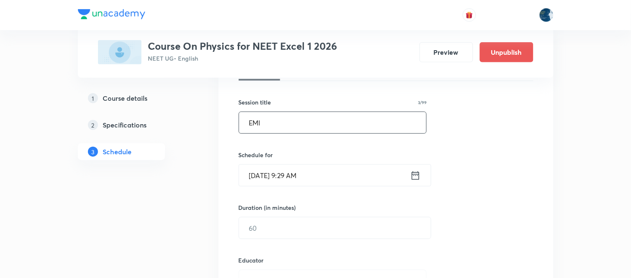
type input "EMI"
click at [324, 181] on input "[DATE] 9:29 AM" at bounding box center [324, 175] width 171 height 21
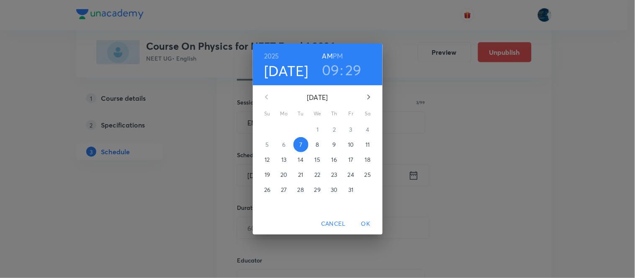
drag, startPoint x: 337, startPoint y: 53, endPoint x: 334, endPoint y: 65, distance: 12.8
click at [337, 59] on h6 "PM" at bounding box center [338, 56] width 10 height 12
click at [334, 66] on h3 "09" at bounding box center [331, 70] width 18 height 18
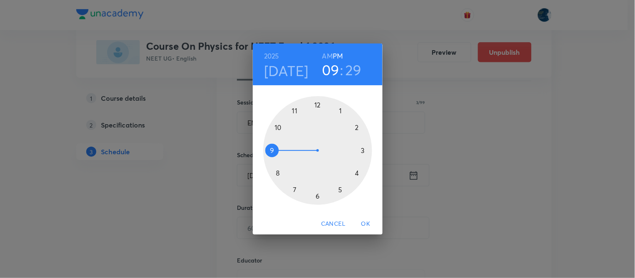
click at [355, 175] on div at bounding box center [317, 150] width 109 height 109
click at [357, 175] on div at bounding box center [317, 150] width 109 height 109
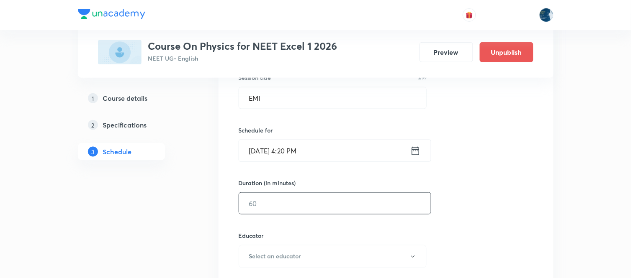
scroll to position [186, 0]
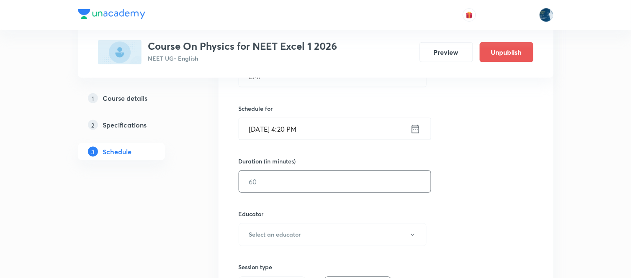
click at [284, 185] on input "text" at bounding box center [335, 181] width 192 height 21
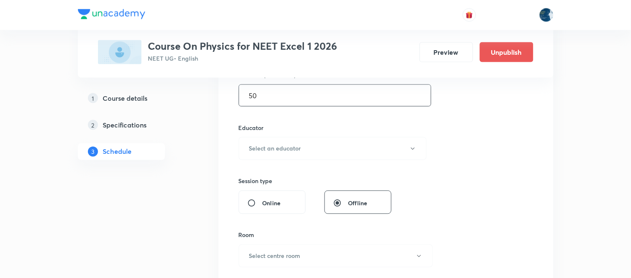
scroll to position [279, 0]
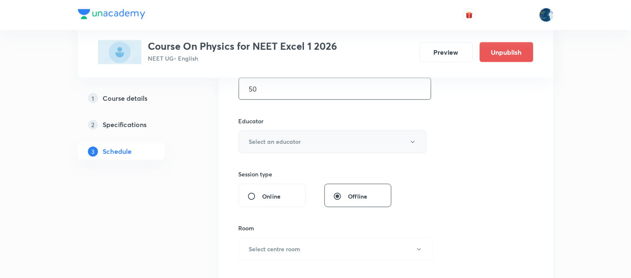
type input "50"
click at [278, 149] on button "Select an educator" at bounding box center [333, 142] width 188 height 23
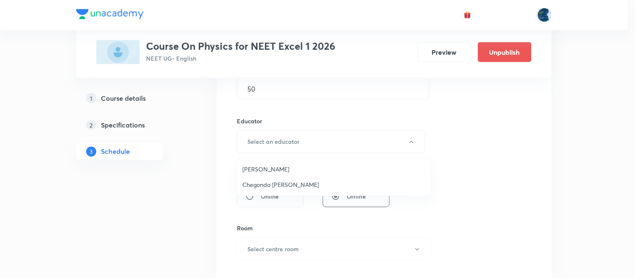
click at [274, 164] on li "[PERSON_NAME]" at bounding box center [333, 169] width 193 height 15
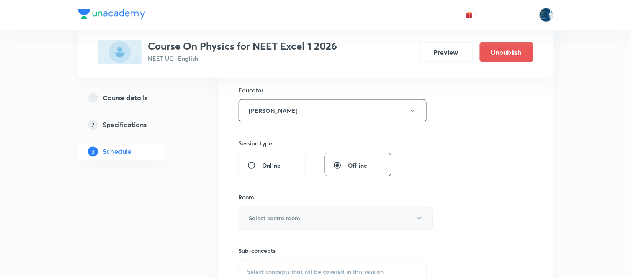
scroll to position [372, 0]
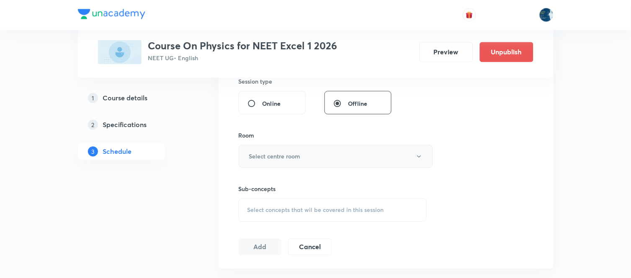
click at [287, 156] on h6 "Select centre room" at bounding box center [275, 156] width 52 height 9
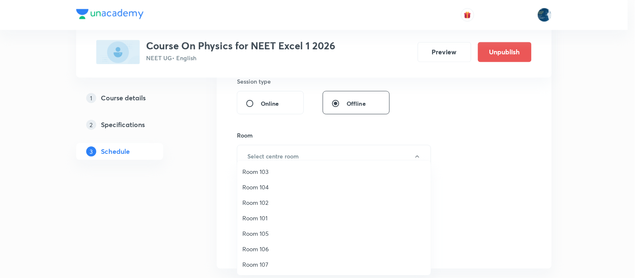
click at [259, 217] on span "Room 101" at bounding box center [333, 218] width 183 height 9
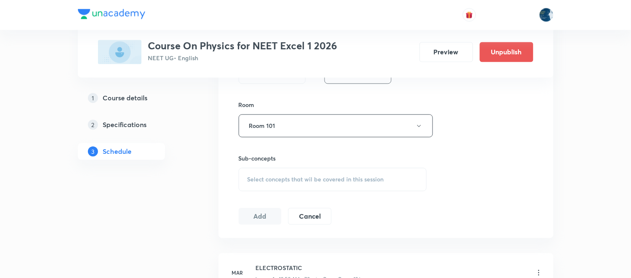
scroll to position [419, 0]
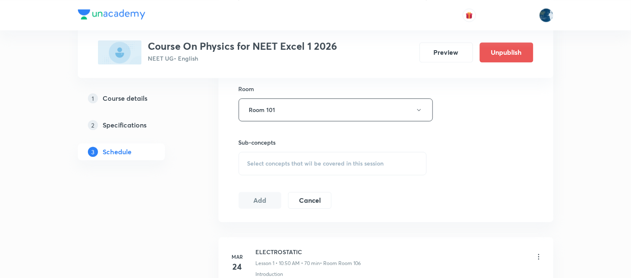
click at [242, 161] on div "Select concepts that wil be covered in this session" at bounding box center [333, 163] width 188 height 23
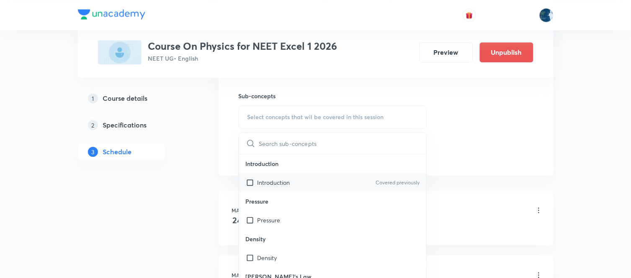
click at [272, 185] on p "Introduction" at bounding box center [274, 182] width 33 height 9
checkbox input "true"
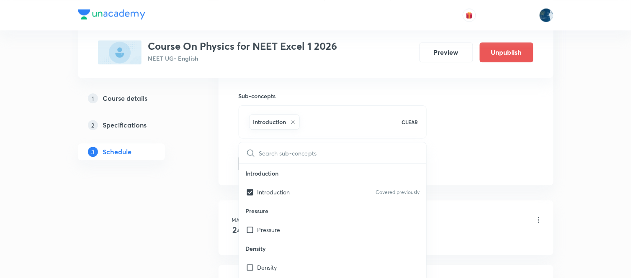
click at [182, 145] on div "1 Course details 2 Specifications 3 Schedule" at bounding box center [135, 130] width 114 height 80
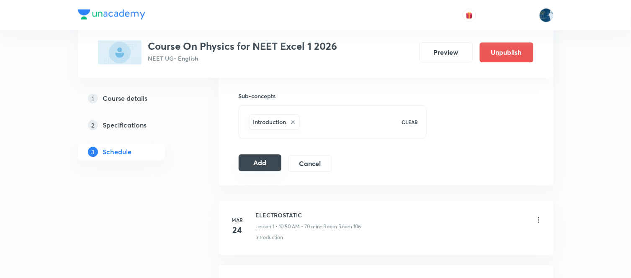
click at [260, 170] on button "Add" at bounding box center [260, 163] width 43 height 17
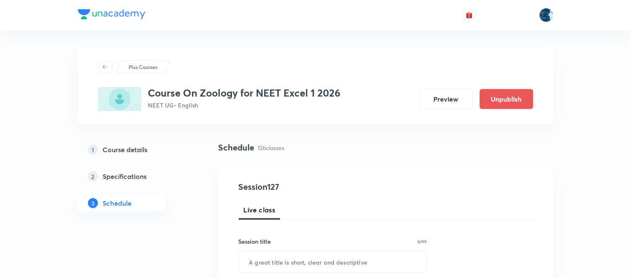
scroll to position [8634, 0]
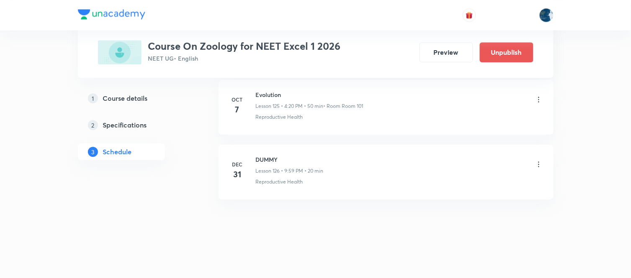
click at [542, 101] on icon at bounding box center [539, 99] width 8 height 8
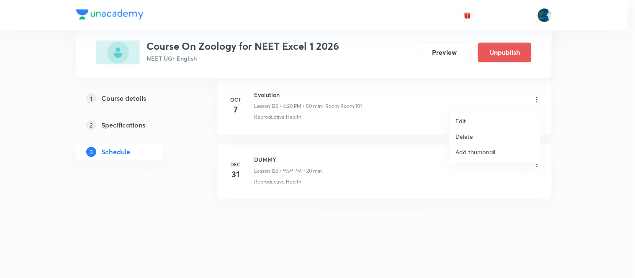
click at [477, 134] on li "Delete" at bounding box center [495, 136] width 92 height 15
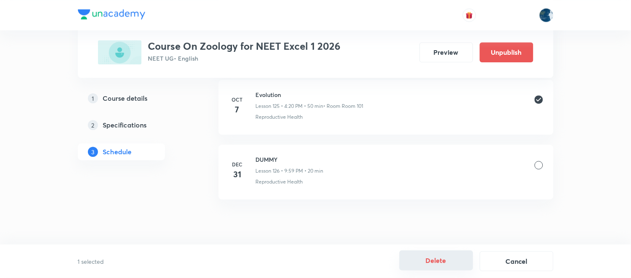
click at [432, 258] on button "Delete" at bounding box center [436, 261] width 74 height 20
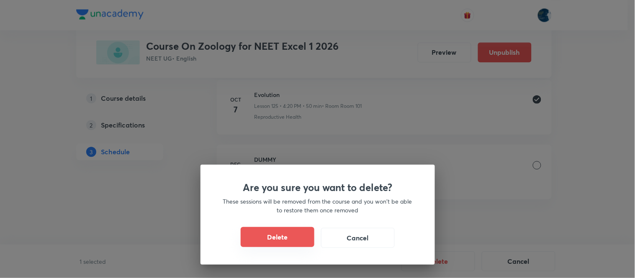
click at [290, 241] on button "Delete" at bounding box center [278, 237] width 74 height 20
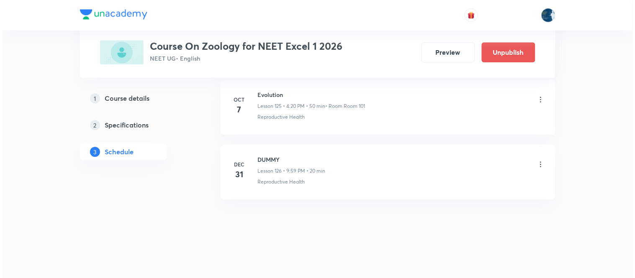
scroll to position [8569, 0]
